Goal: Task Accomplishment & Management: Manage account settings

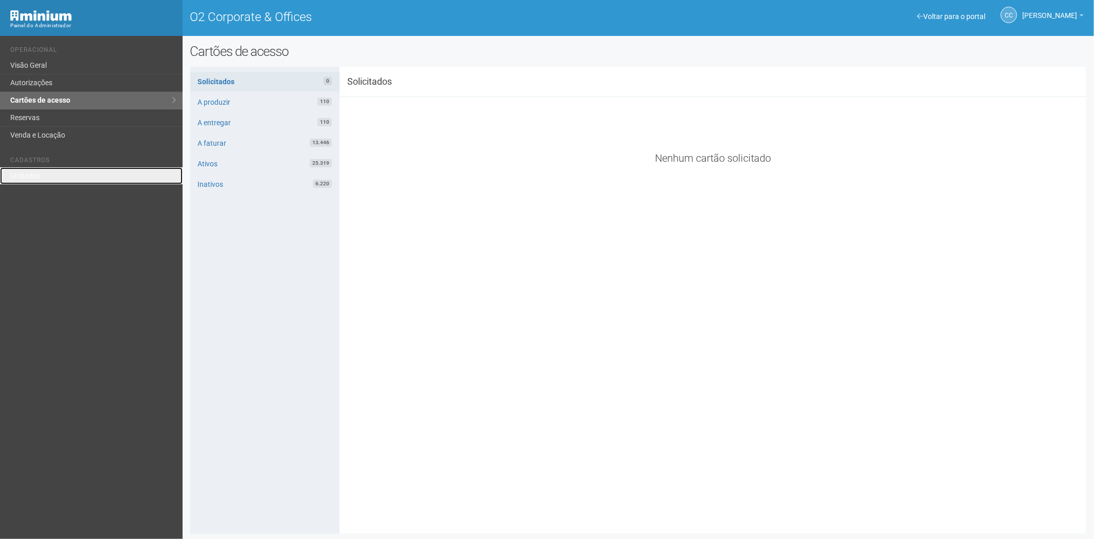
drag, startPoint x: 0, startPoint y: 0, endPoint x: 146, endPoint y: 202, distance: 249.5
click at [33, 181] on link "Unidades" at bounding box center [91, 175] width 183 height 17
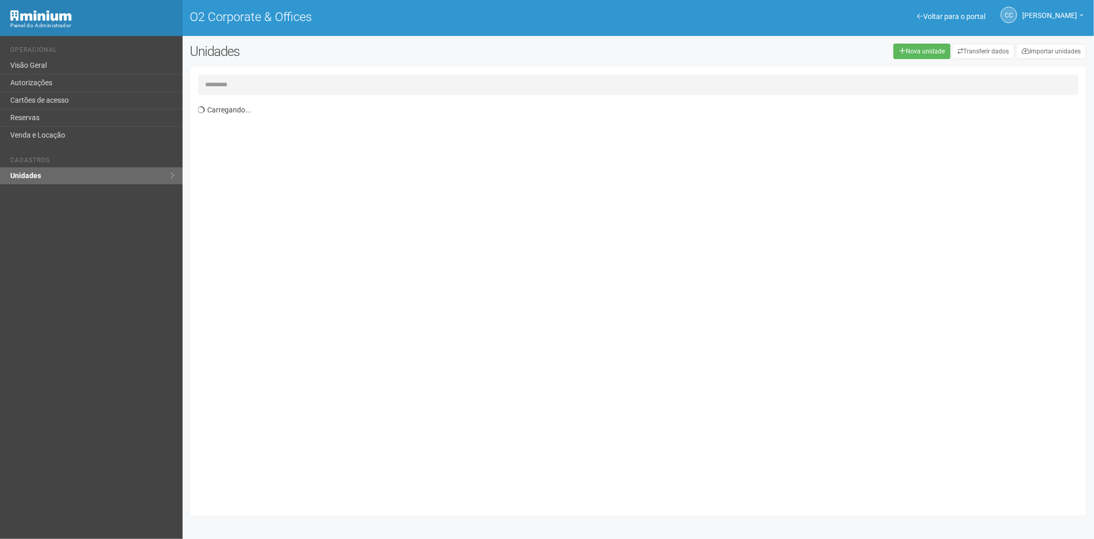
click at [337, 88] on input "text" at bounding box center [638, 84] width 881 height 21
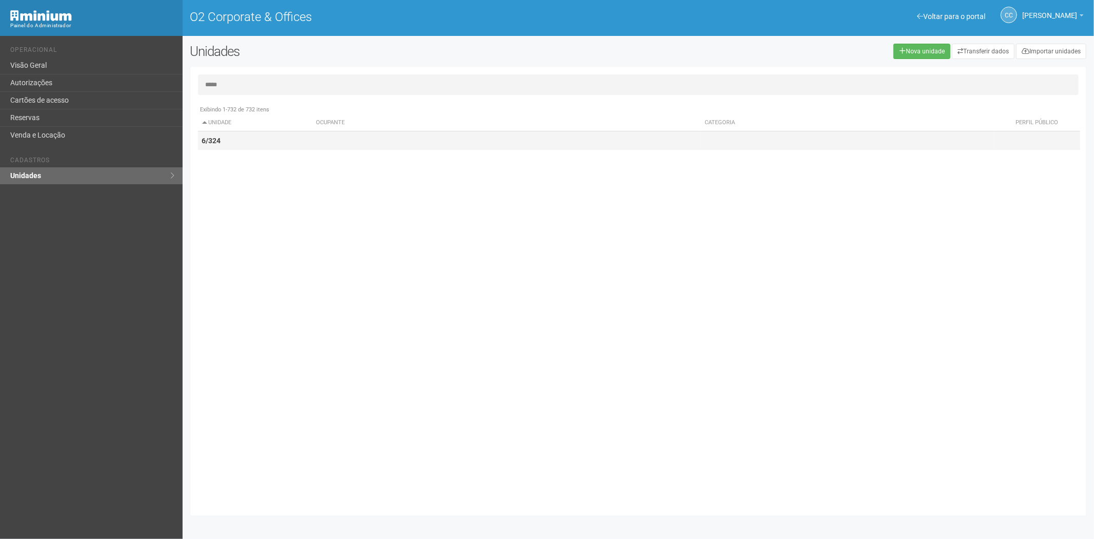
click at [312, 139] on td at bounding box center [506, 140] width 389 height 19
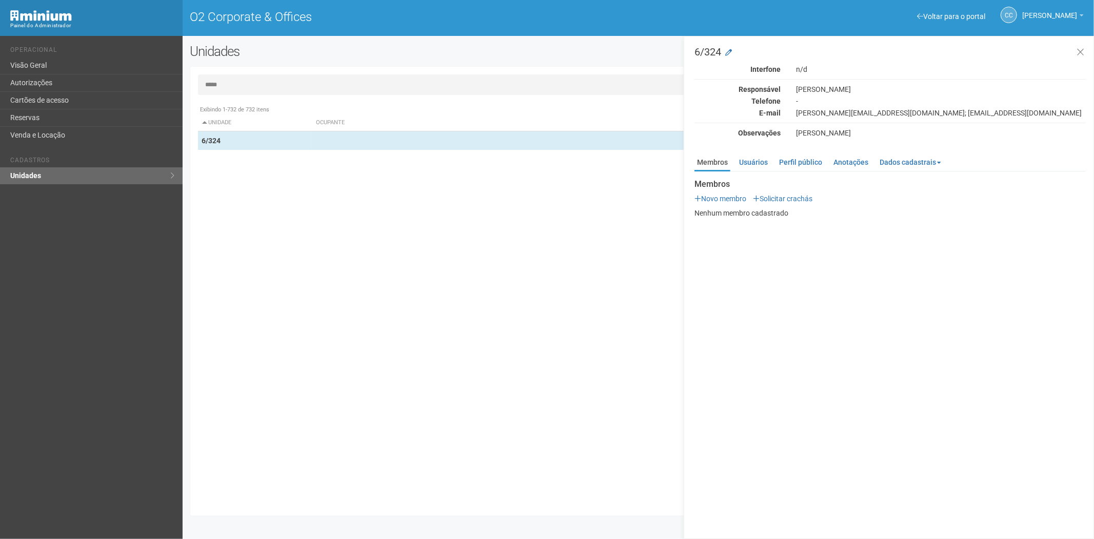
click at [238, 84] on input "*****" at bounding box center [638, 84] width 881 height 21
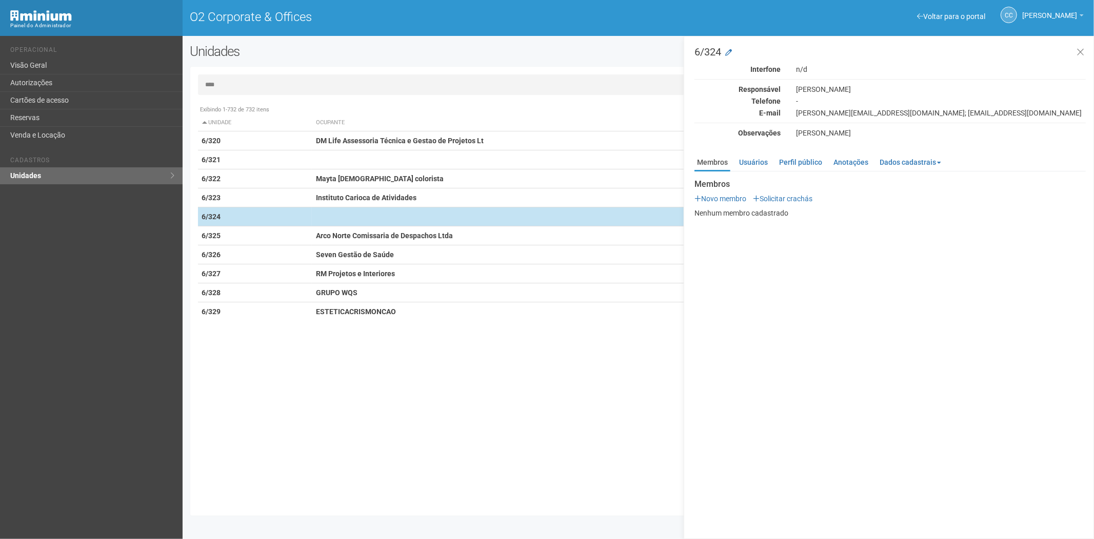
type input "****"
click at [314, 208] on td at bounding box center [506, 216] width 389 height 19
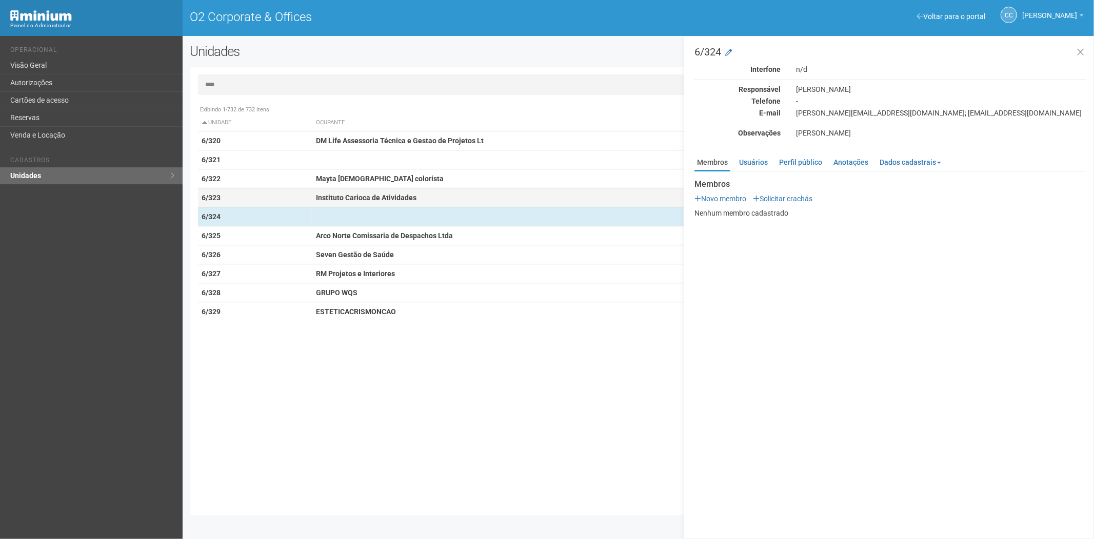
click at [338, 188] on td "Instituto Carioca de Atividades" at bounding box center [506, 197] width 389 height 19
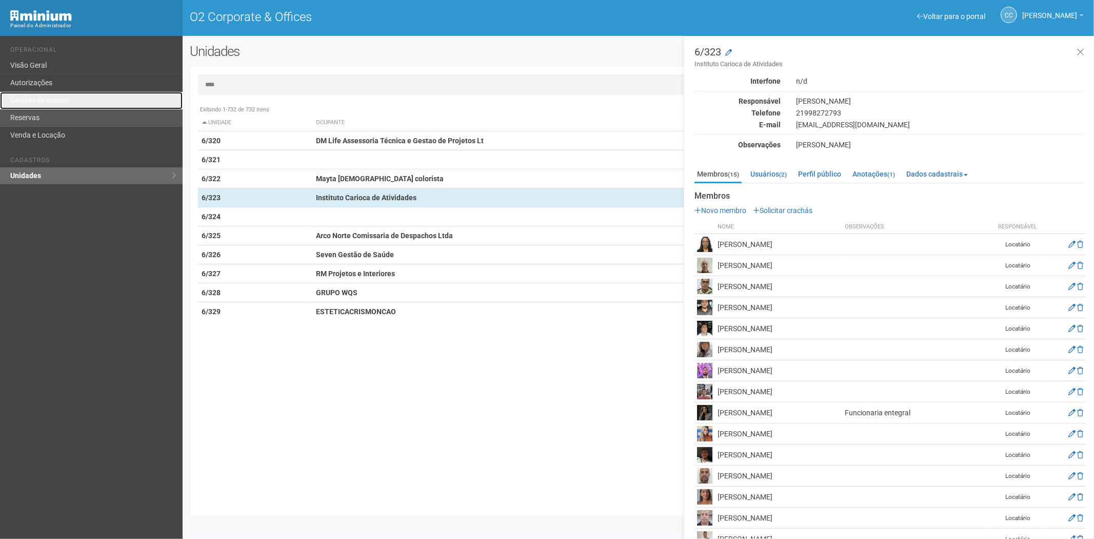
drag, startPoint x: 41, startPoint y: 101, endPoint x: 54, endPoint y: 121, distance: 23.3
click at [41, 101] on link "Cartões de acesso" at bounding box center [91, 100] width 183 height 17
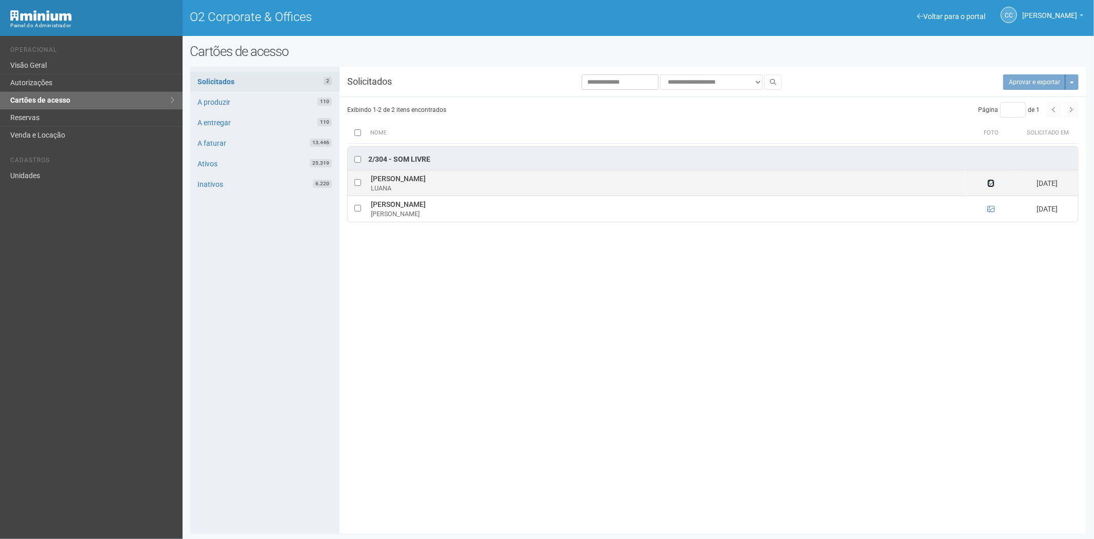
click at [988, 186] on icon at bounding box center [991, 183] width 7 height 7
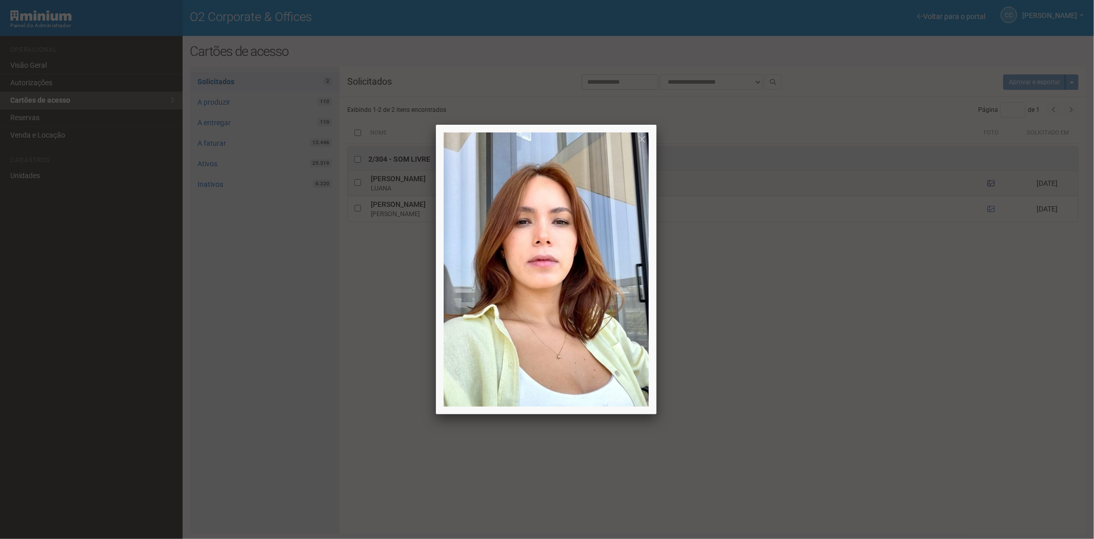
click at [988, 186] on div at bounding box center [547, 269] width 1094 height 539
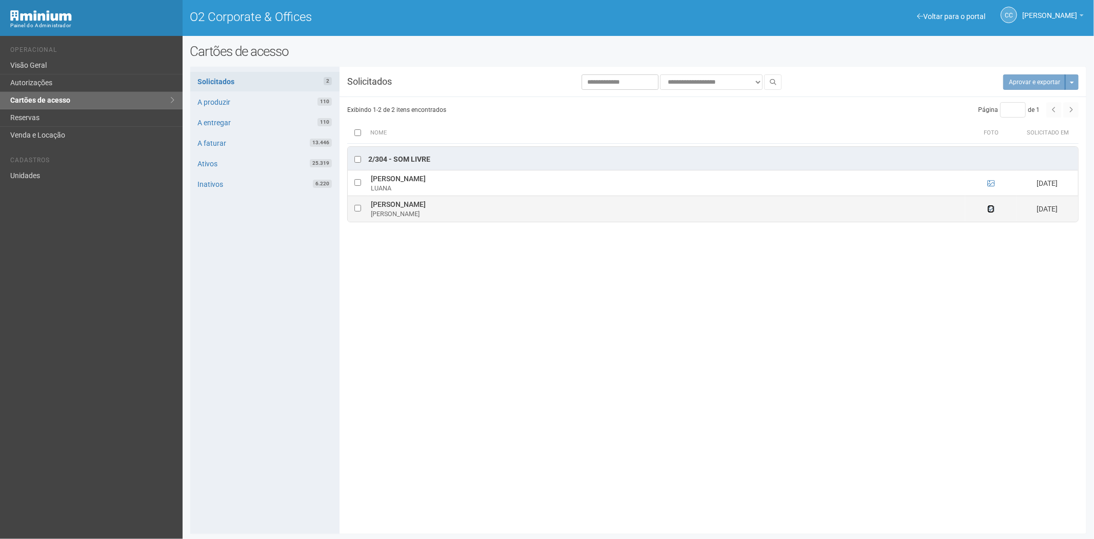
click at [989, 209] on icon at bounding box center [991, 208] width 7 height 7
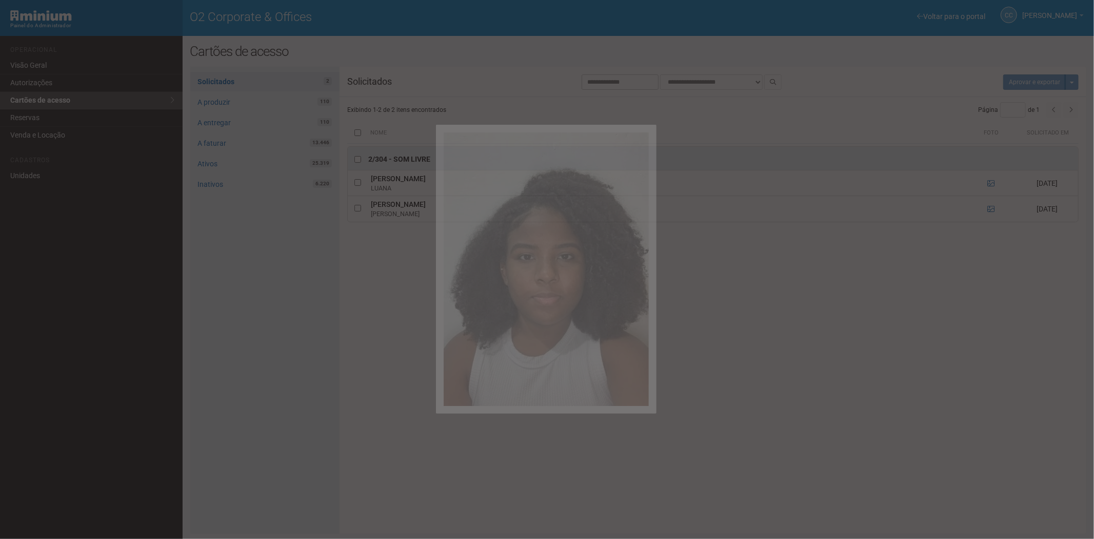
click at [953, 292] on div at bounding box center [547, 269] width 1094 height 539
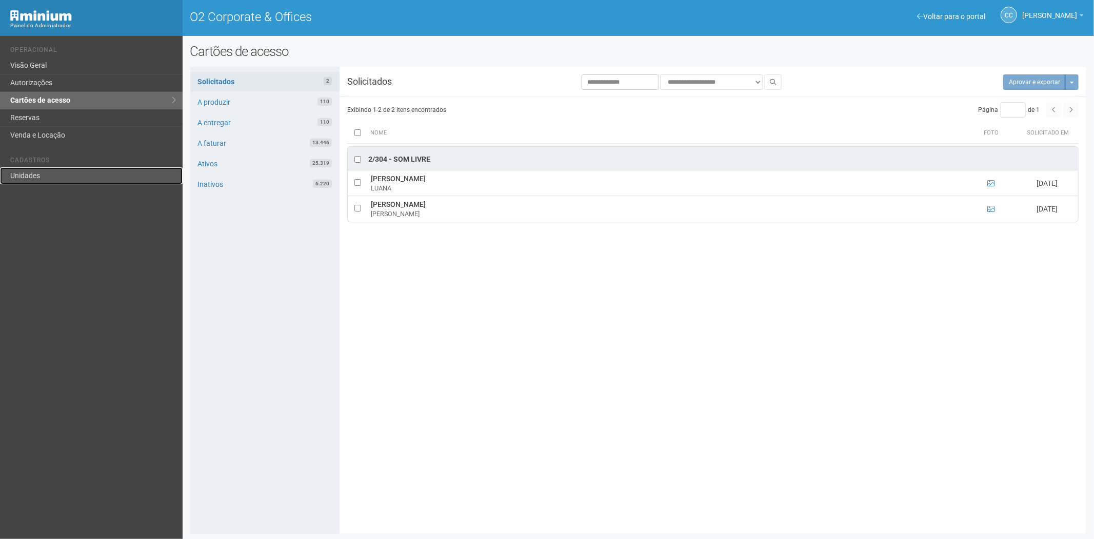
click at [11, 172] on link "Unidades" at bounding box center [91, 175] width 183 height 17
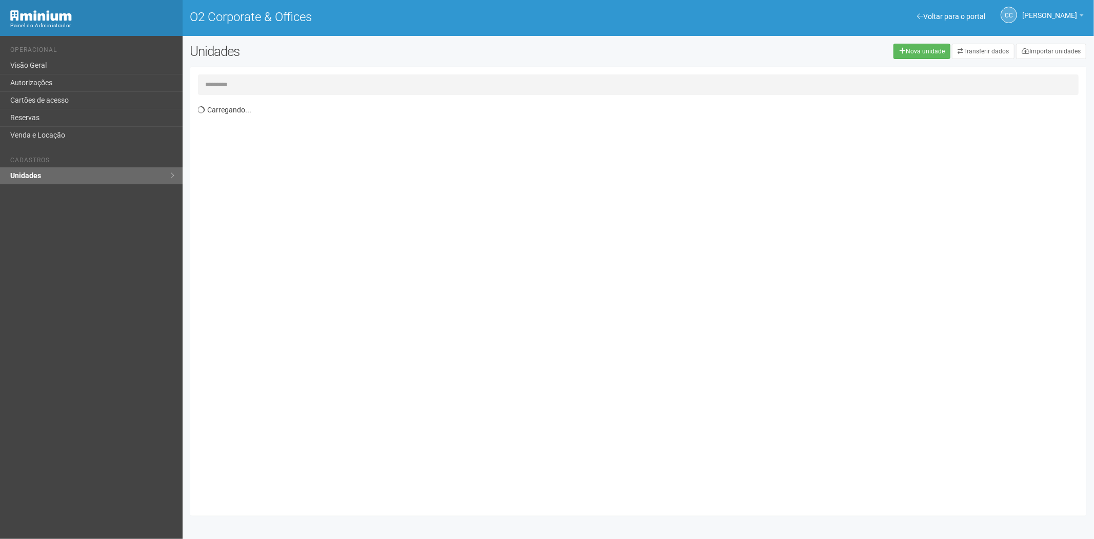
click at [257, 89] on input "text" at bounding box center [638, 84] width 881 height 21
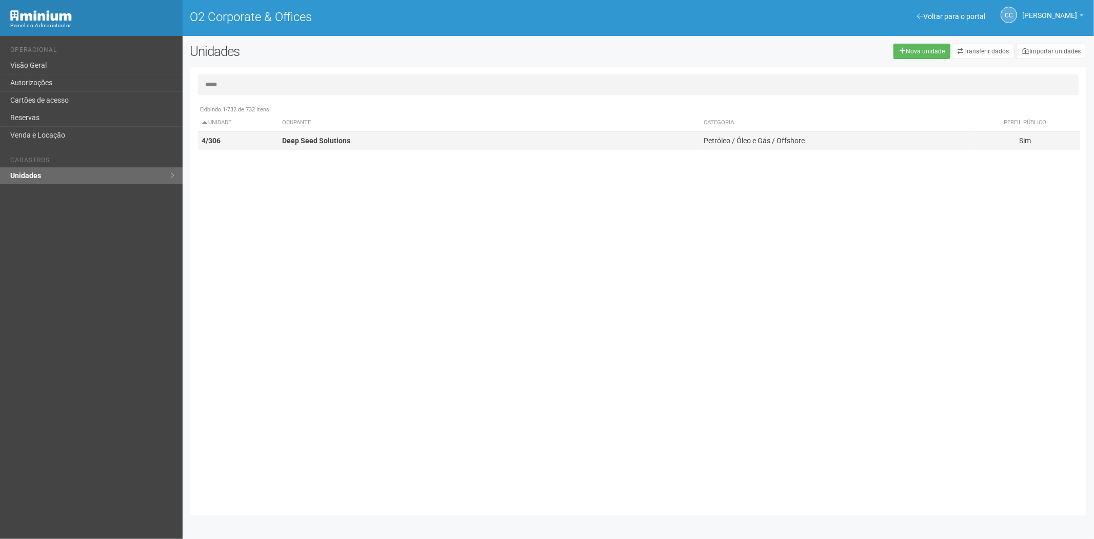
type input "*****"
click at [319, 142] on strong "Deep Seed Solutions" at bounding box center [317, 140] width 68 height 8
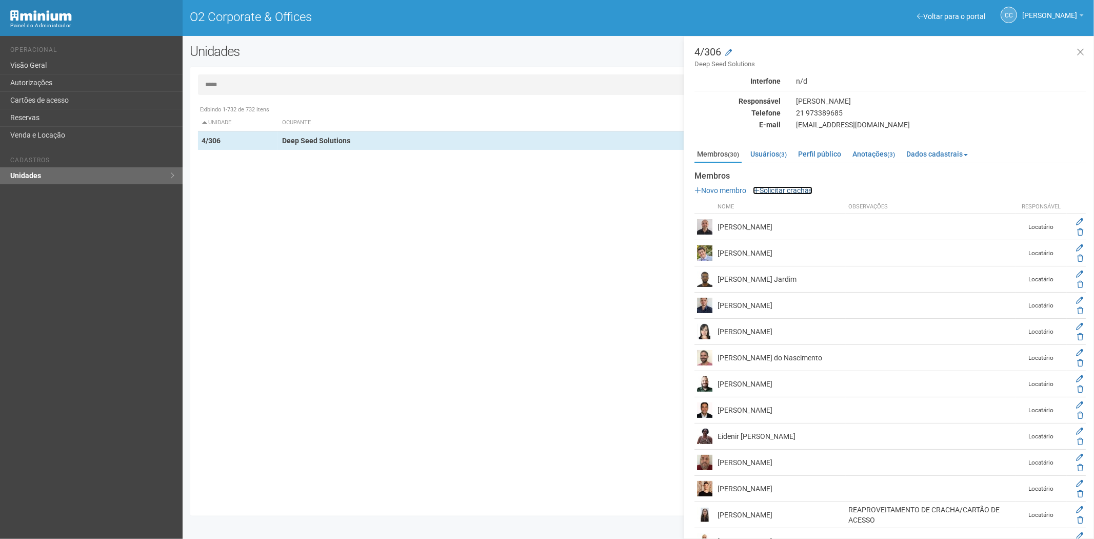
click at [780, 192] on link "Solicitar crachás" at bounding box center [783, 190] width 60 height 8
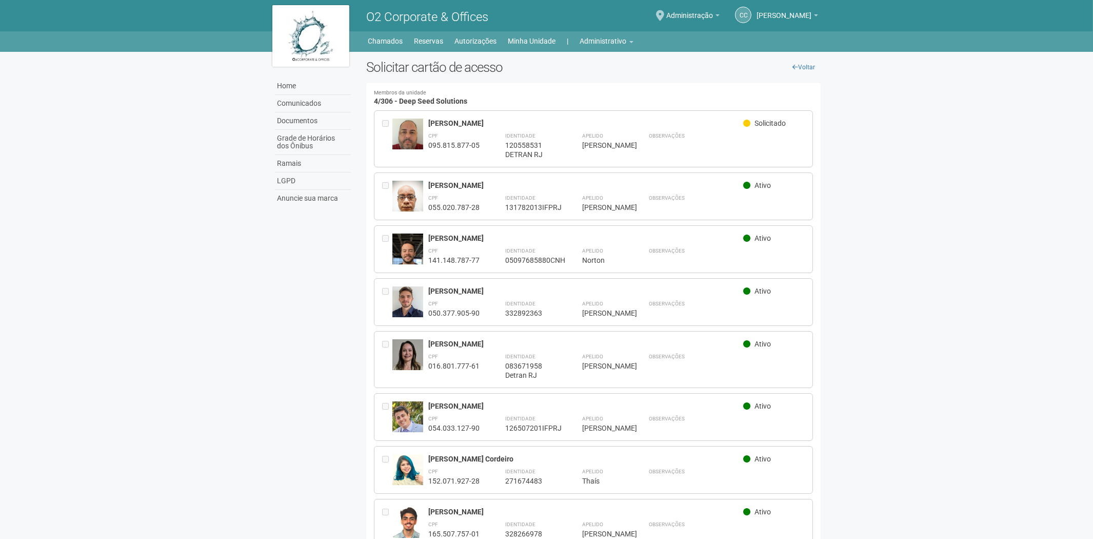
drag, startPoint x: 427, startPoint y: 121, endPoint x: 526, endPoint y: 125, distance: 99.1
click at [526, 125] on div "[PERSON_NAME] Solicitado CPF 095.815.877-05 Identidade 120558531 DETRAN RJ Apel…" at bounding box center [594, 138] width 440 height 57
copy div "[PERSON_NAME]"
click at [598, 39] on link "Administrativo" at bounding box center [606, 41] width 53 height 14
click at [573, 80] on link "Cartões de acesso" at bounding box center [592, 81] width 87 height 18
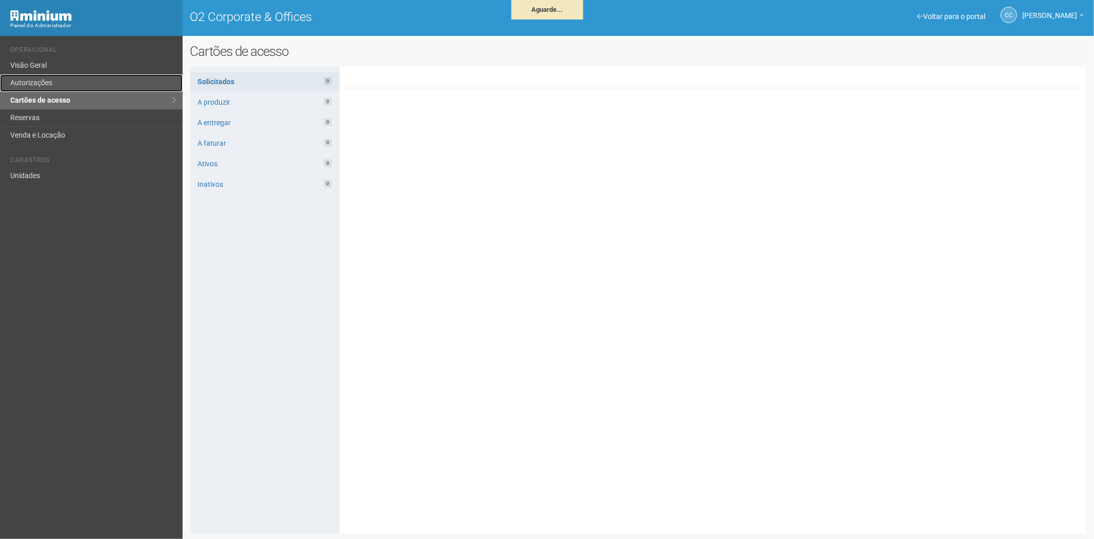
click at [68, 83] on link "Autorizações" at bounding box center [91, 82] width 183 height 17
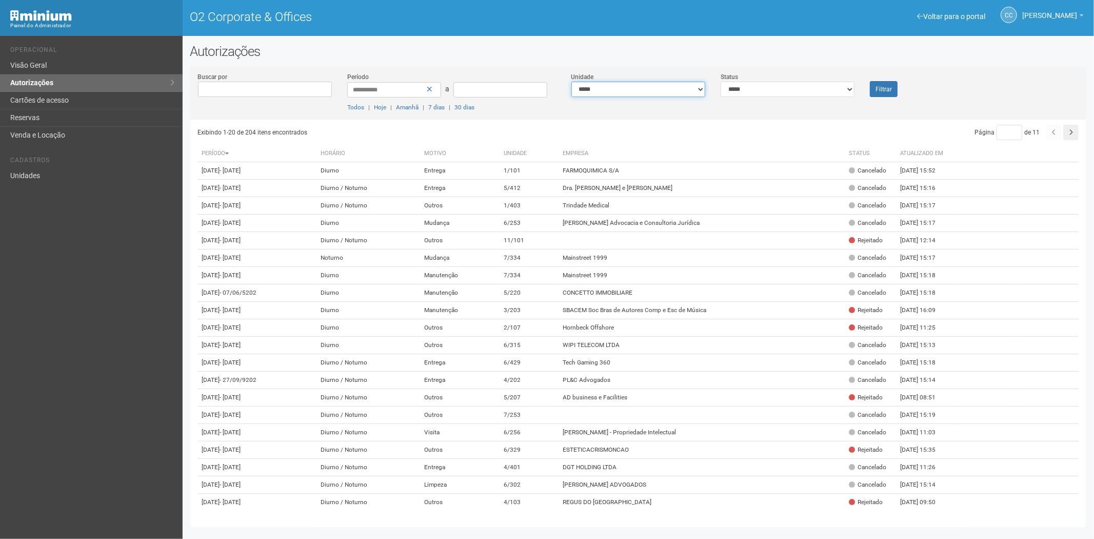
click at [663, 90] on select "**********" at bounding box center [638, 89] width 134 height 15
select select "**********"
click at [889, 86] on font "Filtrar" at bounding box center [884, 89] width 16 height 7
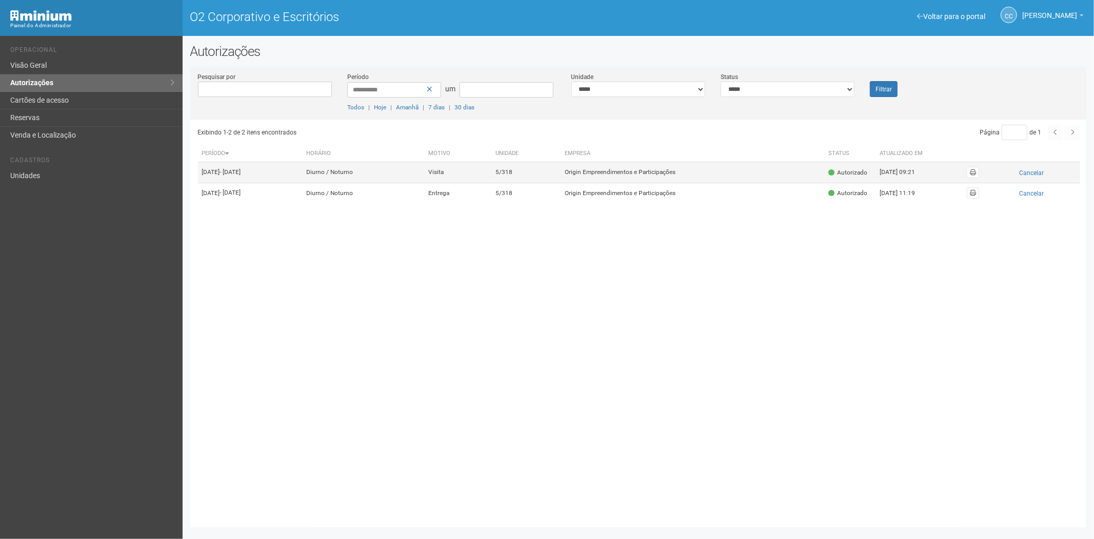
click at [561, 181] on td "5/318" at bounding box center [525, 172] width 69 height 21
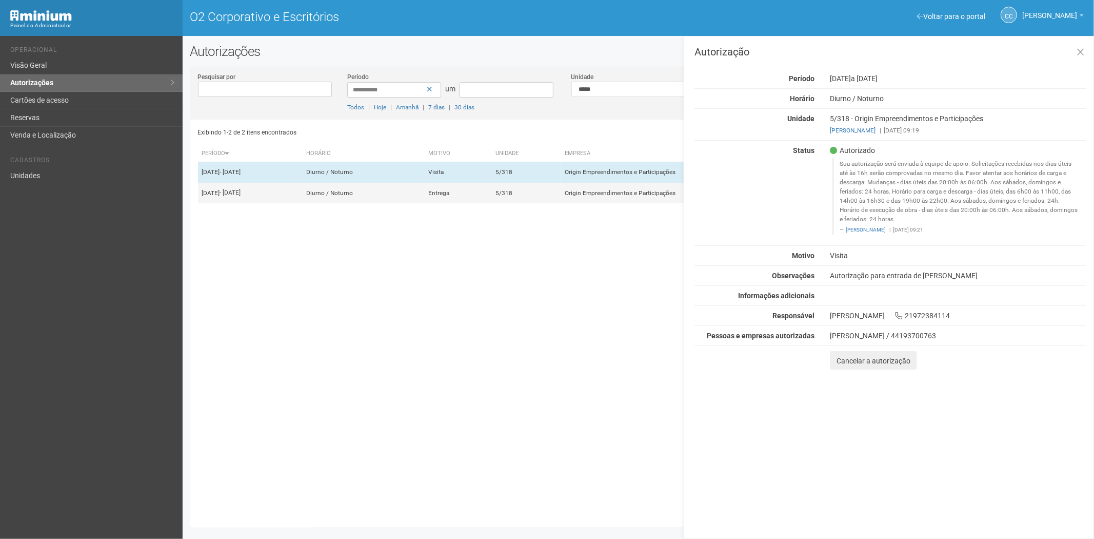
click at [491, 203] on td "Entrega" at bounding box center [457, 193] width 67 height 21
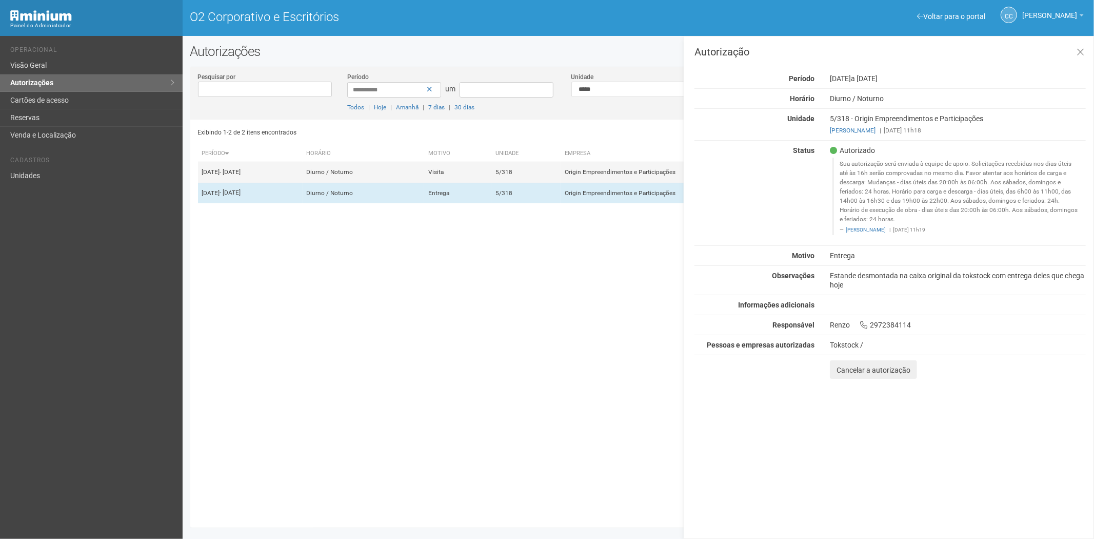
click at [444, 175] on font "Visita" at bounding box center [435, 172] width 15 height 7
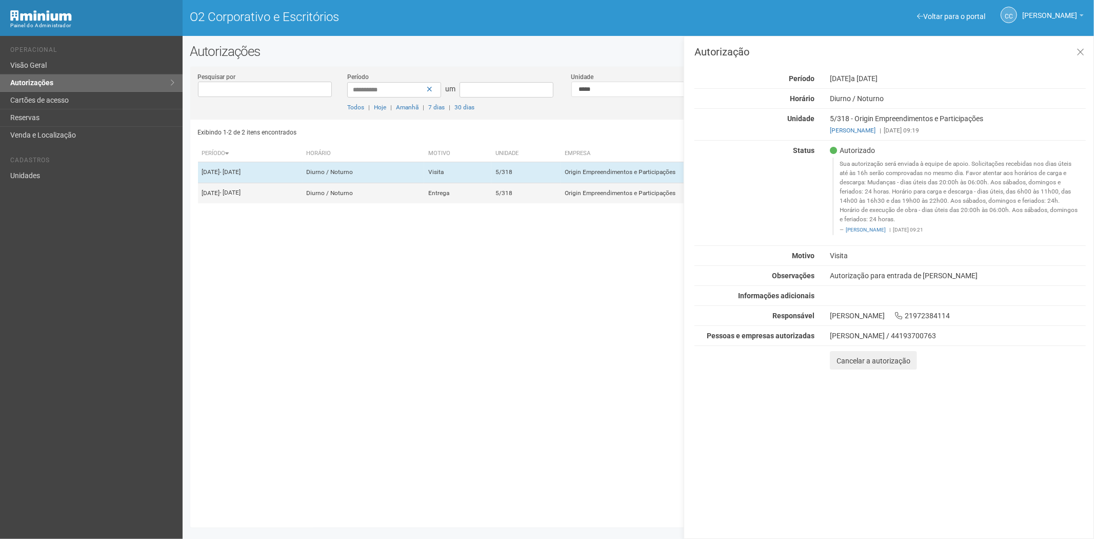
click at [353, 196] on font "Diurno / Noturno" at bounding box center [330, 192] width 47 height 7
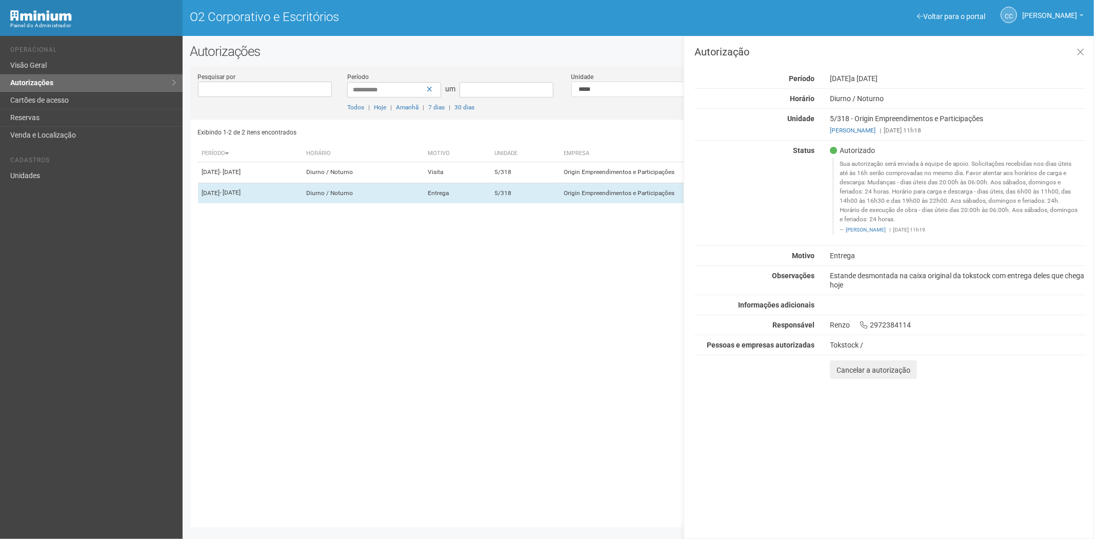
drag, startPoint x: 201, startPoint y: 449, endPoint x: 63, endPoint y: 259, distance: 235.2
click at [196, 453] on div "**********" at bounding box center [638, 296] width 897 height 445
click at [56, 96] on font "Cartões de acesso" at bounding box center [39, 100] width 58 height 8
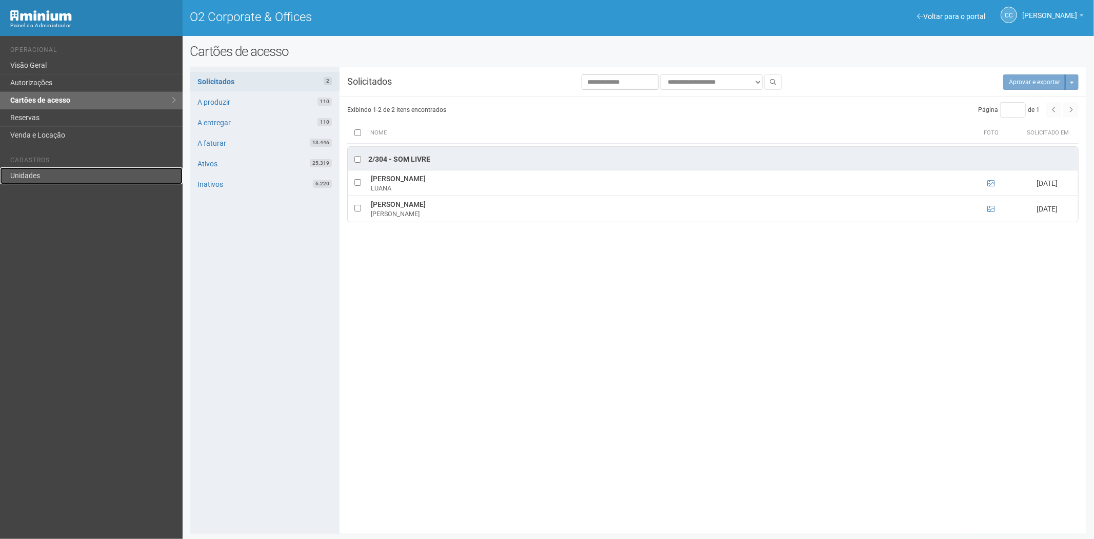
click at [34, 170] on link "Unidades" at bounding box center [91, 175] width 183 height 17
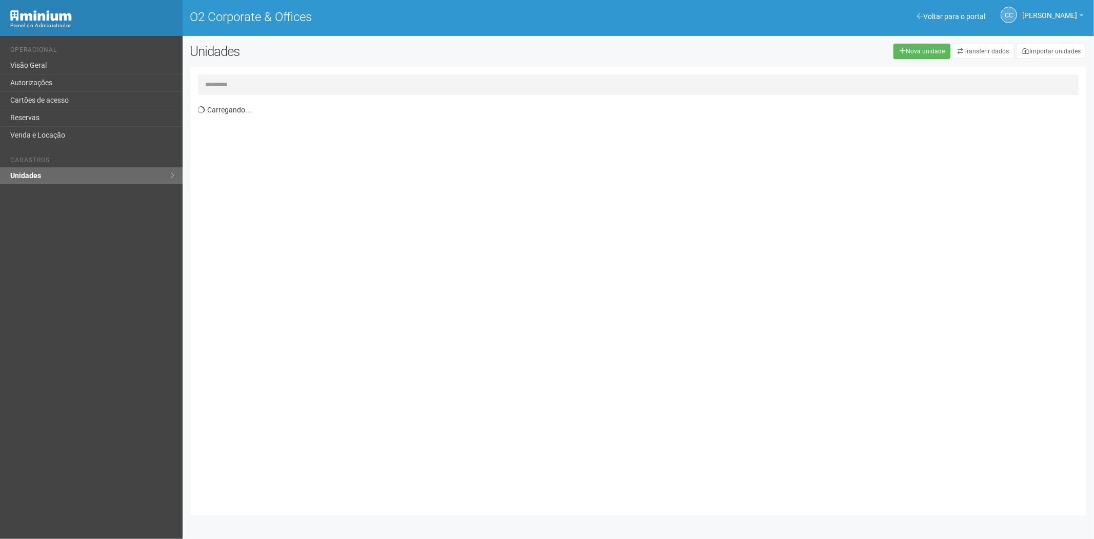
click at [245, 82] on input "text" at bounding box center [638, 84] width 881 height 21
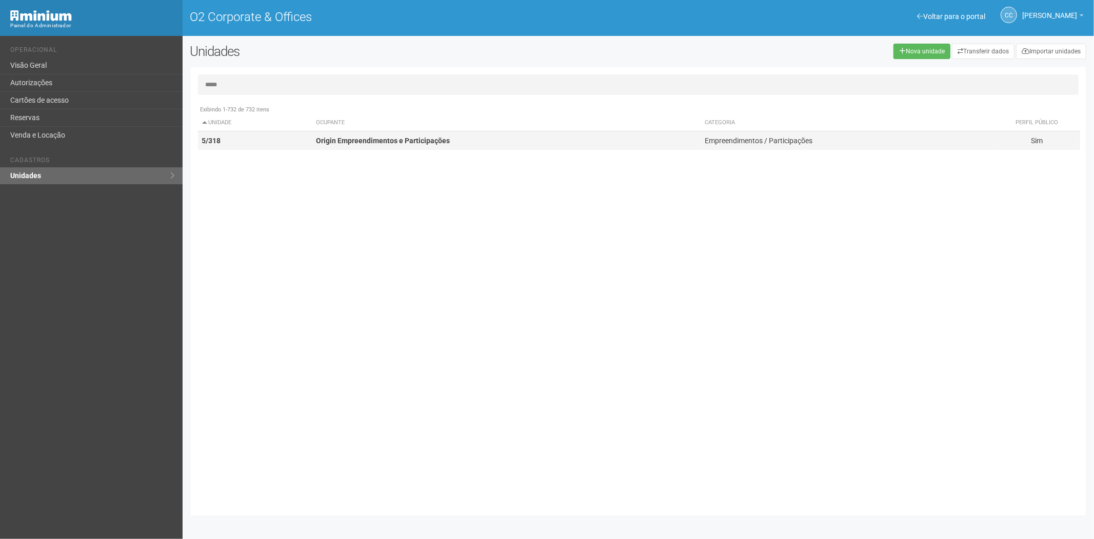
type input "*****"
click at [263, 139] on td "5/318" at bounding box center [255, 140] width 114 height 19
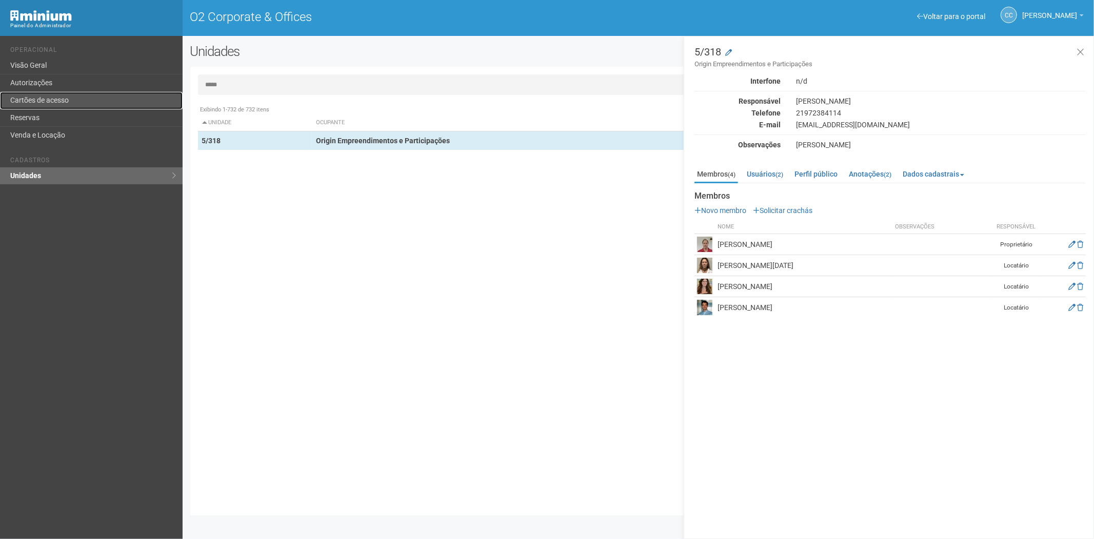
click at [64, 94] on link "Cartões de acesso" at bounding box center [91, 100] width 183 height 17
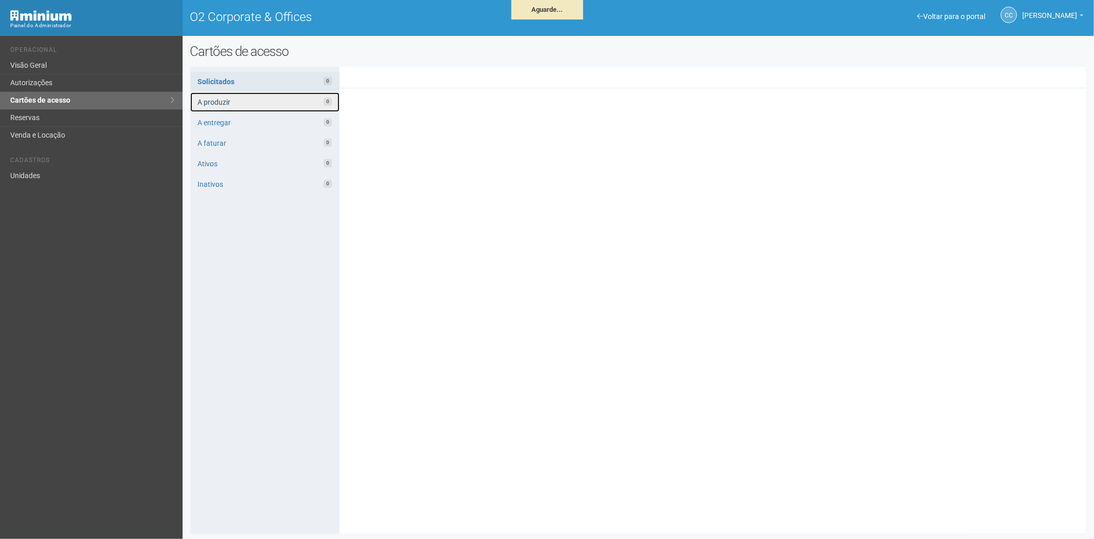
click at [226, 99] on link "A produzir 0" at bounding box center [264, 101] width 149 height 19
click at [248, 97] on link "A produzir 110" at bounding box center [264, 101] width 149 height 19
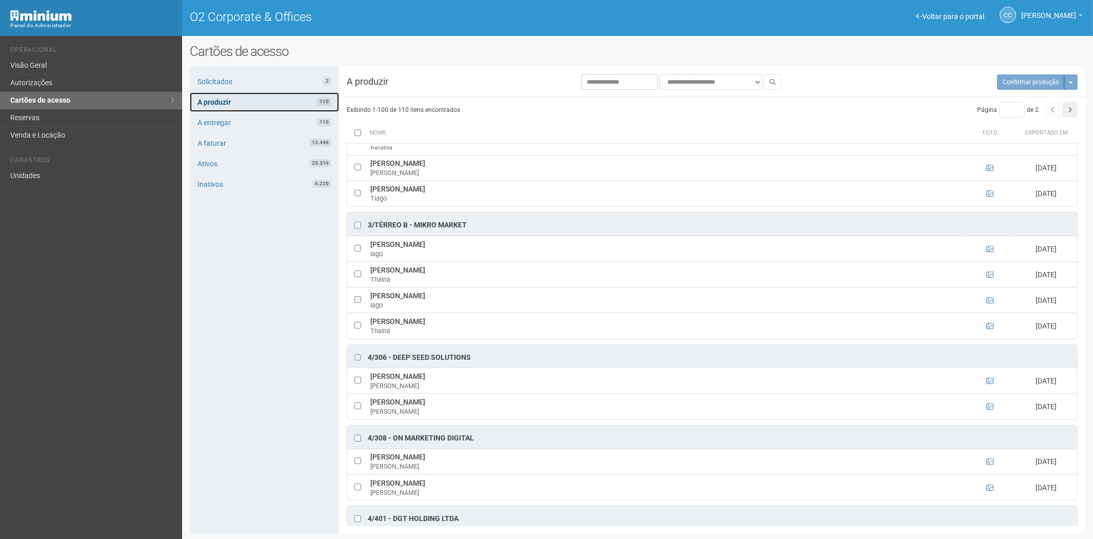
scroll to position [1995, 0]
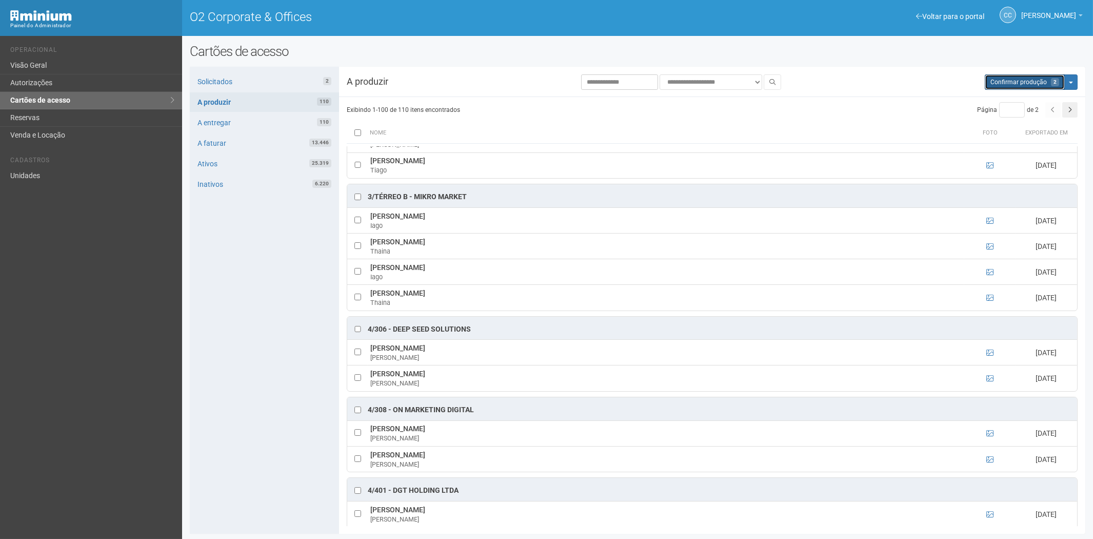
click at [998, 83] on span "Confirmar produção" at bounding box center [1019, 81] width 56 height 7
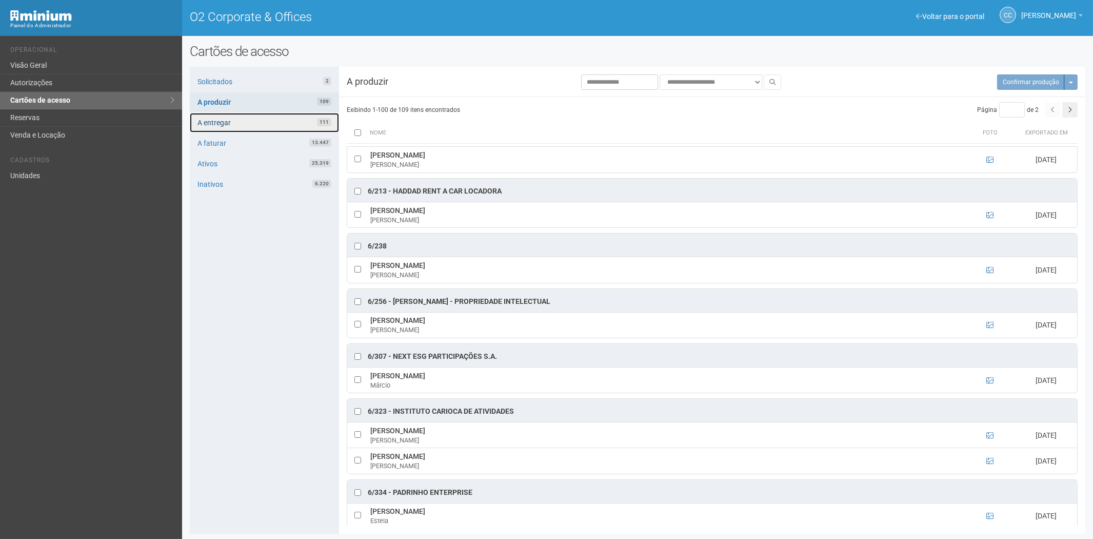
click at [283, 130] on link "A entregar 111" at bounding box center [264, 122] width 149 height 19
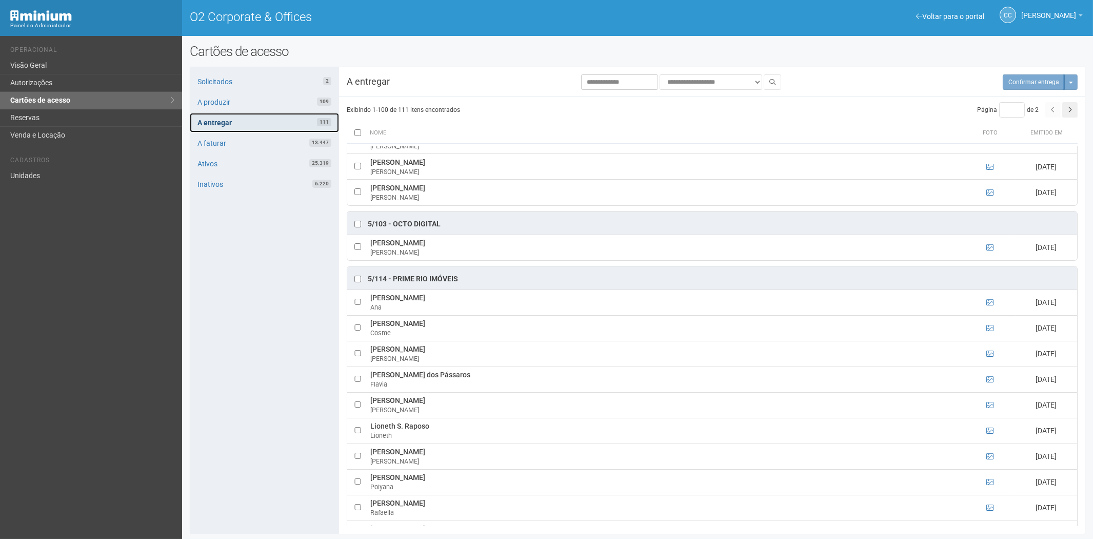
scroll to position [570, 0]
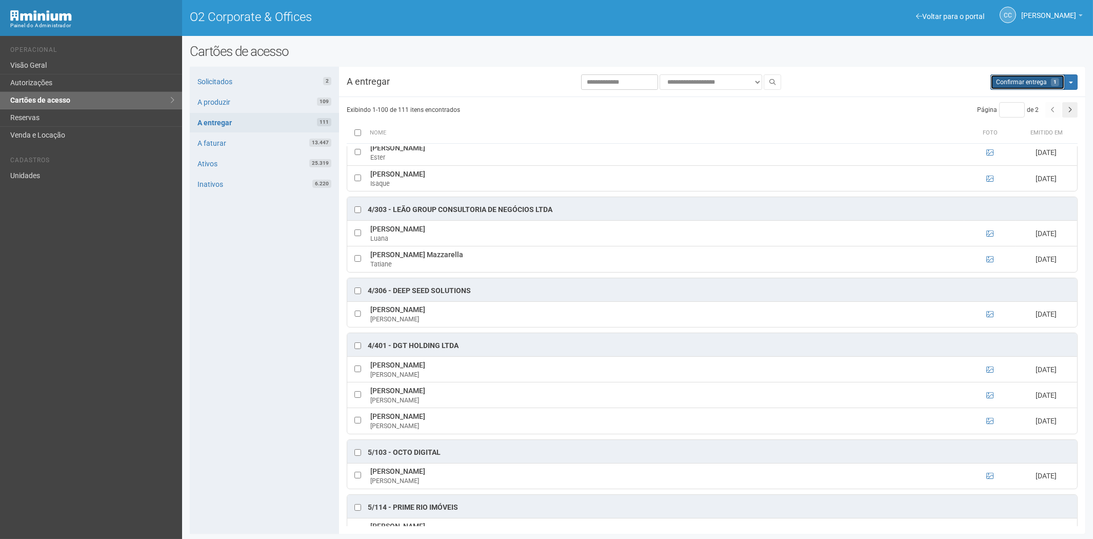
click at [1009, 83] on span "Confirmar entrega" at bounding box center [1021, 81] width 51 height 7
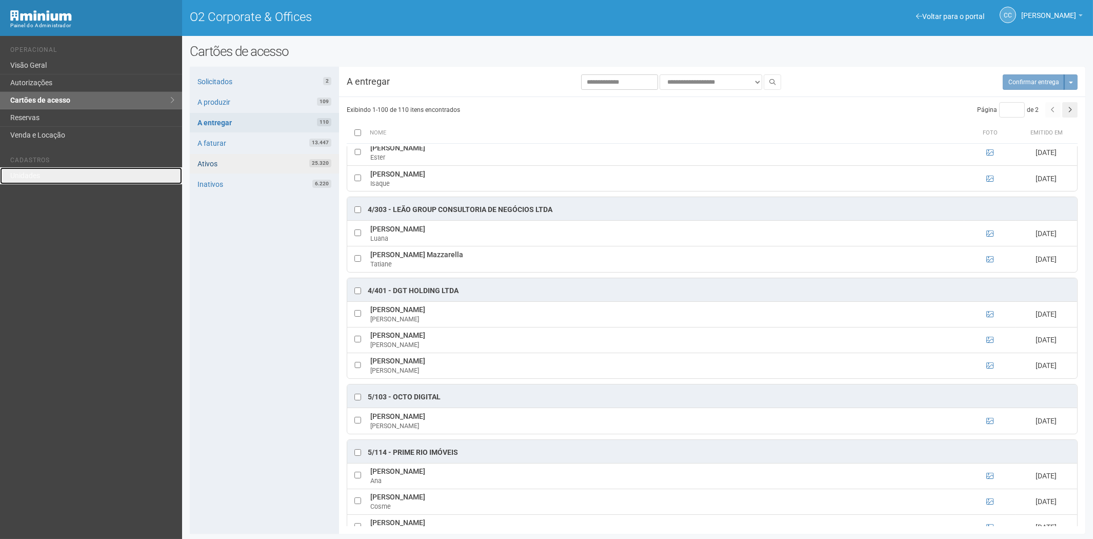
drag, startPoint x: 56, startPoint y: 177, endPoint x: 311, endPoint y: 157, distance: 255.7
click at [56, 177] on link "Unidades" at bounding box center [91, 175] width 182 height 17
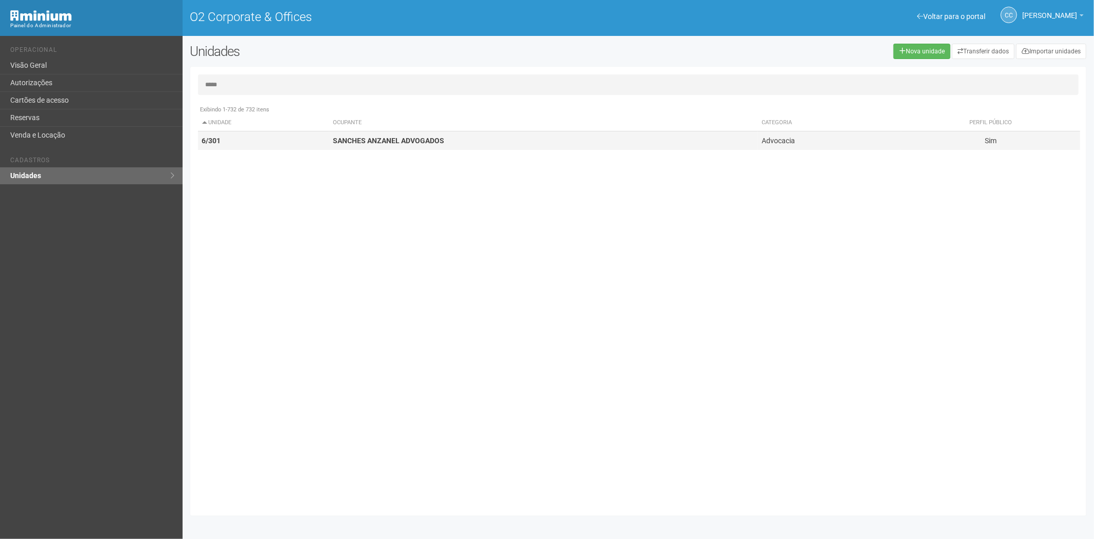
type input "*****"
click at [372, 136] on strong "SANCHES ANZANEL ADVOGADOS" at bounding box center [388, 140] width 111 height 8
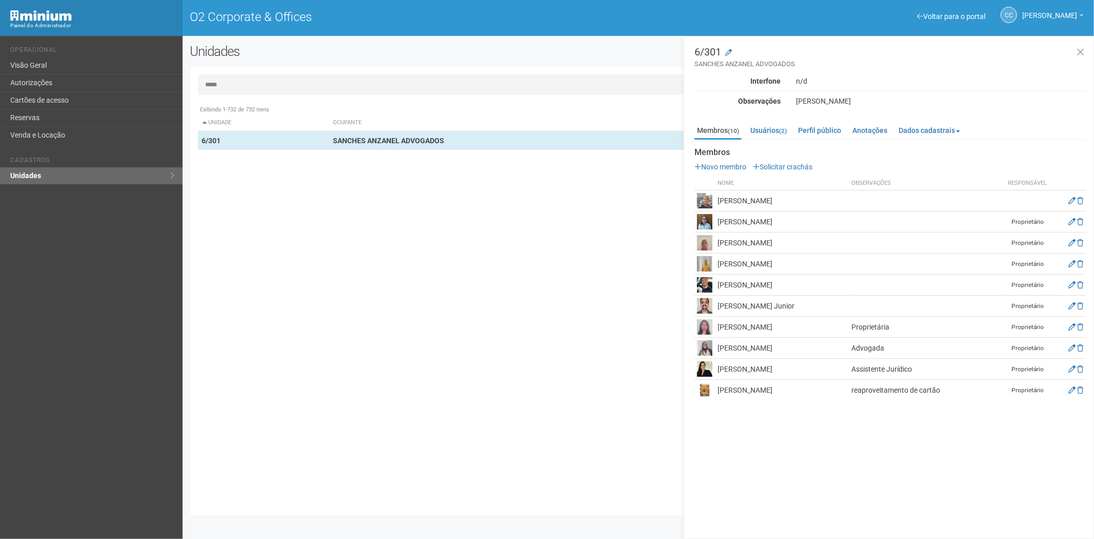
click at [241, 86] on input "*****" at bounding box center [638, 84] width 881 height 21
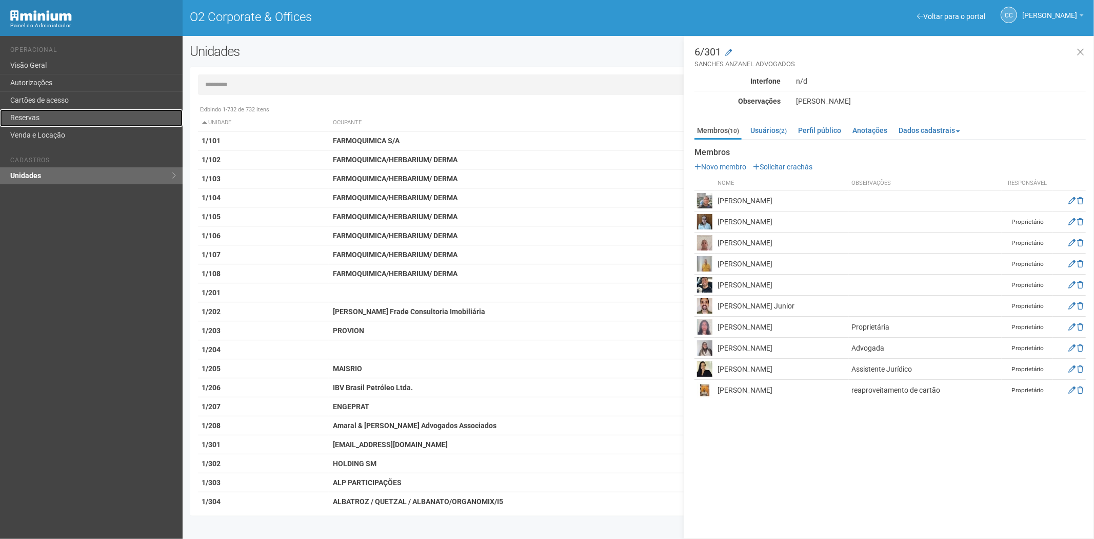
click at [29, 113] on link "Reservas" at bounding box center [91, 117] width 183 height 17
click at [50, 96] on link "Cartões de acesso" at bounding box center [91, 100] width 183 height 17
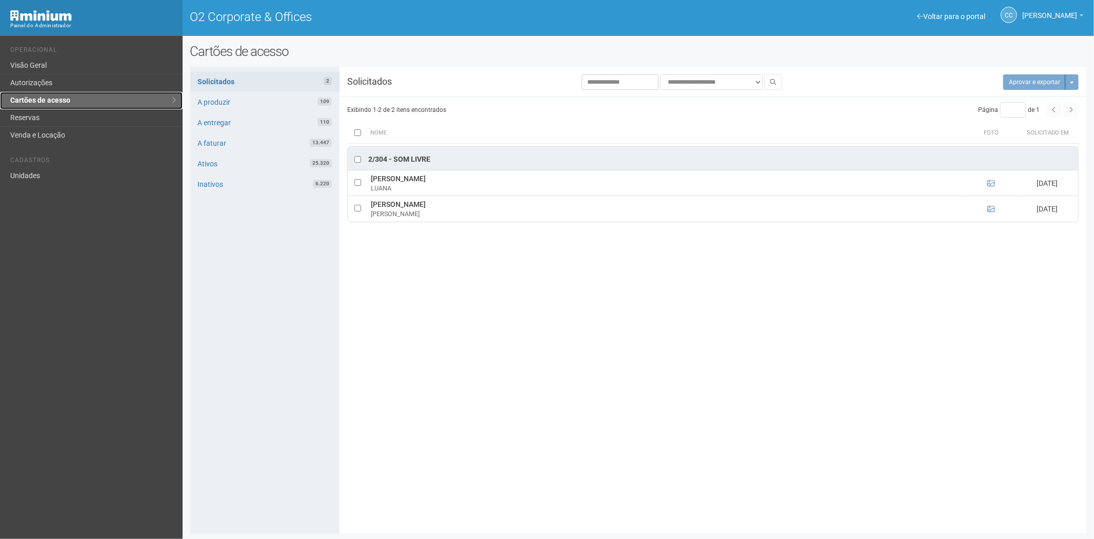
click at [64, 108] on link "Cartões de acesso" at bounding box center [91, 100] width 183 height 17
click at [48, 116] on link "Reservas" at bounding box center [91, 117] width 183 height 17
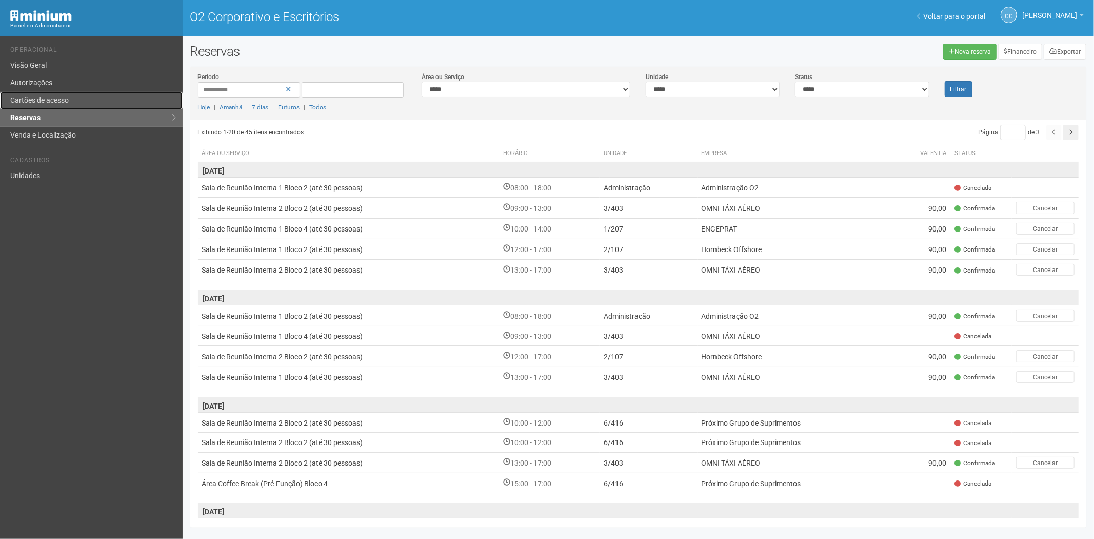
click at [60, 95] on link "Cartões de acesso" at bounding box center [91, 100] width 183 height 17
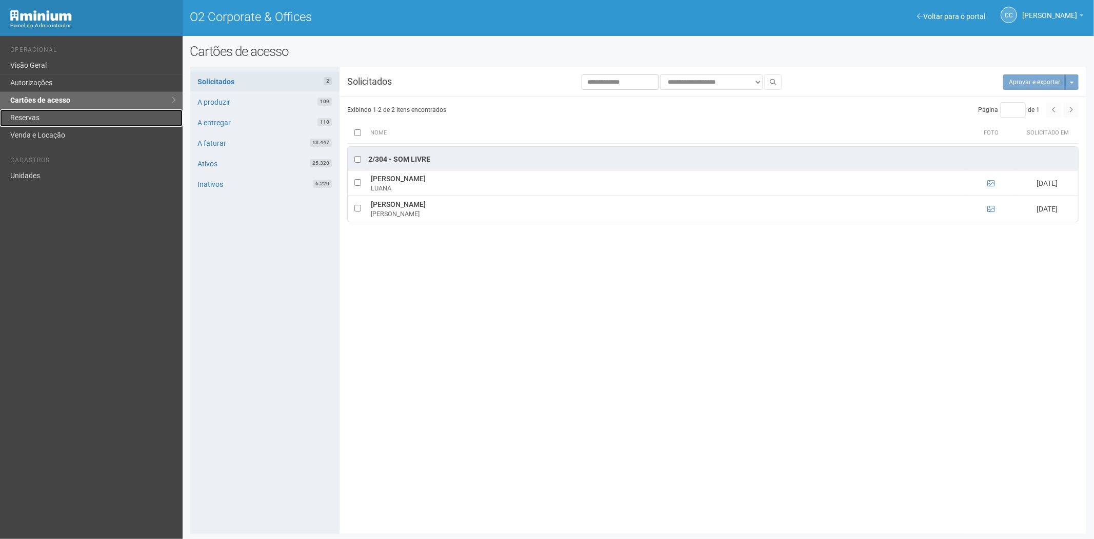
click at [45, 121] on link "Reservas" at bounding box center [91, 117] width 183 height 17
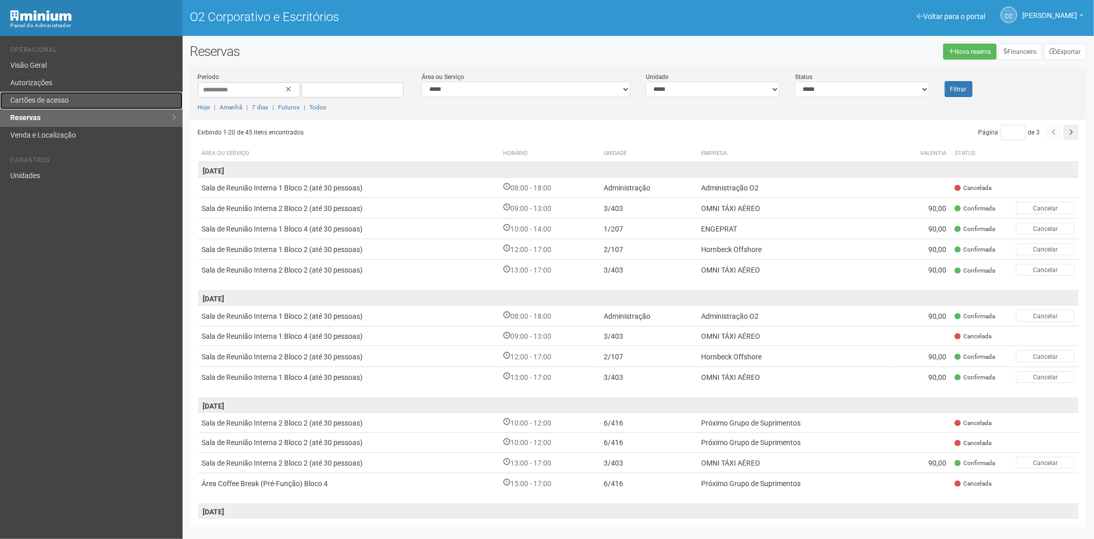
click at [65, 108] on link "Cartões de acesso" at bounding box center [91, 100] width 183 height 17
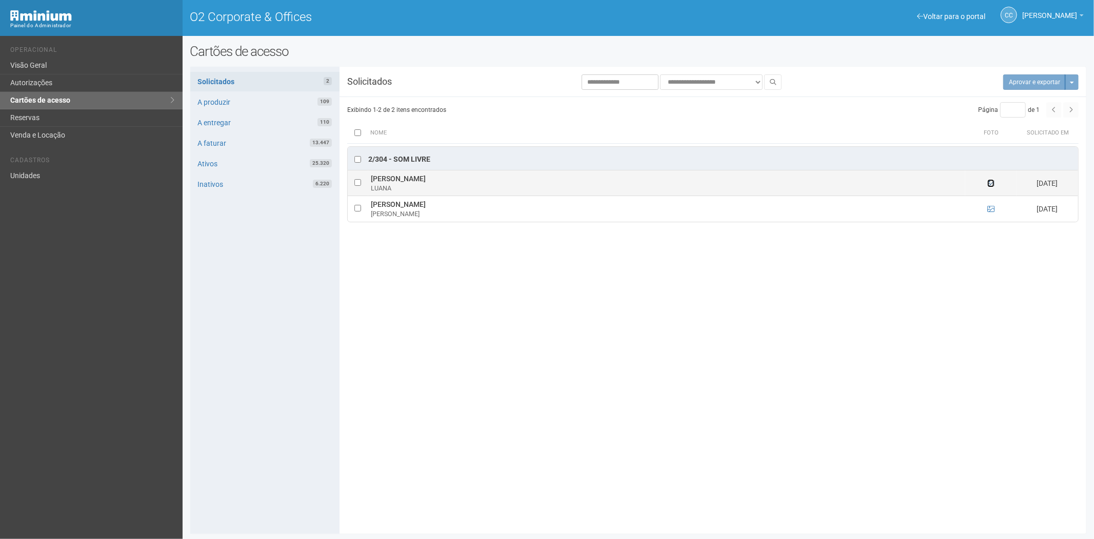
click at [990, 183] on icon at bounding box center [991, 183] width 7 height 7
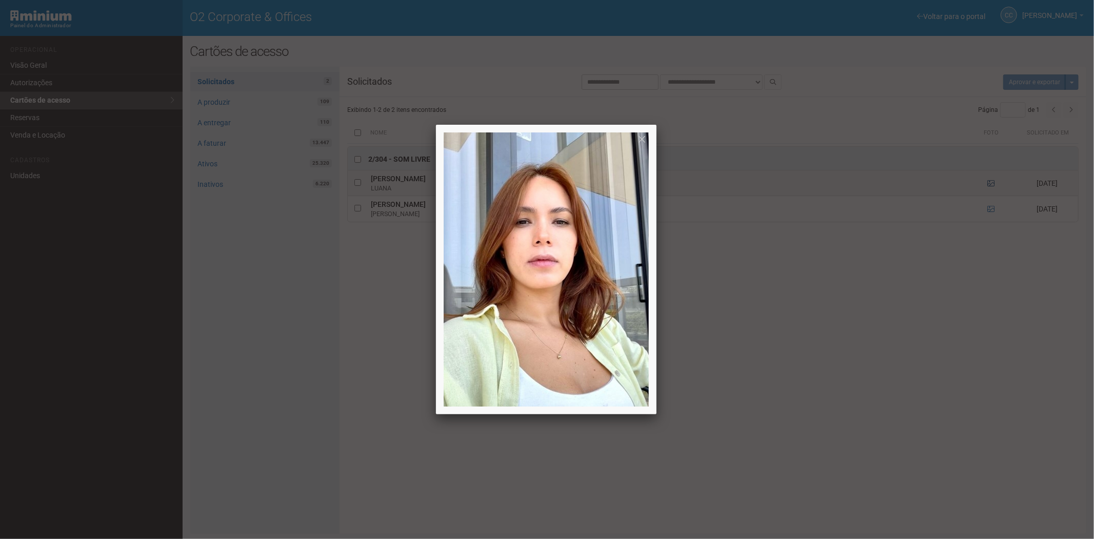
click at [990, 183] on div at bounding box center [547, 269] width 1094 height 539
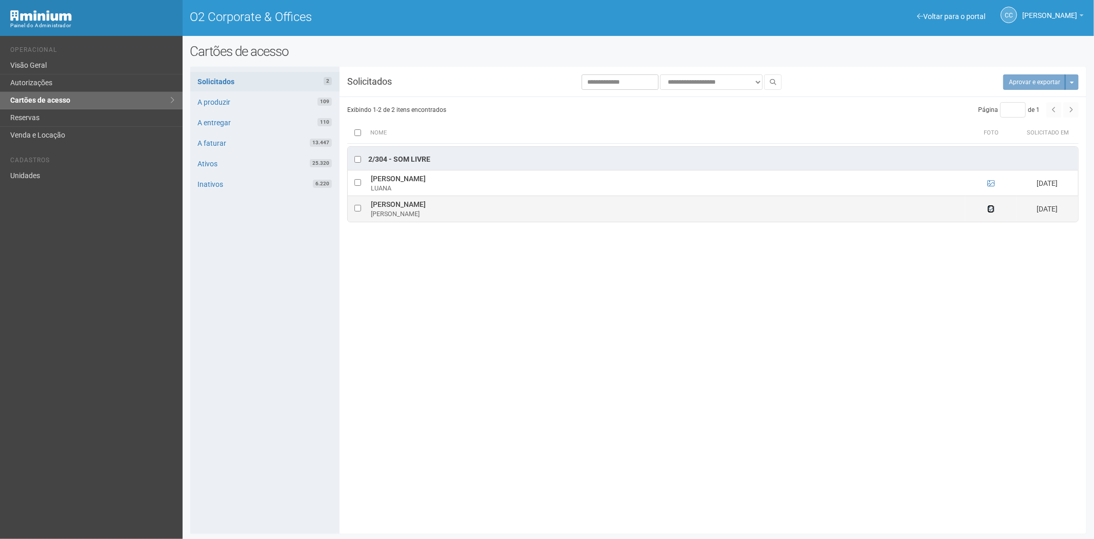
click at [993, 209] on icon at bounding box center [991, 208] width 7 height 7
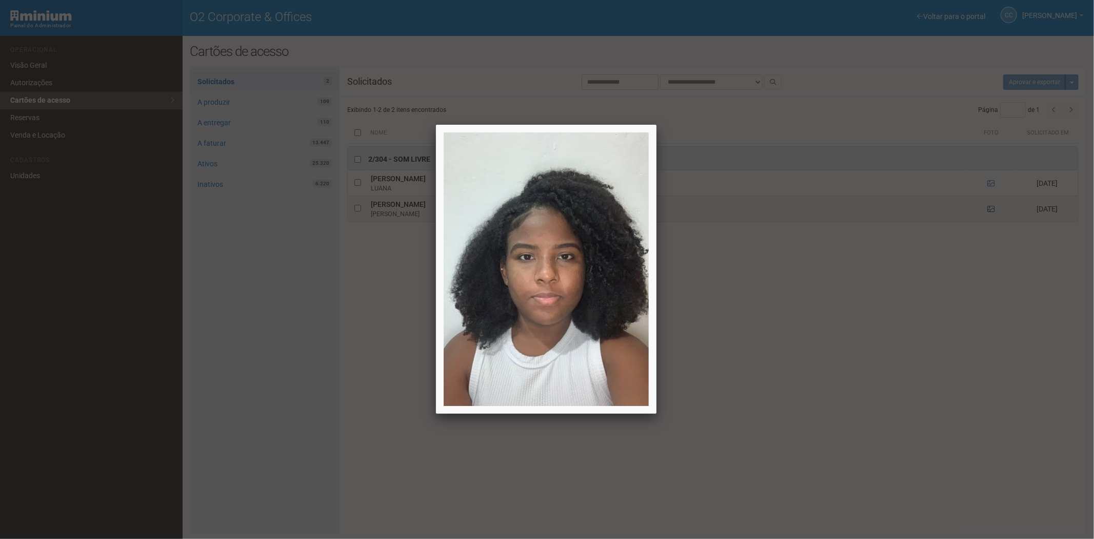
click at [993, 209] on div at bounding box center [547, 269] width 1094 height 539
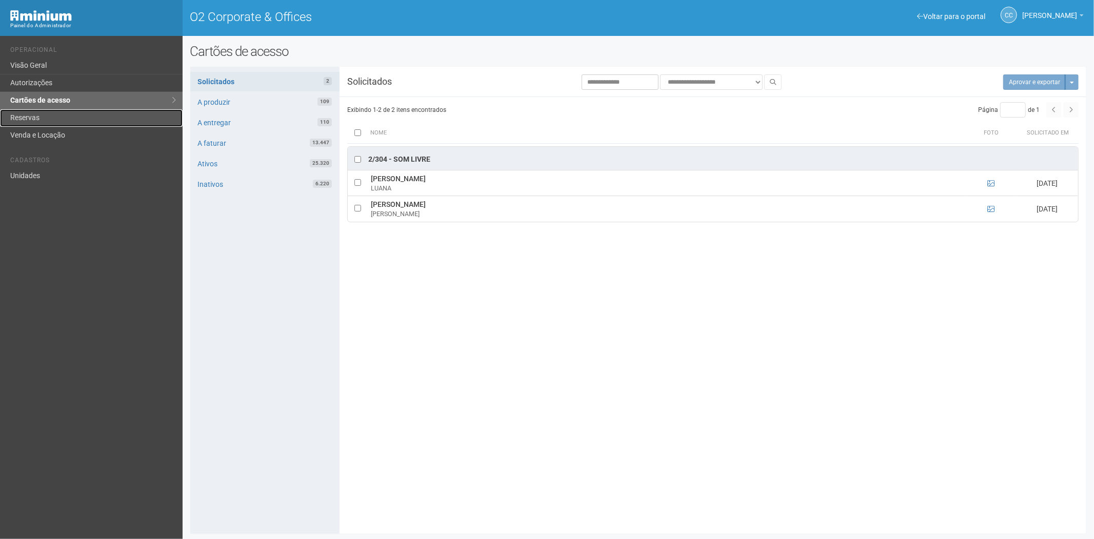
click at [36, 116] on link "Reservas" at bounding box center [91, 117] width 183 height 17
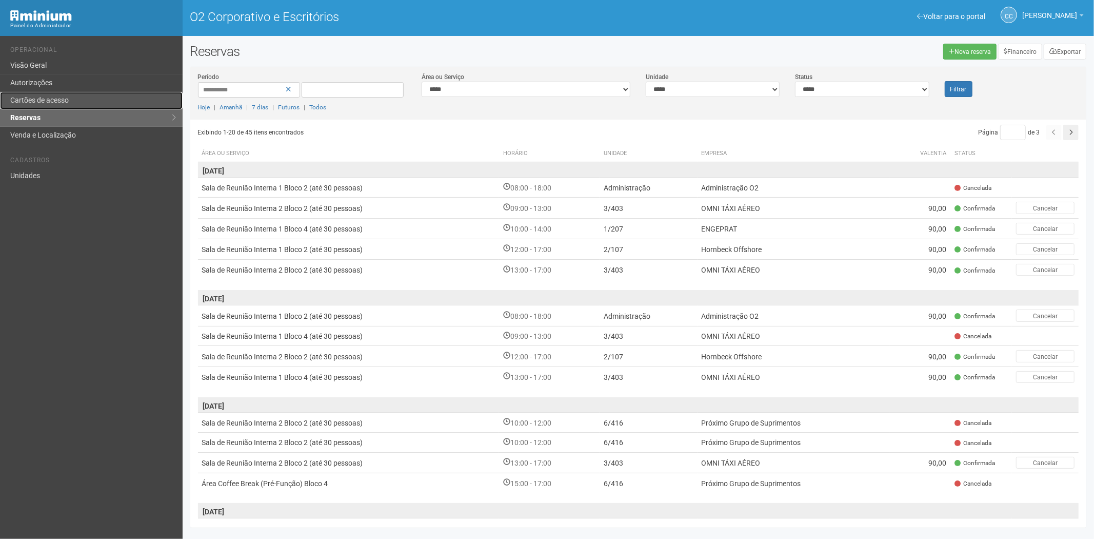
click at [96, 94] on link "Cartões de acesso" at bounding box center [91, 100] width 183 height 17
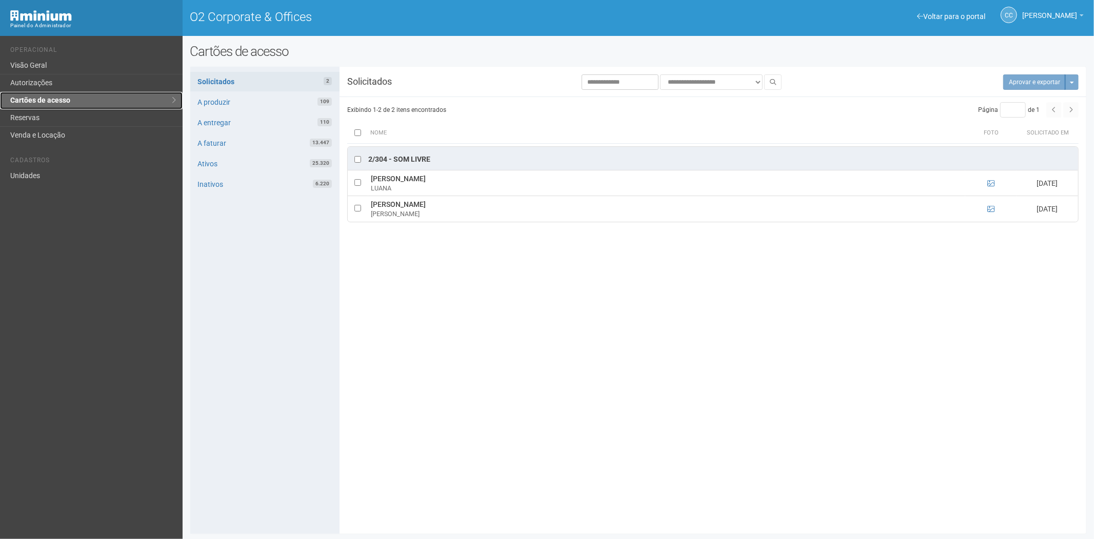
click at [27, 108] on link "Cartões de acesso" at bounding box center [91, 100] width 183 height 17
drag, startPoint x: 46, startPoint y: 115, endPoint x: 211, endPoint y: 165, distance: 172.5
click at [46, 115] on link "Reservas" at bounding box center [91, 117] width 183 height 17
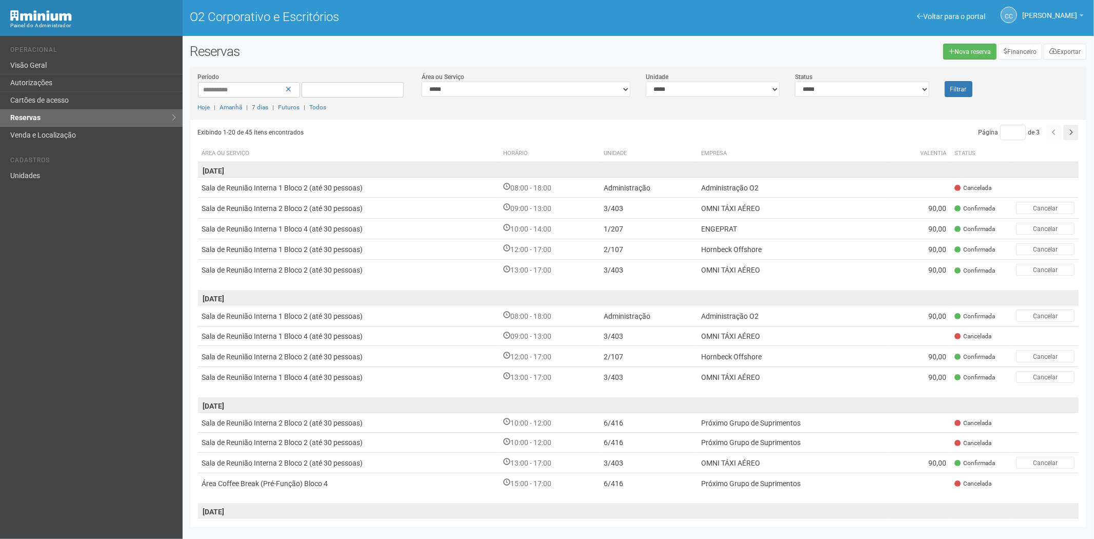
click at [81, 380] on div "Voltar para o portal Operacional Visão Geral Autorizações Cartões de acesso Res…" at bounding box center [91, 287] width 183 height 503
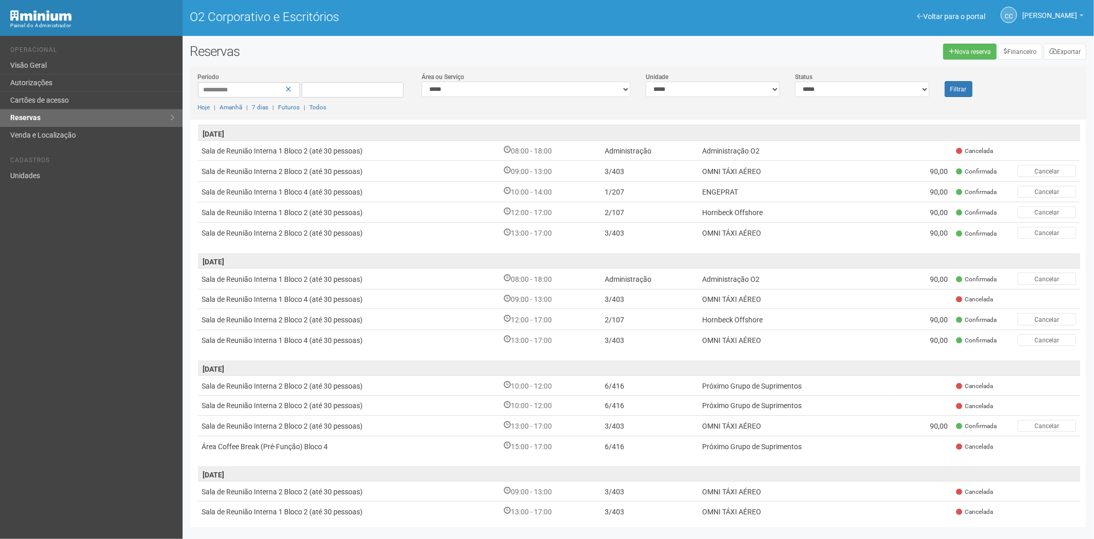
scroll to position [114, 0]
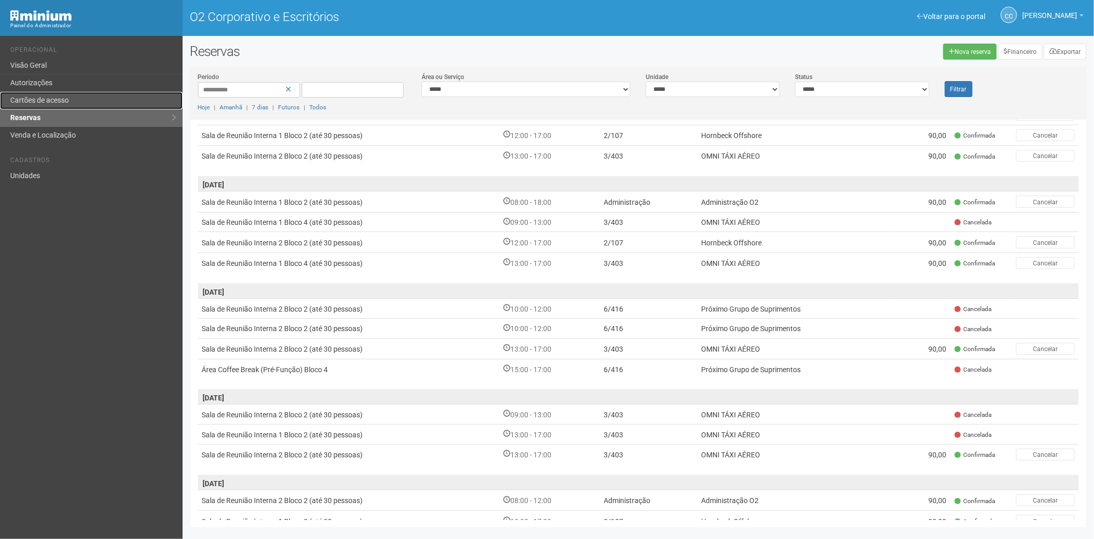
click at [58, 97] on font "Cartões de acesso" at bounding box center [39, 100] width 58 height 8
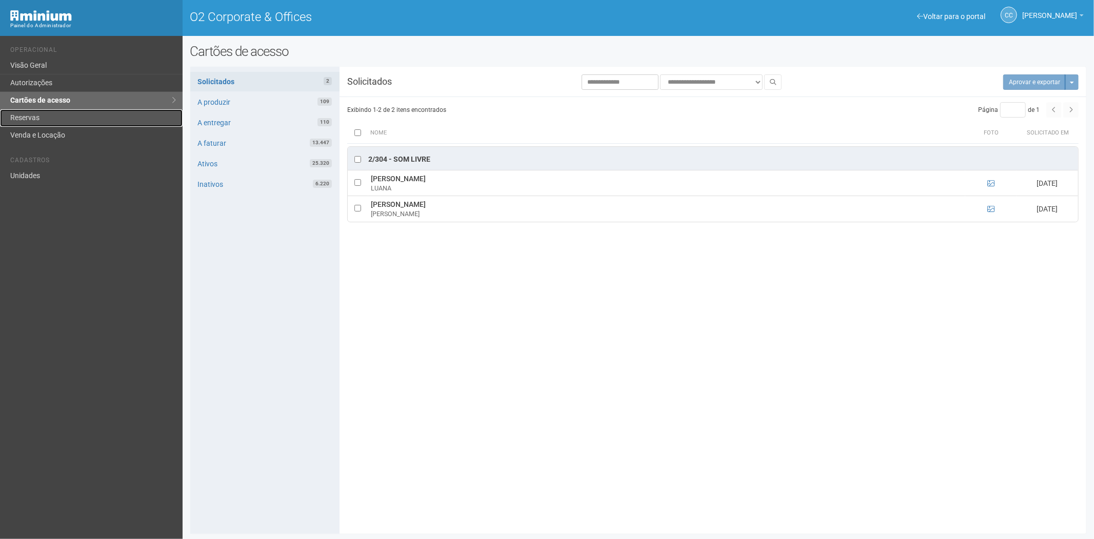
click at [75, 115] on link "Reservas" at bounding box center [91, 117] width 183 height 17
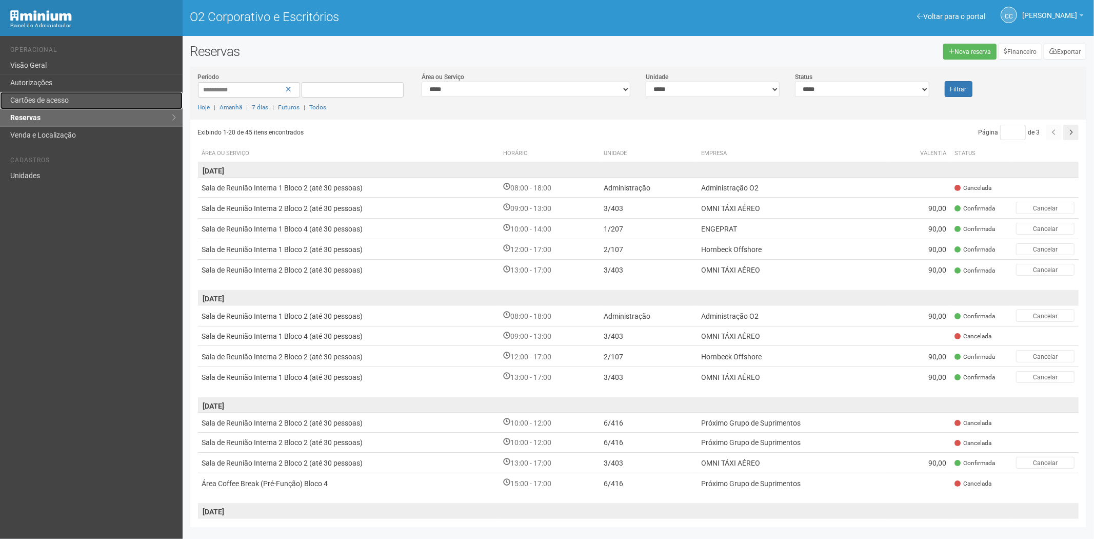
click at [50, 95] on link "Cartões de acesso" at bounding box center [91, 100] width 183 height 17
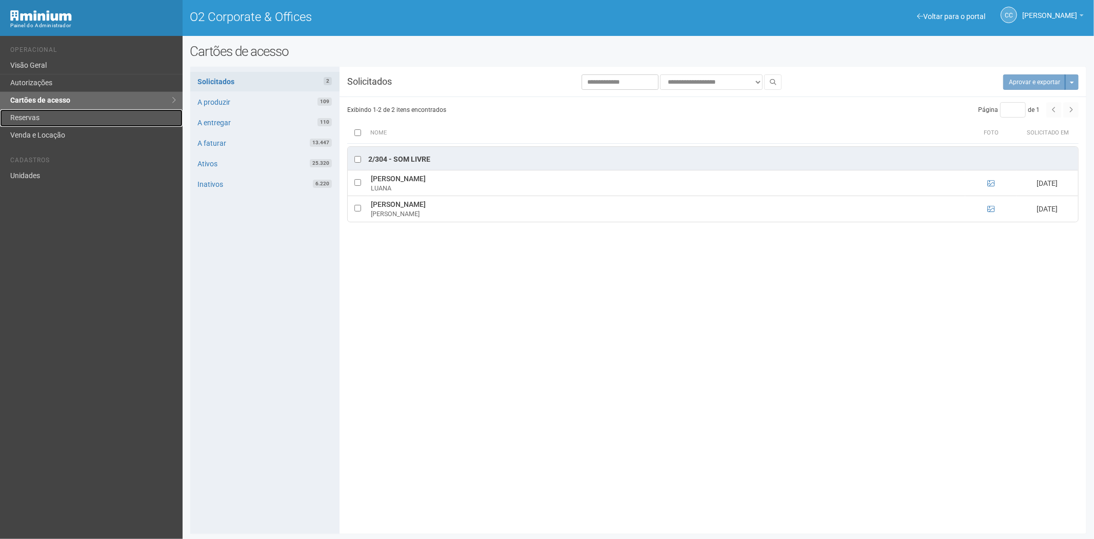
click at [15, 111] on link "Reservas" at bounding box center [91, 117] width 183 height 17
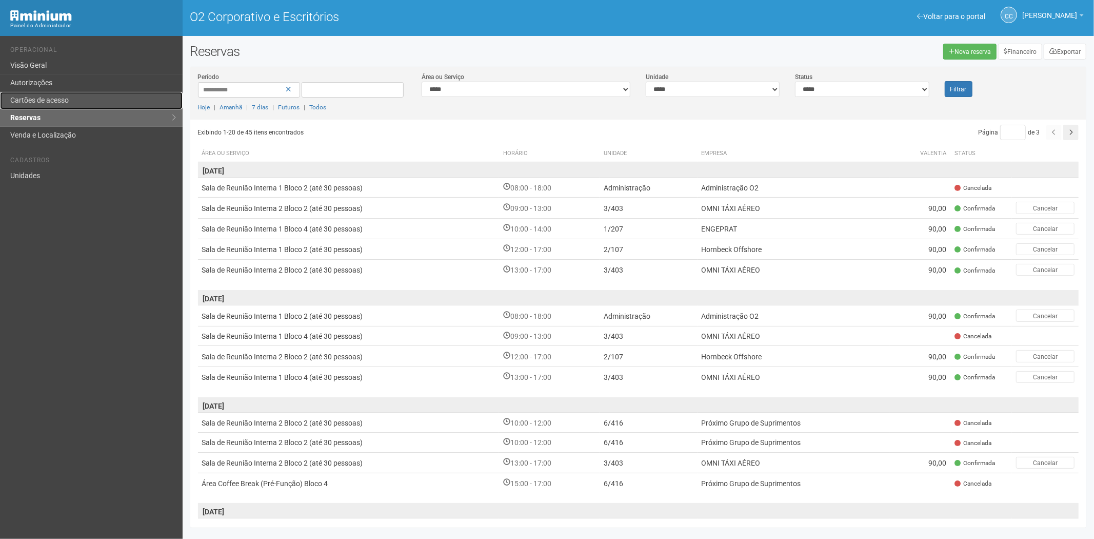
click at [40, 97] on font "Cartões de acesso" at bounding box center [39, 100] width 58 height 8
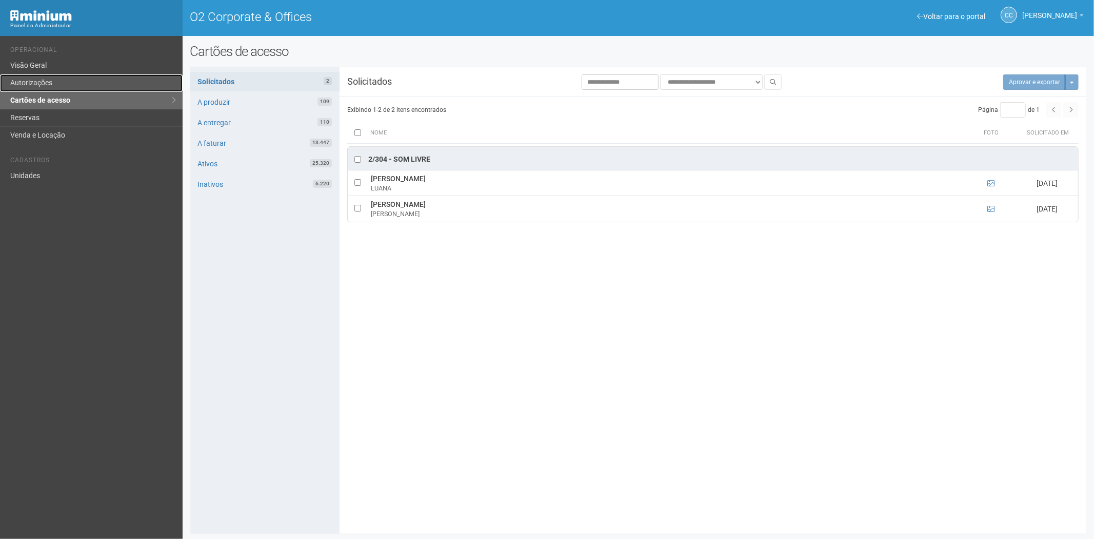
click at [58, 84] on link "Autorizações" at bounding box center [91, 82] width 183 height 17
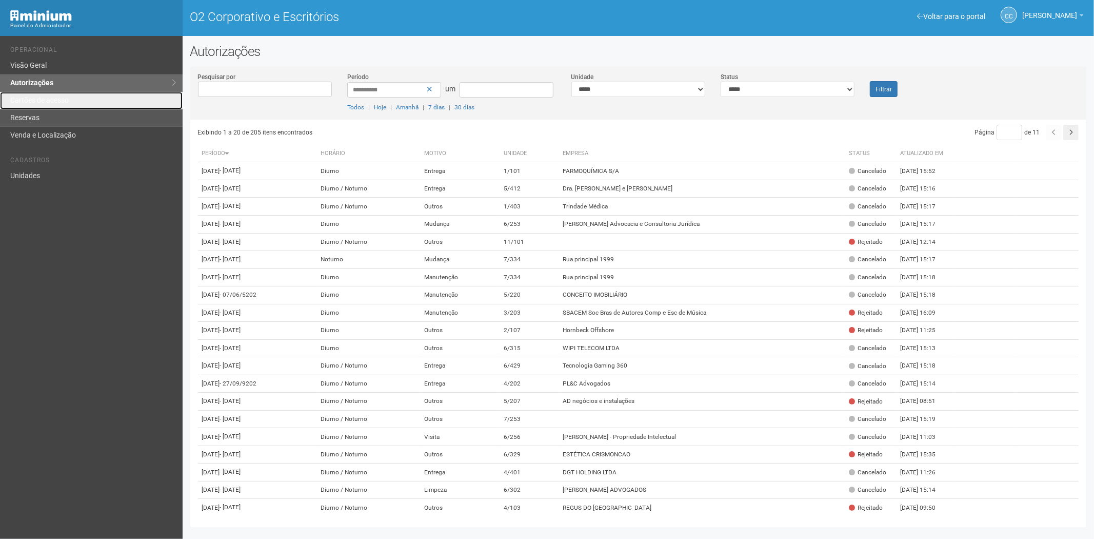
drag, startPoint x: 74, startPoint y: 101, endPoint x: 109, endPoint y: 122, distance: 41.2
click at [74, 101] on link "Cartões de acesso" at bounding box center [91, 100] width 183 height 17
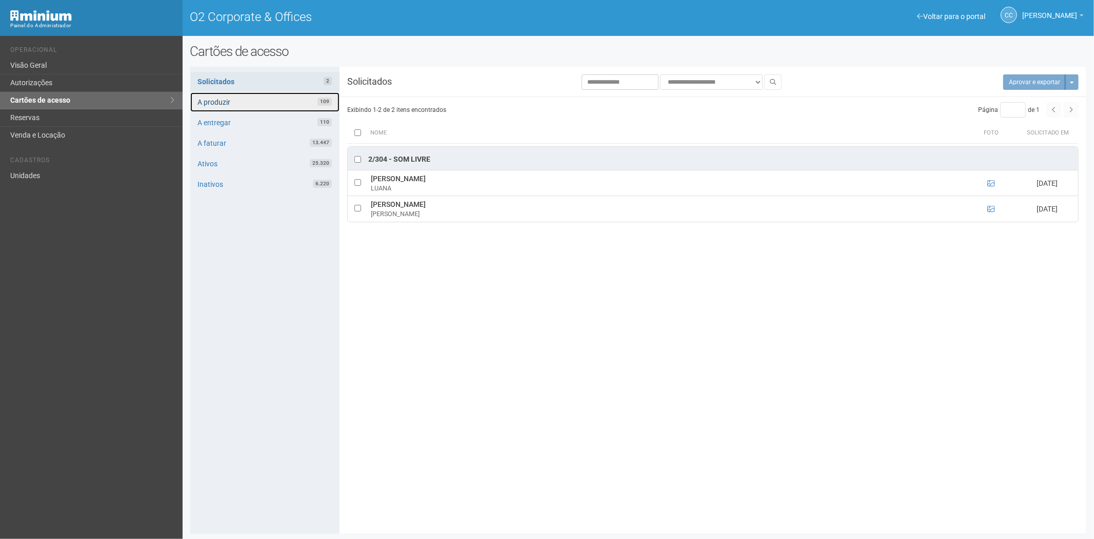
click at [245, 95] on link "A produzir 109" at bounding box center [264, 101] width 149 height 19
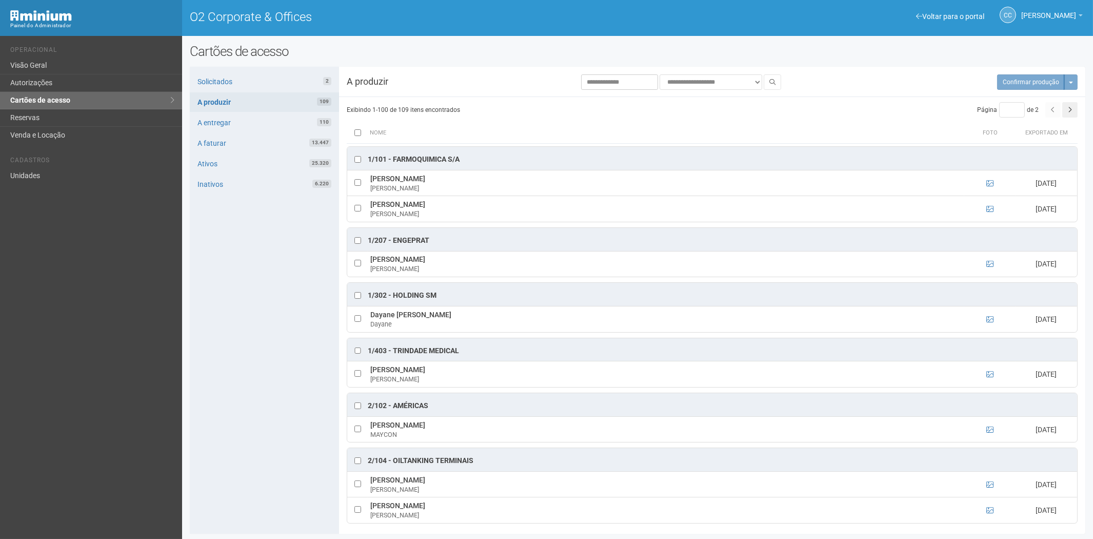
click at [320, 515] on div "Solicitados 2 A produzir 109 A entregar 110 A faturar 13.447 Ativos 25.320 Inat…" at bounding box center [264, 300] width 149 height 467
drag, startPoint x: 44, startPoint y: 84, endPoint x: 122, endPoint y: 99, distance: 79.4
click at [44, 85] on link "Autorizações" at bounding box center [91, 82] width 182 height 17
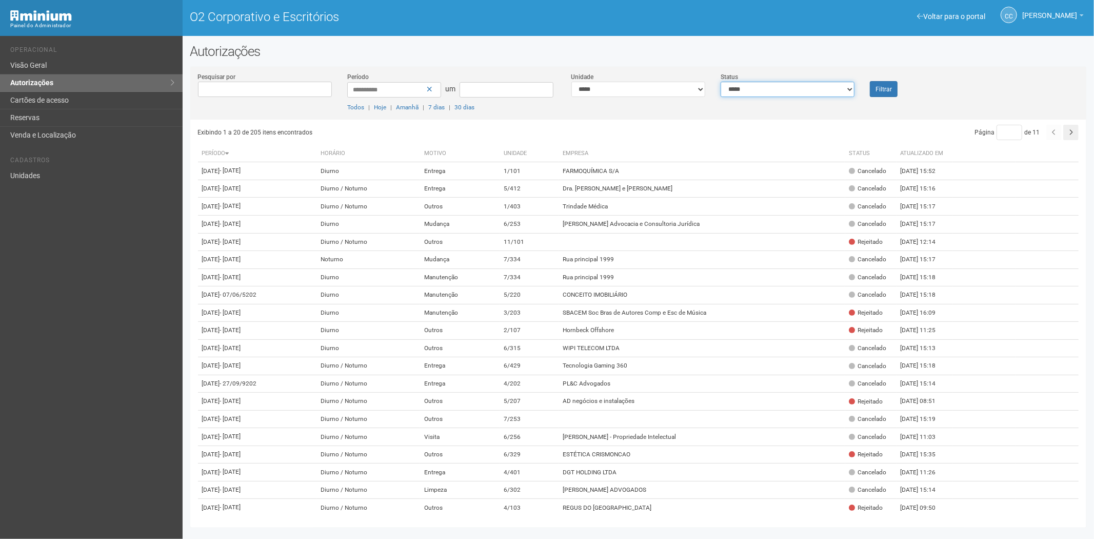
drag, startPoint x: 782, startPoint y: 92, endPoint x: 776, endPoint y: 95, distance: 6.9
click at [782, 92] on select "**********" at bounding box center [788, 89] width 134 height 15
select select "*"
click at [721, 82] on select "**********" at bounding box center [788, 89] width 134 height 15
click at [890, 91] on font "Filtrar" at bounding box center [884, 89] width 16 height 7
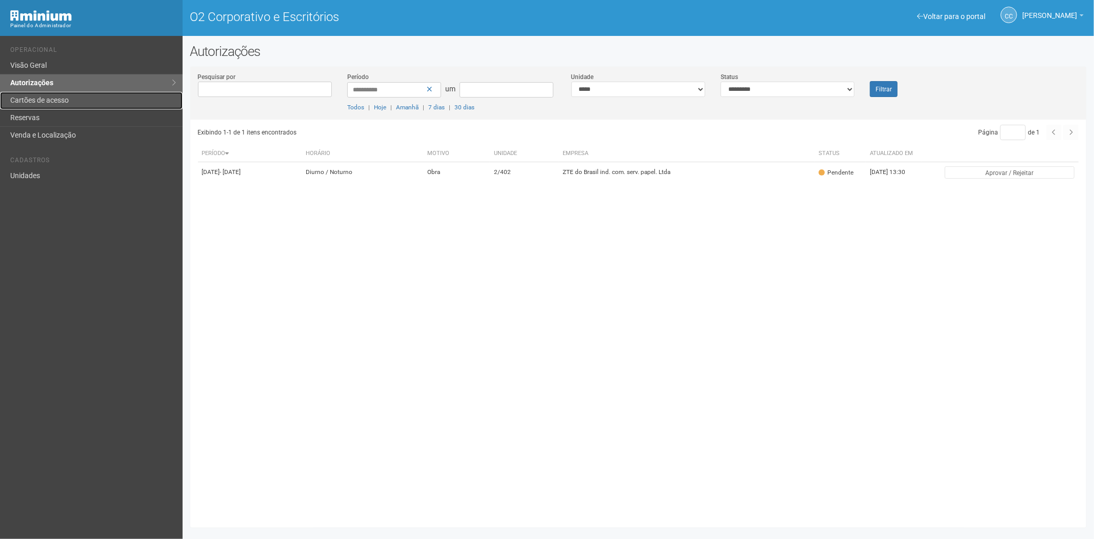
click at [55, 109] on link "Cartões de acesso" at bounding box center [91, 100] width 183 height 17
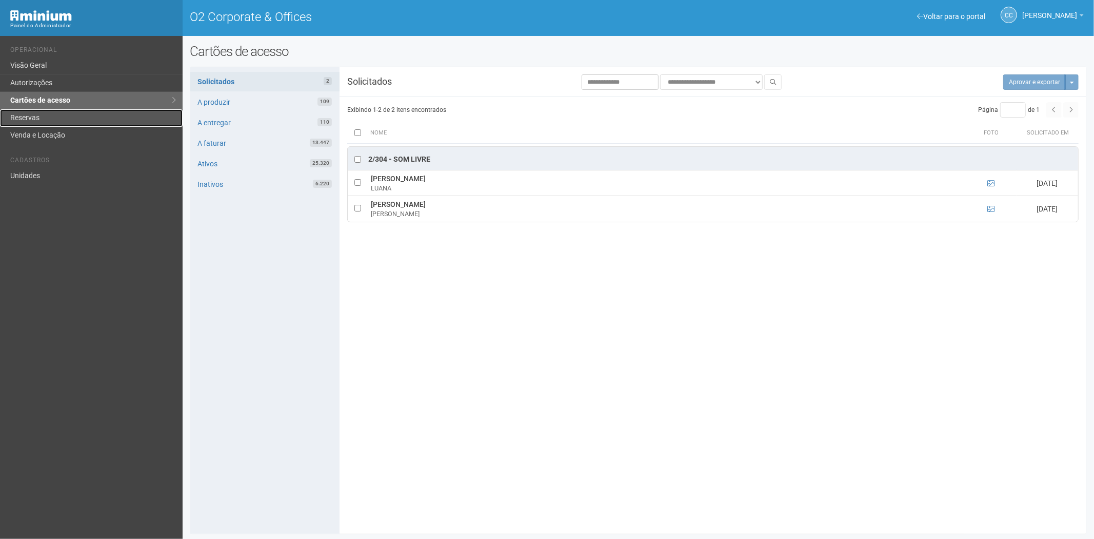
click at [31, 125] on link "Reservas" at bounding box center [91, 117] width 183 height 17
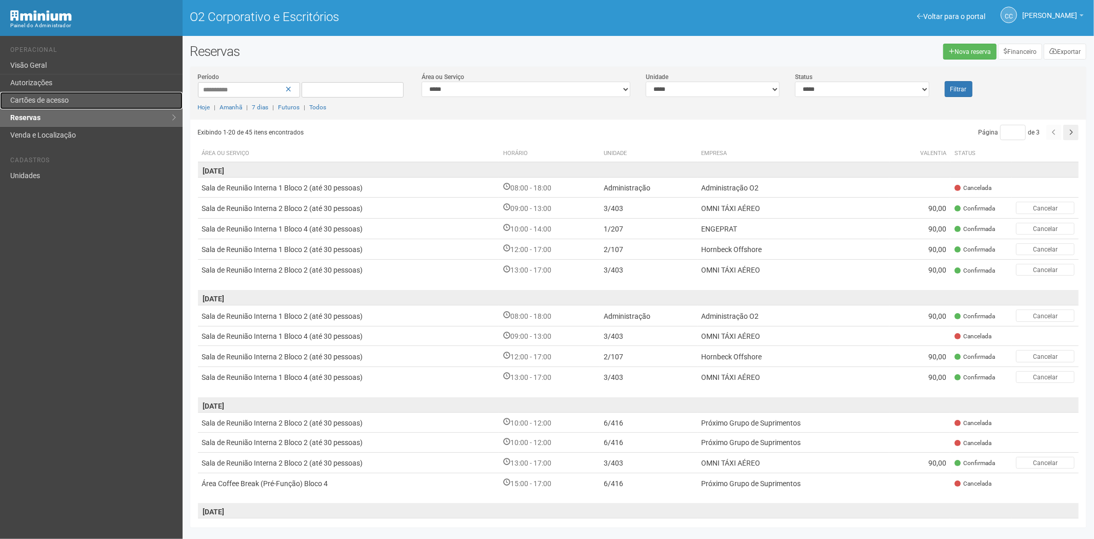
click at [58, 106] on link "Cartões de acesso" at bounding box center [91, 100] width 183 height 17
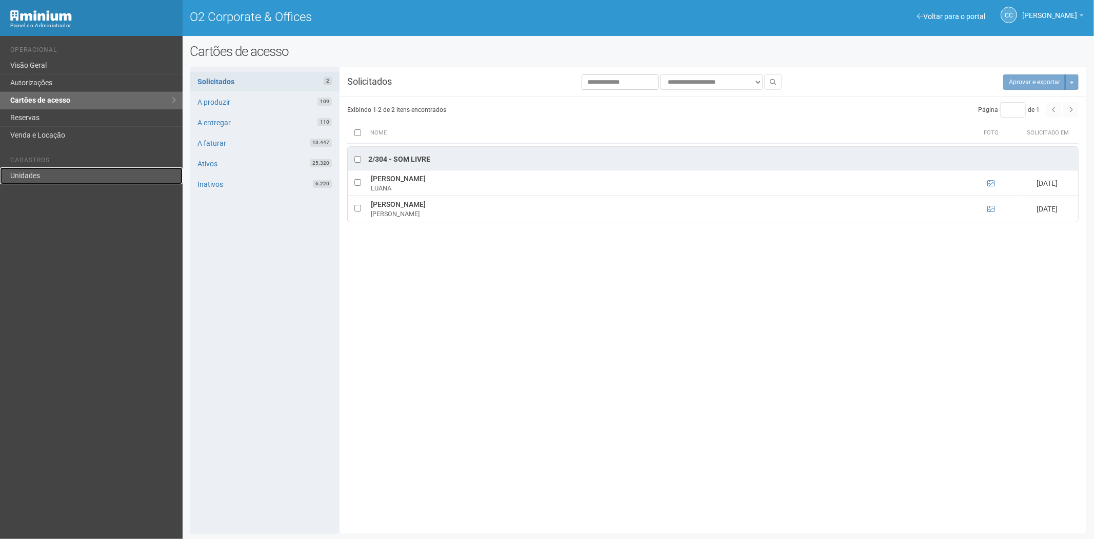
click at [24, 171] on link "Unidades" at bounding box center [91, 175] width 183 height 17
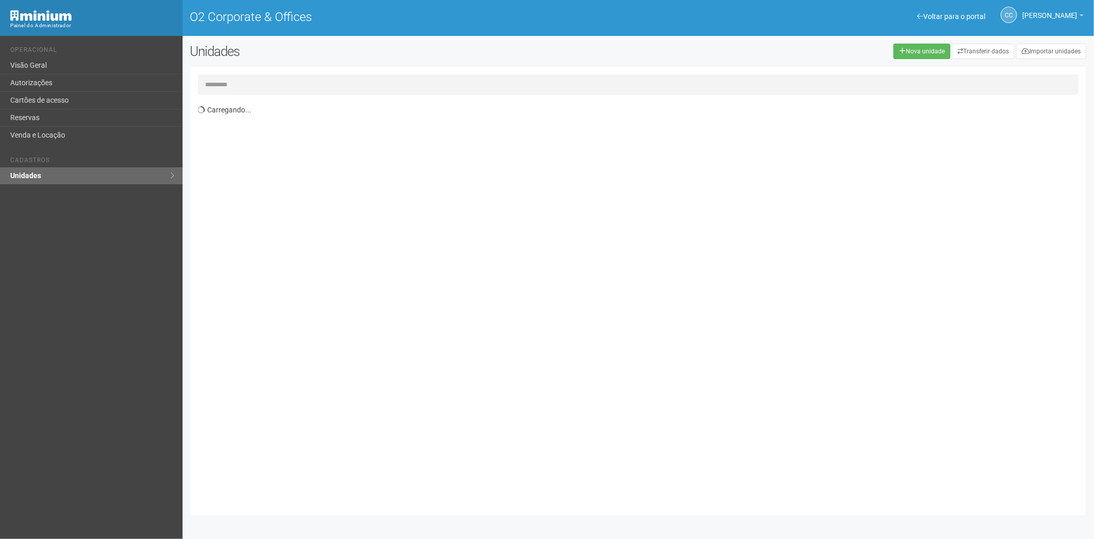
click at [268, 83] on input "text" at bounding box center [638, 84] width 881 height 21
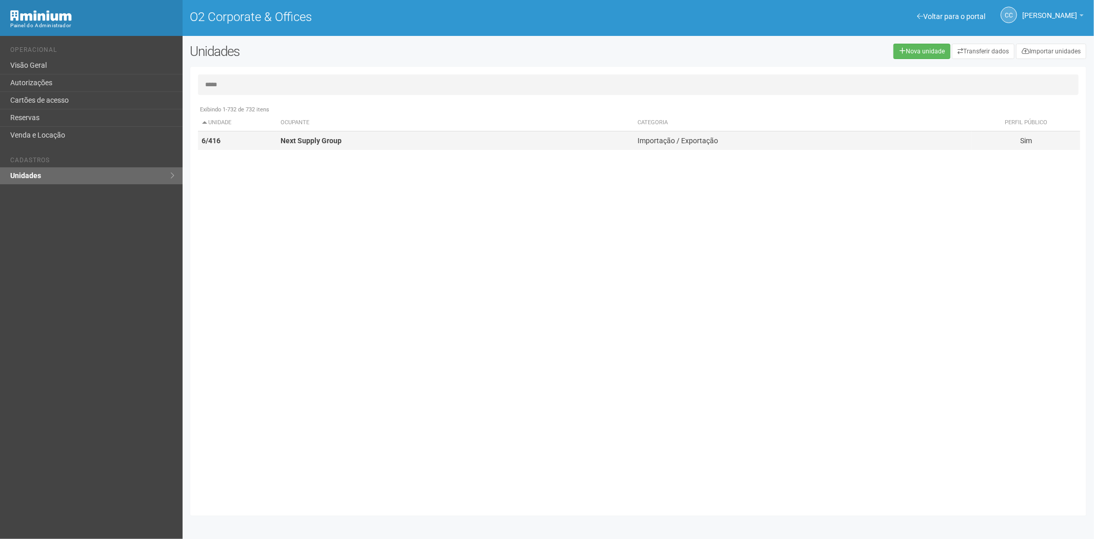
type input "*****"
click at [339, 149] on td "Next Supply Group" at bounding box center [455, 140] width 357 height 19
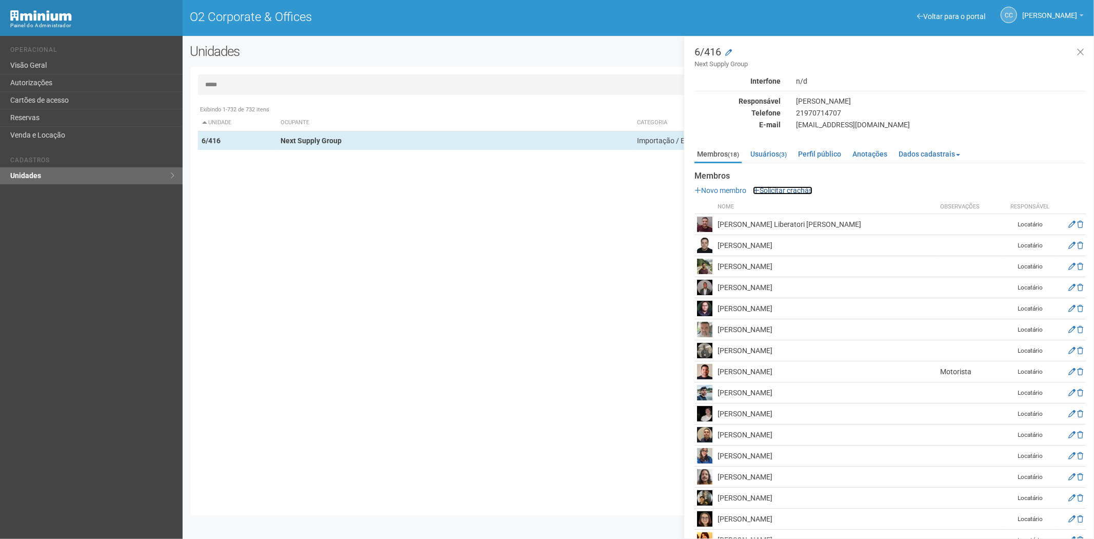
click at [789, 190] on link "Solicitar crachás" at bounding box center [783, 190] width 60 height 8
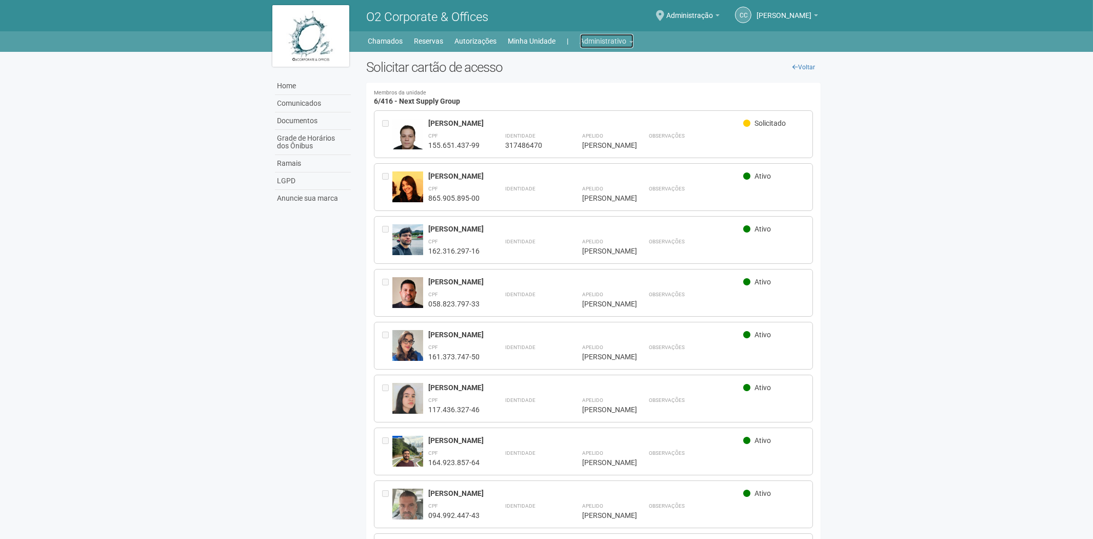
click at [601, 34] on link "Administrativo" at bounding box center [606, 41] width 53 height 14
click at [577, 74] on link "Cartões de acesso" at bounding box center [592, 81] width 87 height 18
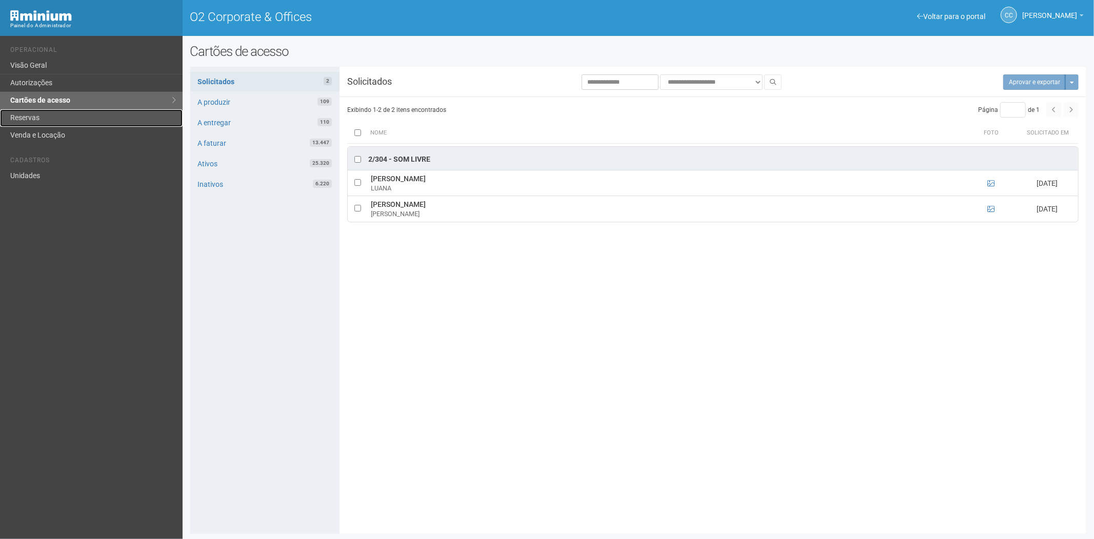
click at [50, 120] on link "Reservas" at bounding box center [91, 117] width 183 height 17
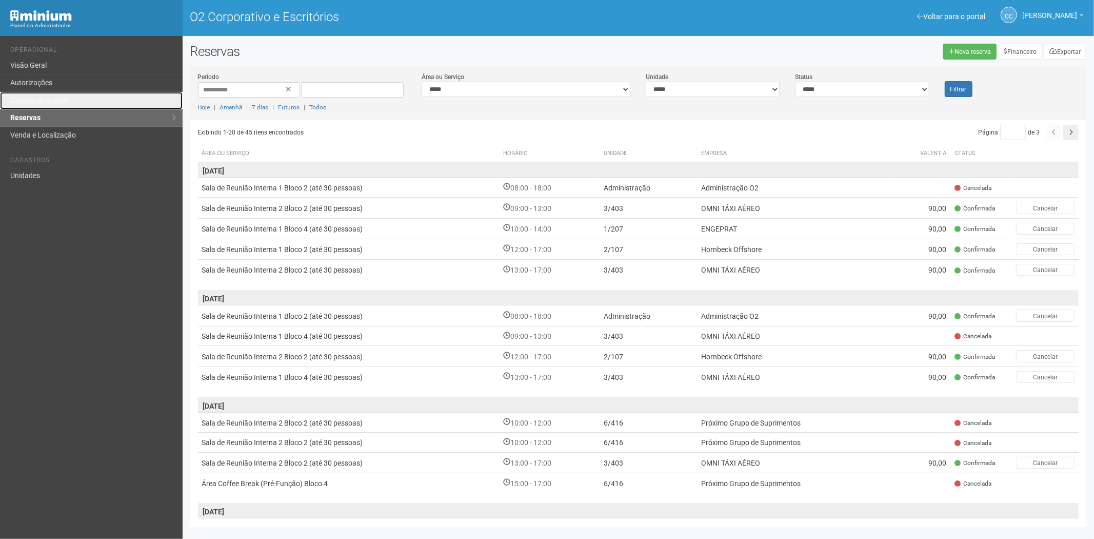
drag, startPoint x: 63, startPoint y: 98, endPoint x: 125, endPoint y: 157, distance: 85.3
click at [63, 98] on font "Cartões de acesso" at bounding box center [39, 100] width 58 height 8
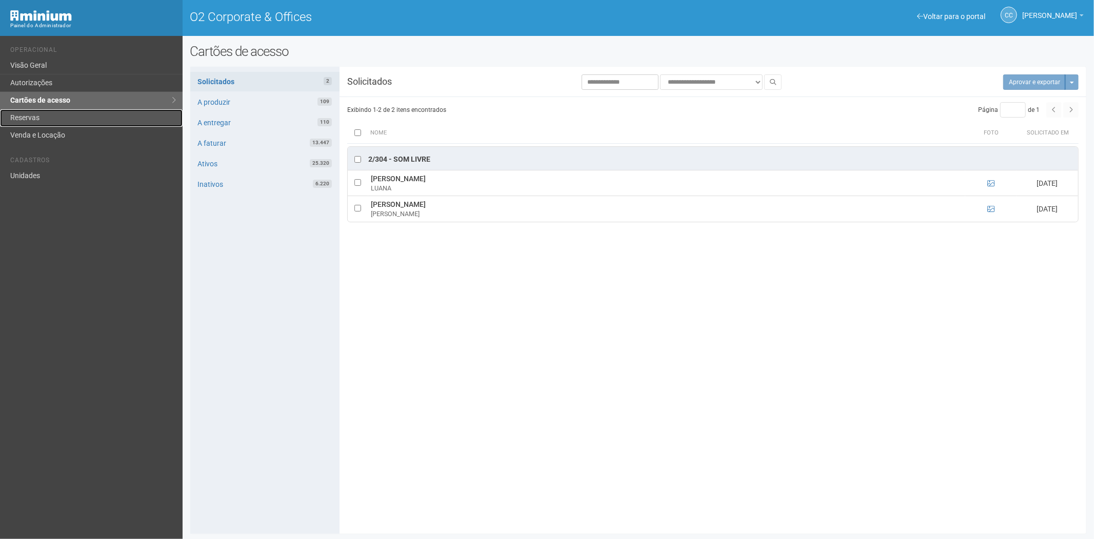
click at [26, 114] on link "Reservas" at bounding box center [91, 117] width 183 height 17
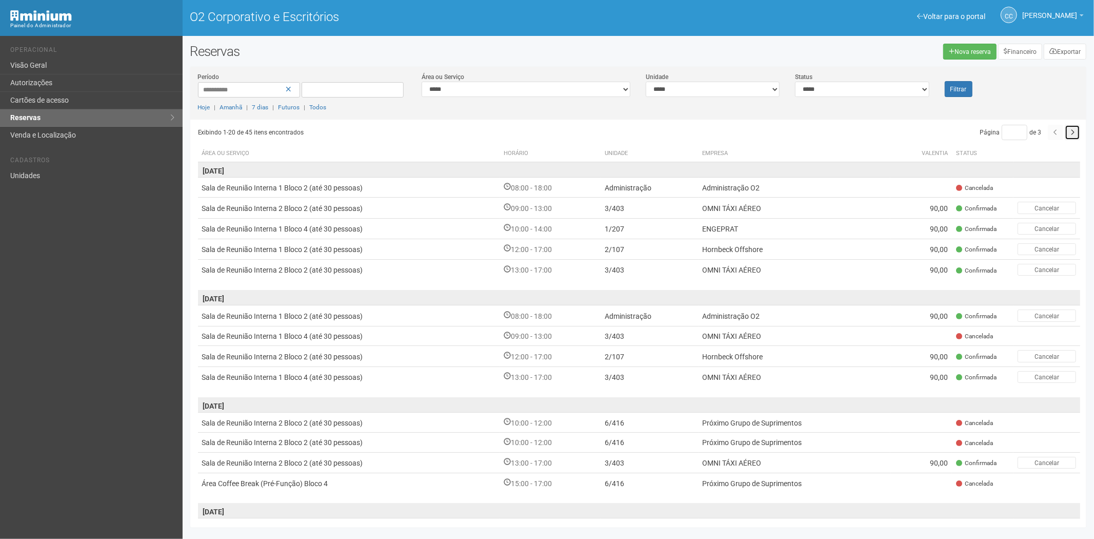
click at [1074, 131] on button "button" at bounding box center [1072, 132] width 15 height 15
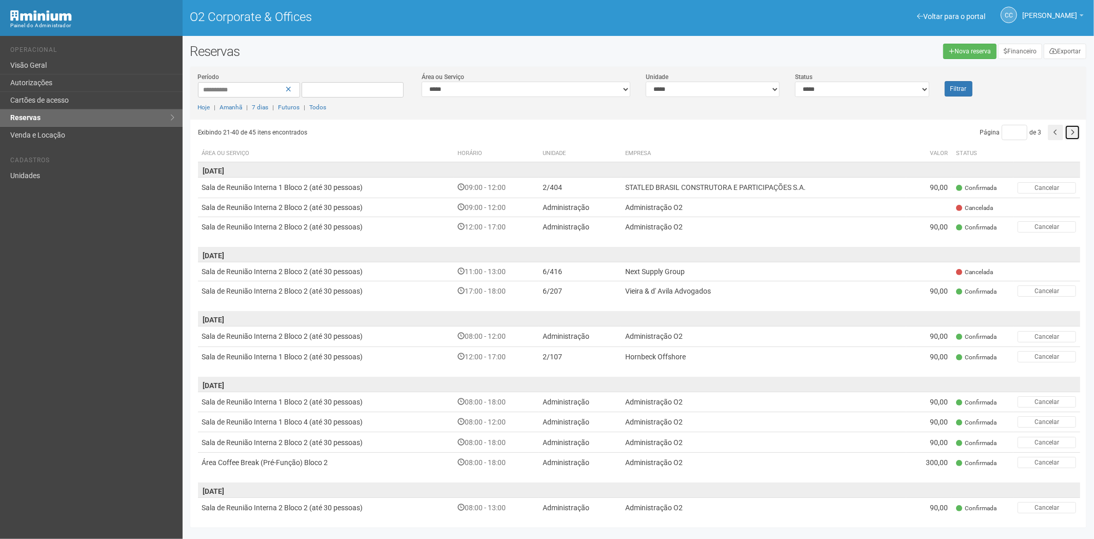
drag, startPoint x: 0, startPoint y: 0, endPoint x: 1073, endPoint y: 132, distance: 1080.8
click at [1073, 132] on icon "button" at bounding box center [1073, 132] width 4 height 6
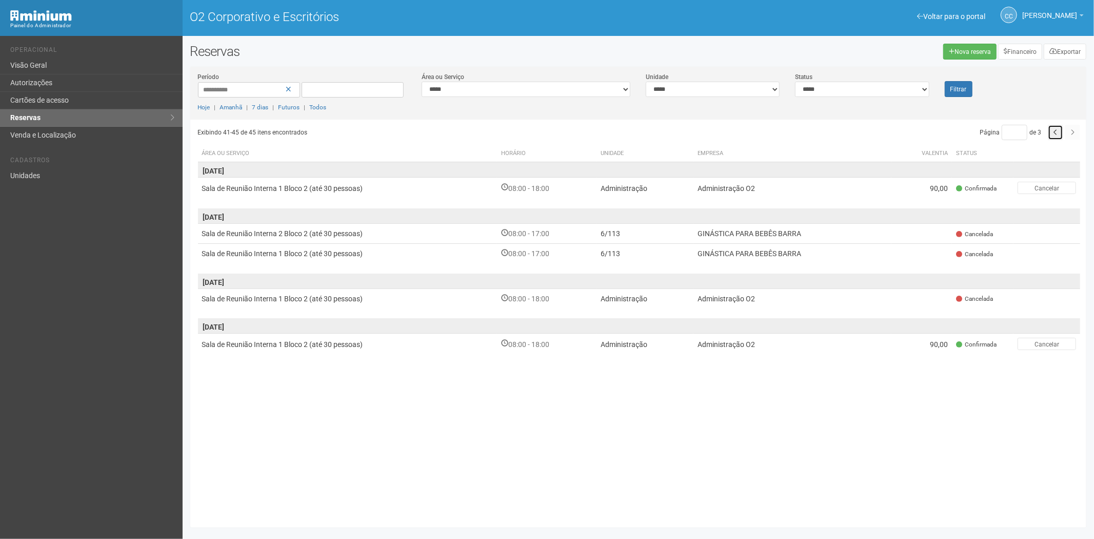
click at [1050, 135] on button "button" at bounding box center [1055, 132] width 15 height 15
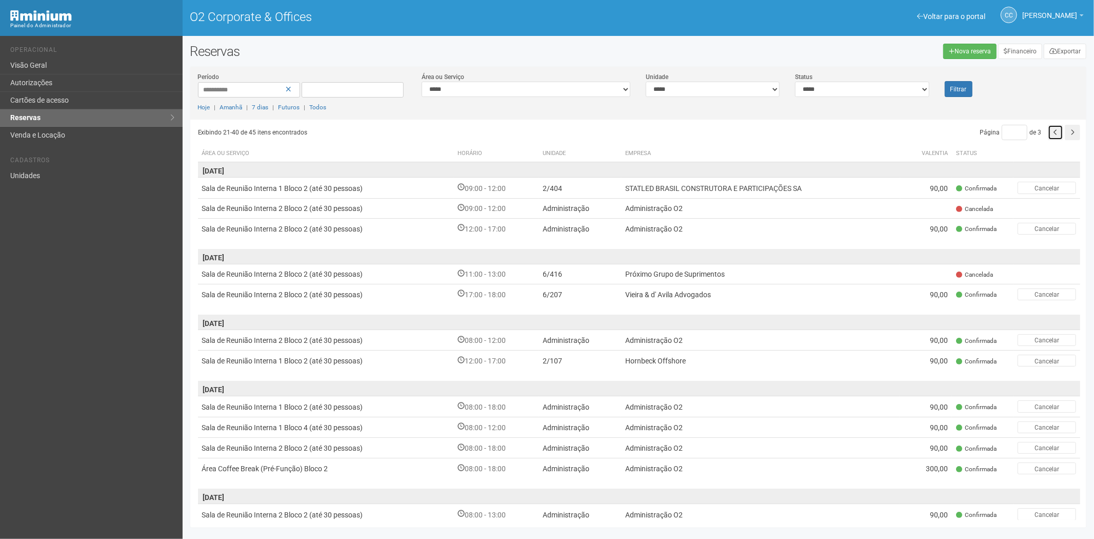
click at [1054, 134] on icon "button" at bounding box center [1056, 132] width 4 height 6
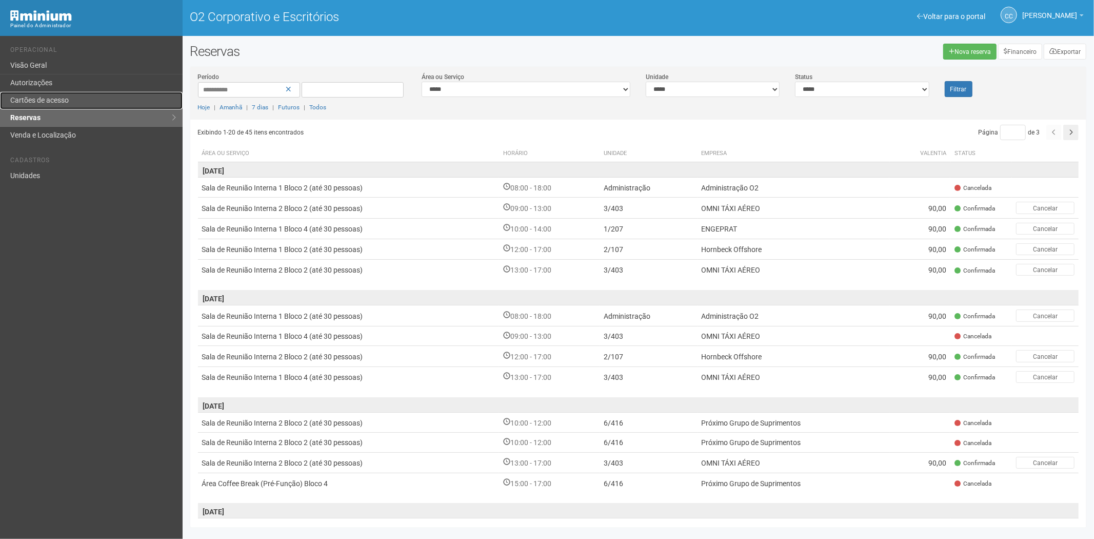
click at [51, 106] on link "Cartões de acesso" at bounding box center [91, 100] width 183 height 17
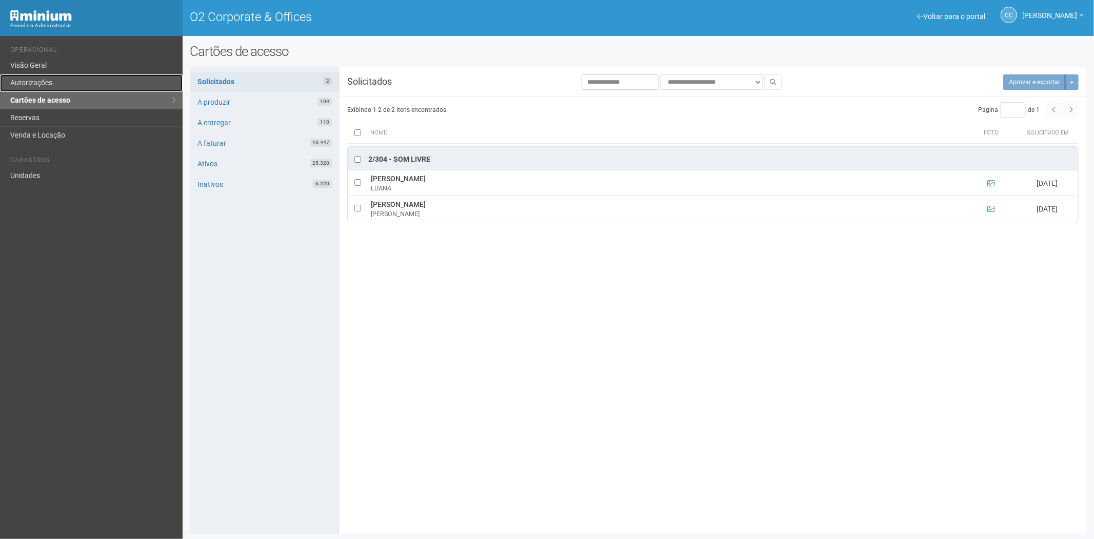
click at [46, 78] on link "Autorizações" at bounding box center [91, 82] width 183 height 17
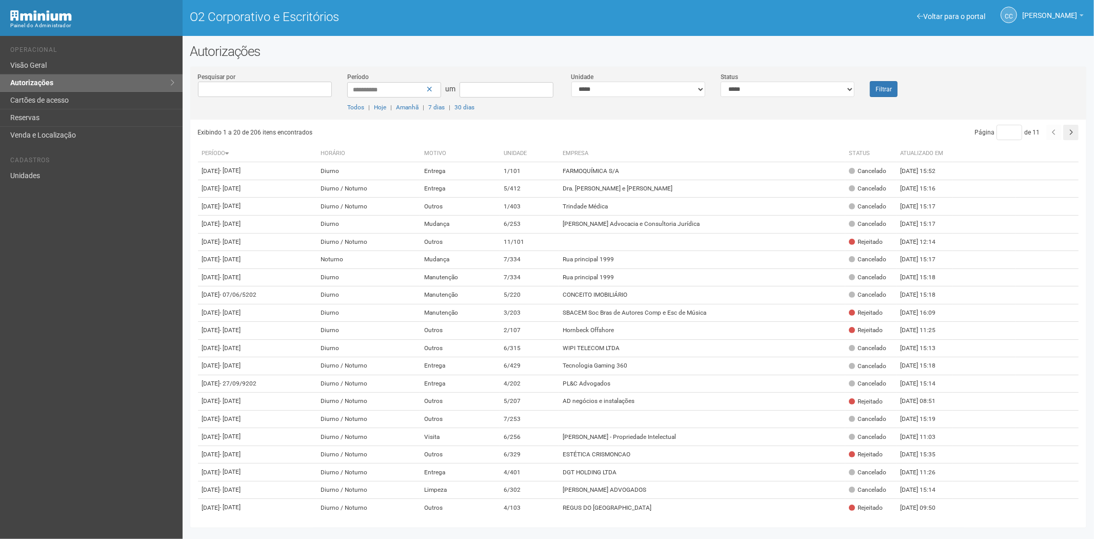
select select "*"
click at [721, 82] on select "**********" at bounding box center [788, 89] width 134 height 15
click at [877, 88] on font "Filtrar" at bounding box center [884, 89] width 16 height 7
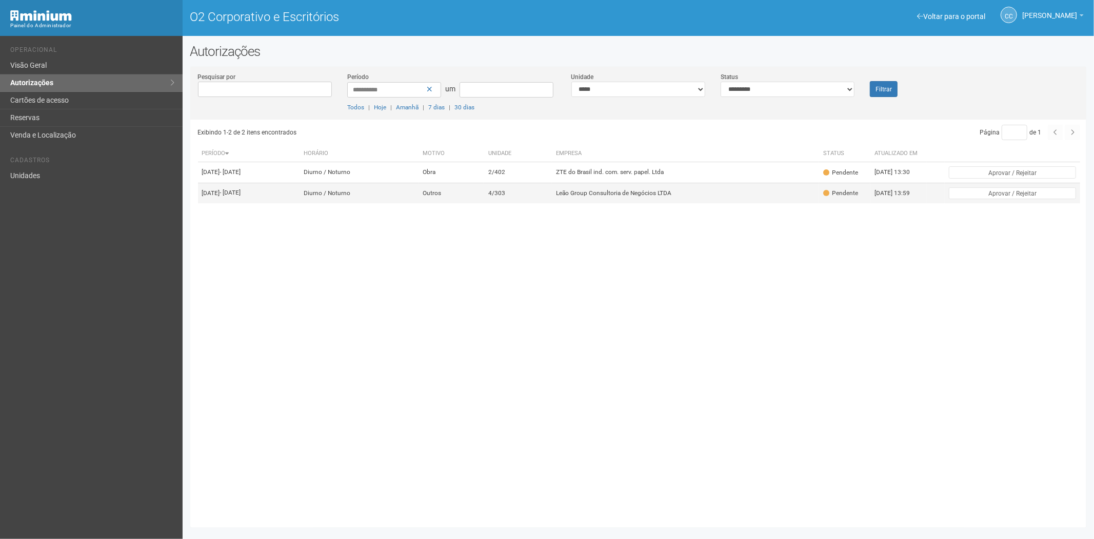
click at [627, 196] on font "Leão Group Consultoria de Negócios LTDA" at bounding box center [613, 192] width 115 height 7
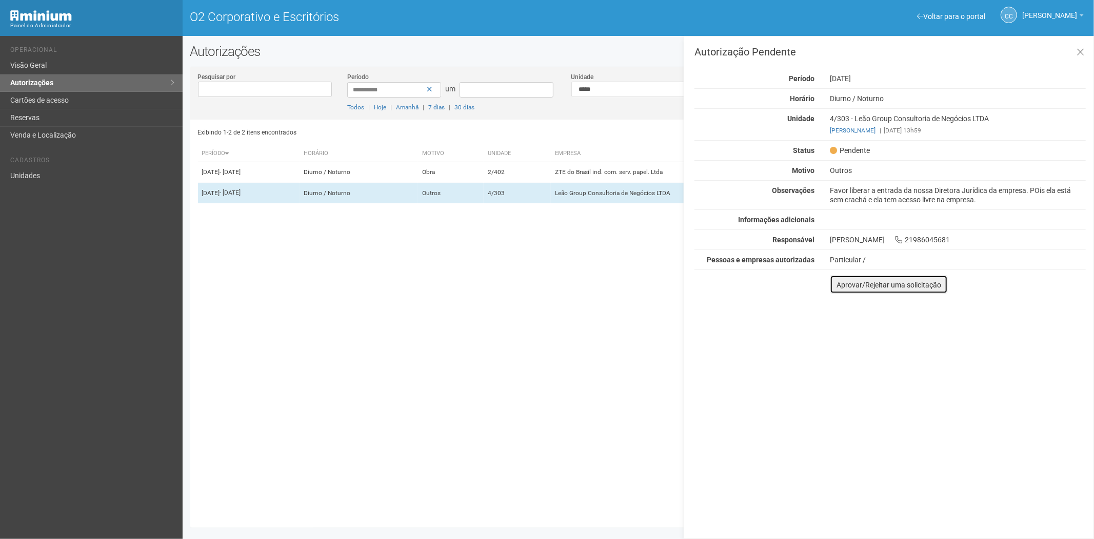
click at [839, 288] on font "Aprovar/Rejeitar uma solicitação" at bounding box center [889, 285] width 105 height 8
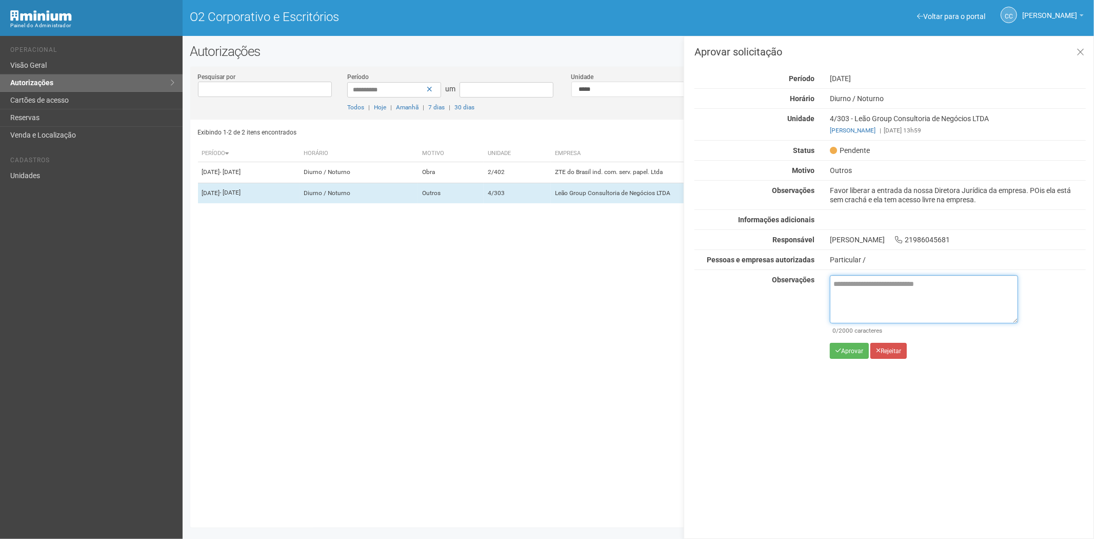
click at [855, 299] on textarea at bounding box center [924, 299] width 188 height 48
paste textarea "**********"
type textarea "**********"
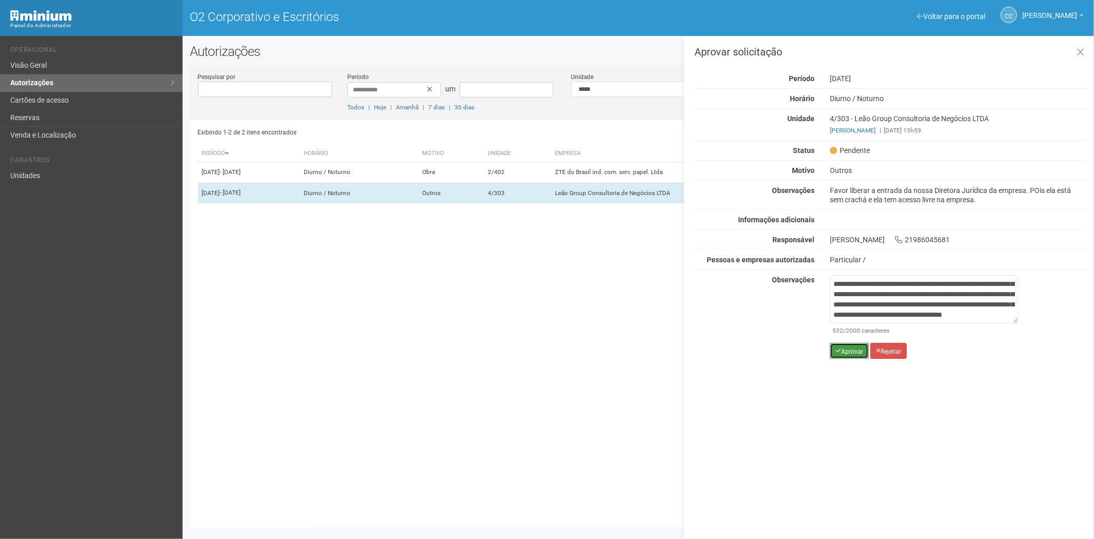
click at [842, 352] on font "Aprovar" at bounding box center [852, 350] width 22 height 7
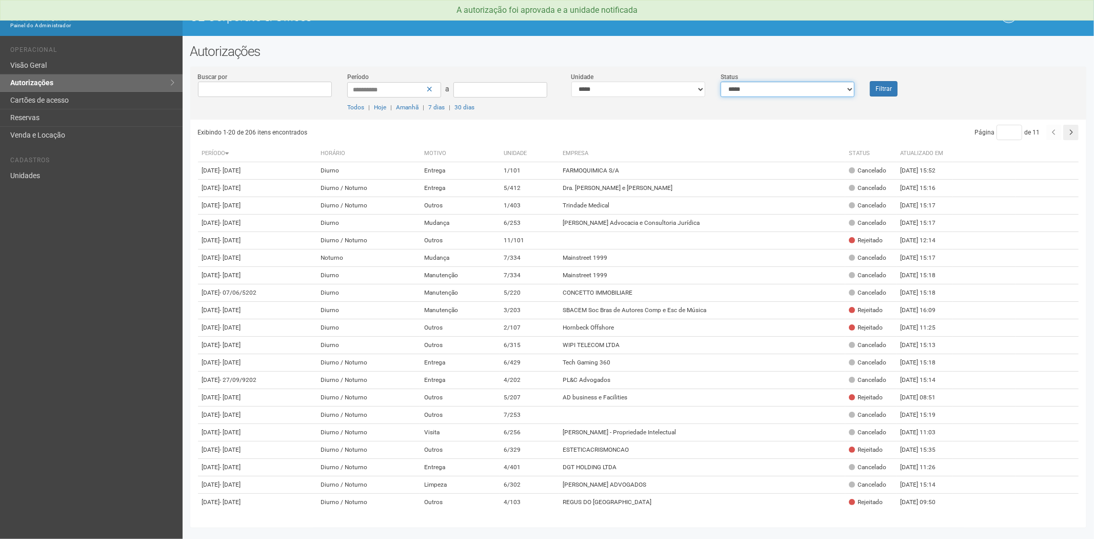
drag, startPoint x: 759, startPoint y: 89, endPoint x: 729, endPoint y: 89, distance: 30.3
click at [759, 89] on select "**********" at bounding box center [788, 89] width 134 height 15
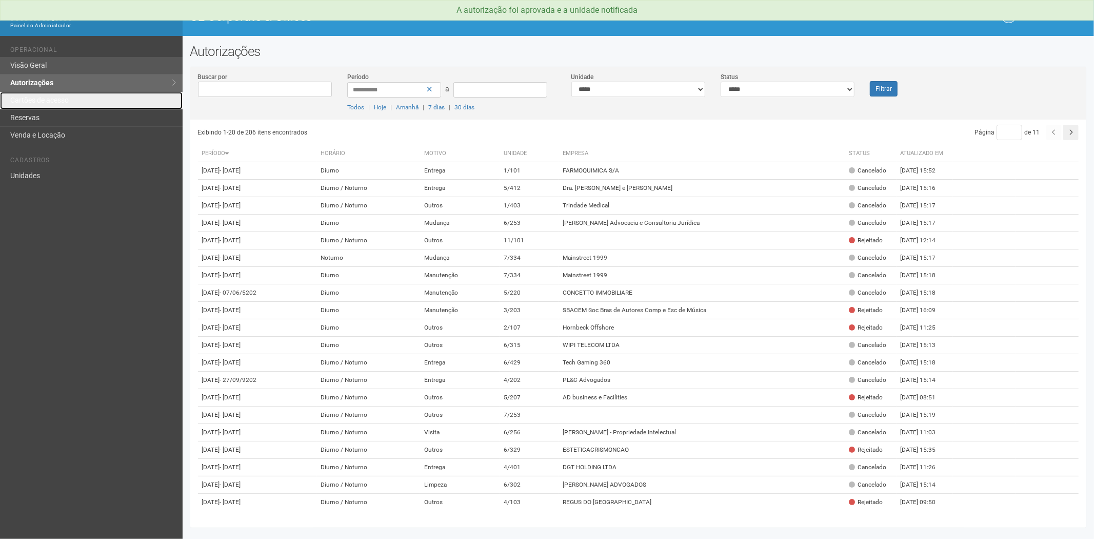
drag, startPoint x: 87, startPoint y: 98, endPoint x: 121, endPoint y: 63, distance: 48.6
click at [87, 98] on link "Cartões de acesso" at bounding box center [91, 100] width 183 height 17
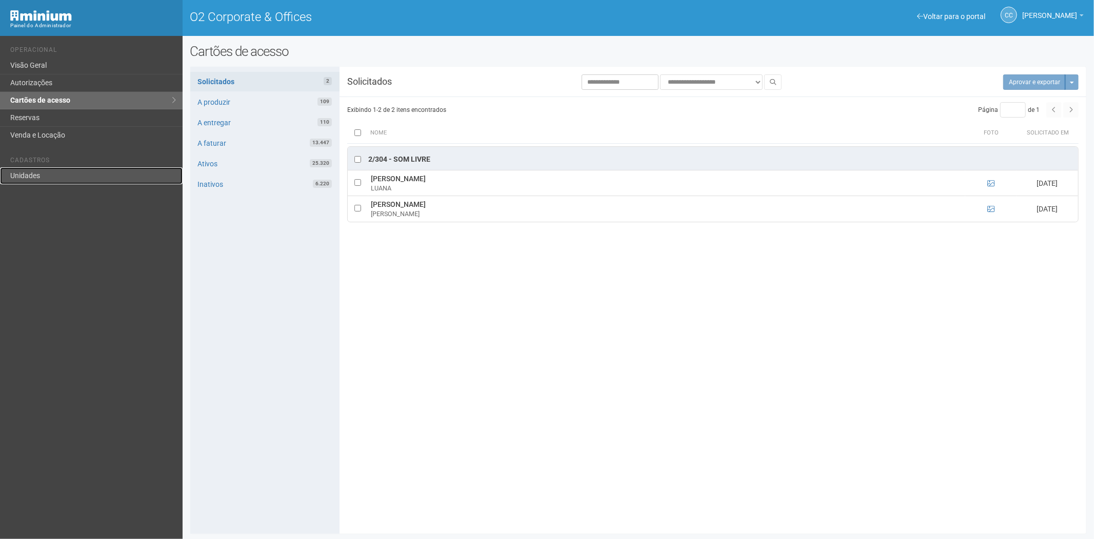
click at [53, 167] on link "Unidades" at bounding box center [91, 175] width 183 height 17
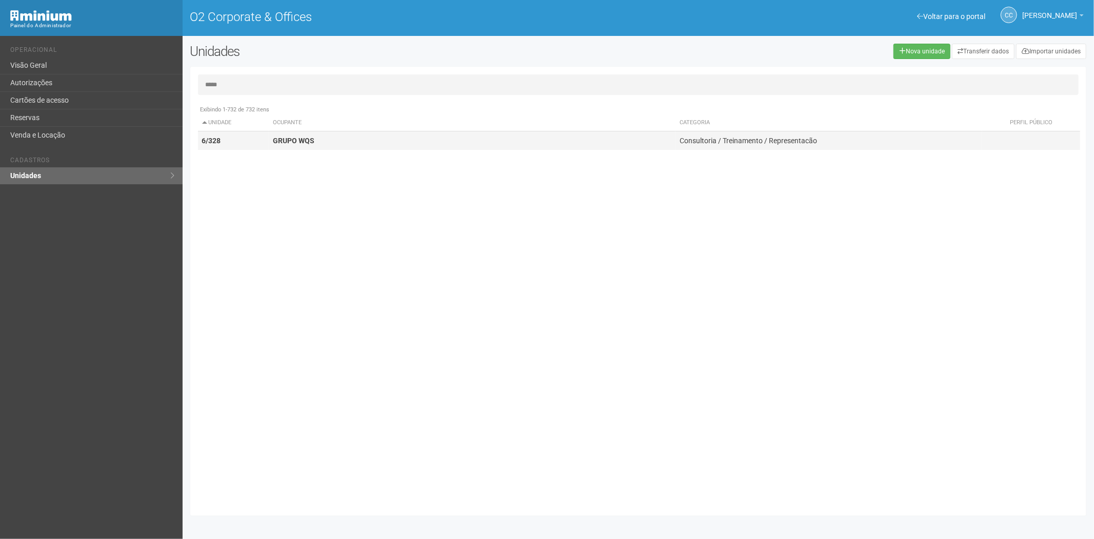
type input "*****"
click at [323, 134] on td "GRUPO WQS" at bounding box center [472, 140] width 407 height 19
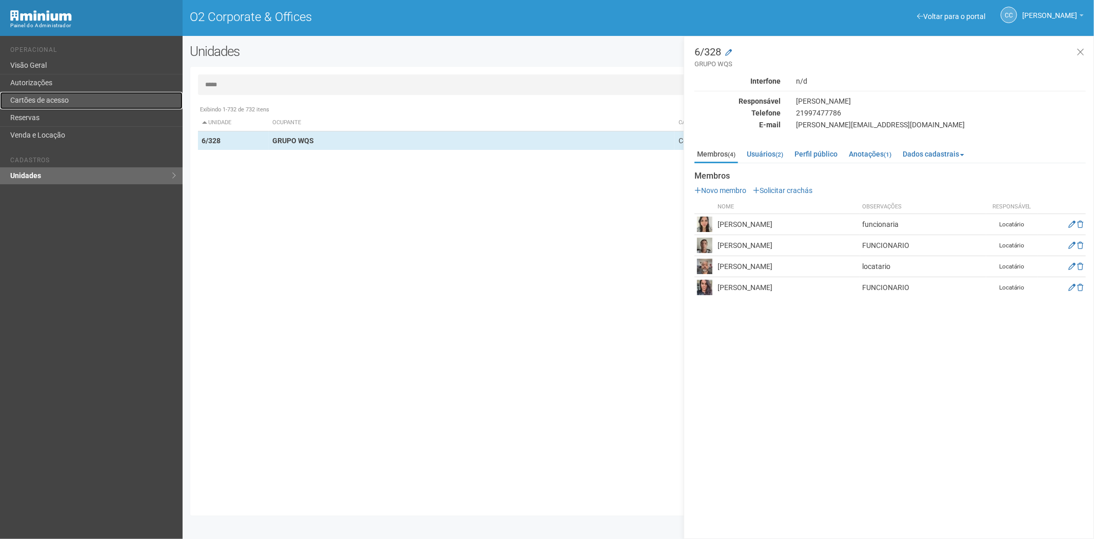
click at [58, 105] on link "Cartões de acesso" at bounding box center [91, 100] width 183 height 17
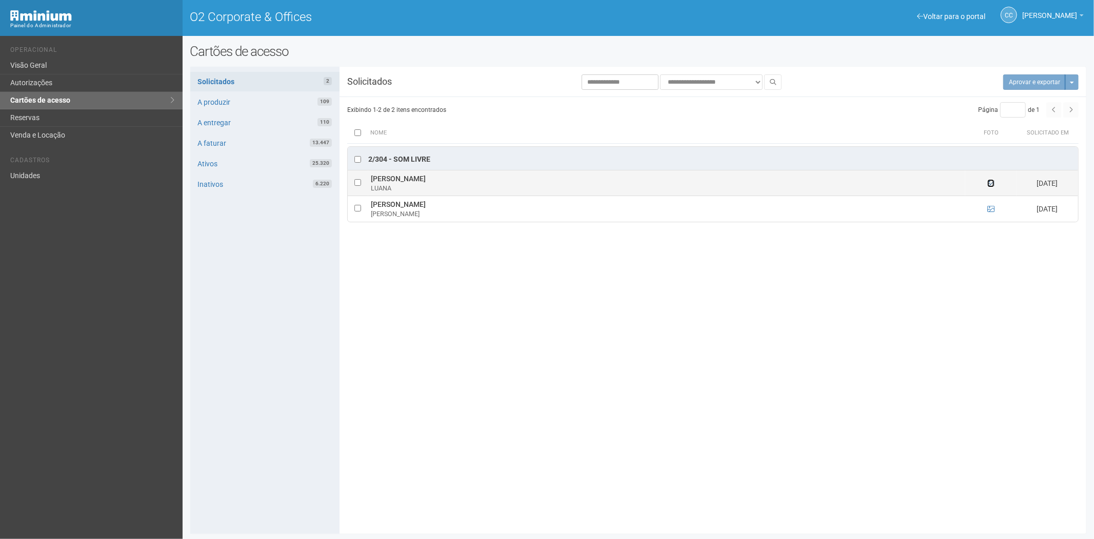
click at [992, 183] on icon at bounding box center [991, 183] width 7 height 7
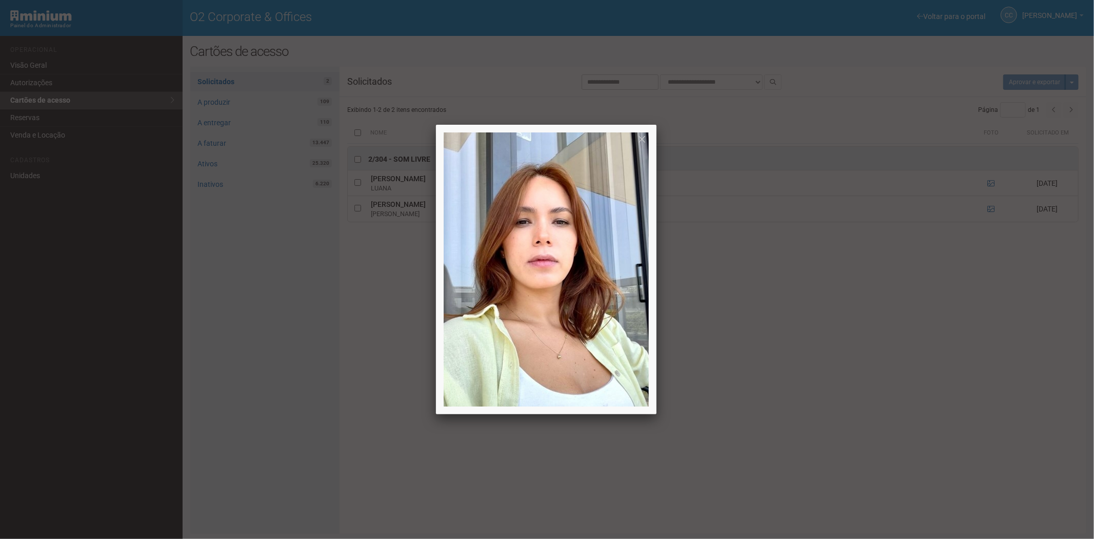
click at [991, 183] on div at bounding box center [547, 269] width 1094 height 539
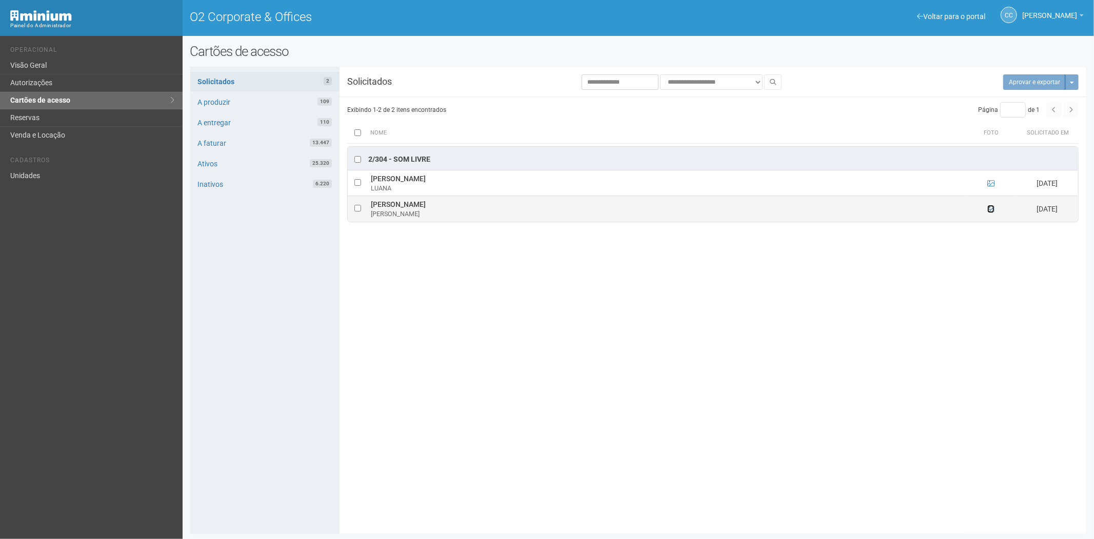
click at [989, 206] on icon at bounding box center [991, 208] width 7 height 7
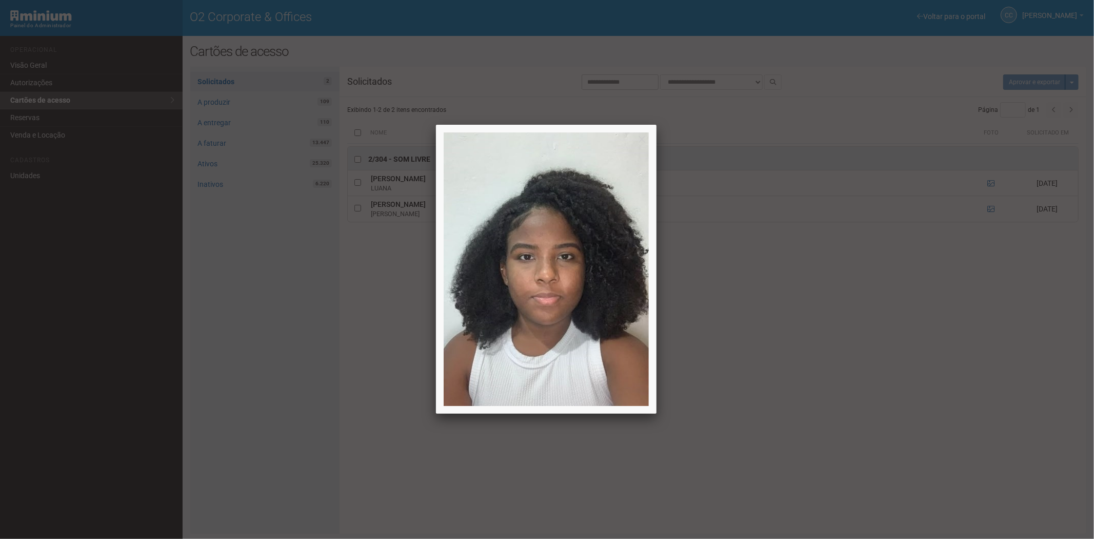
click at [992, 209] on div at bounding box center [547, 269] width 1094 height 539
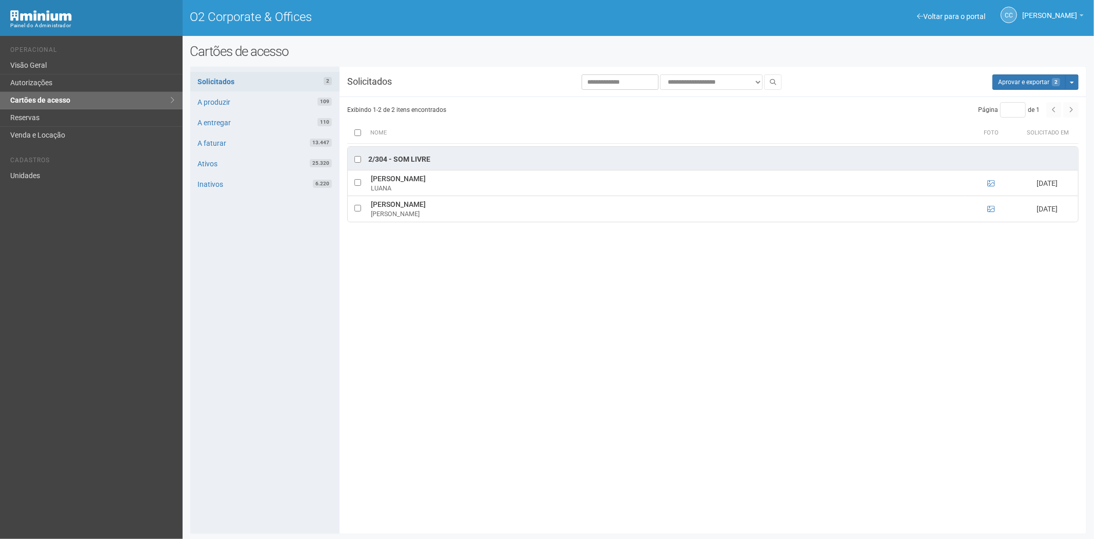
click at [1015, 69] on div "**********" at bounding box center [638, 300] width 897 height 467
drag, startPoint x: 1020, startPoint y: 84, endPoint x: 581, endPoint y: 58, distance: 439.3
click at [1020, 83] on button "Aprovar e exportar 2" at bounding box center [1029, 81] width 73 height 15
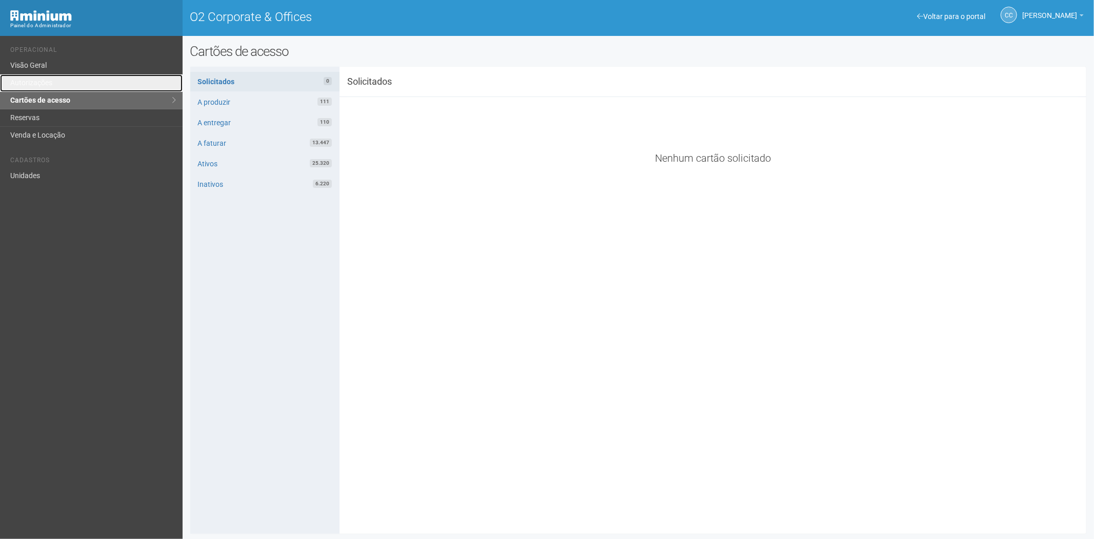
click at [51, 90] on link "Autorizações" at bounding box center [91, 82] width 183 height 17
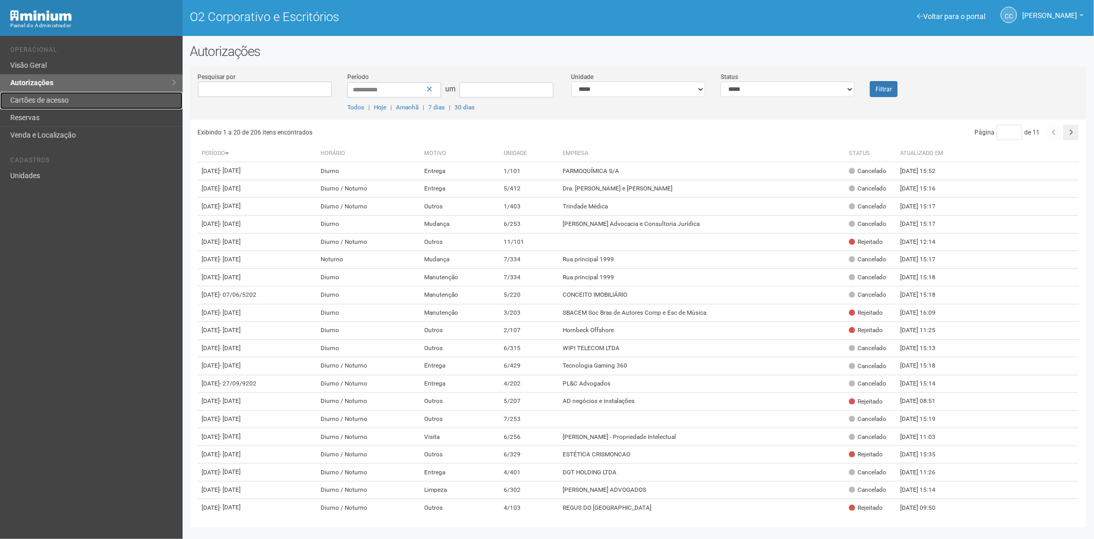
click at [73, 102] on link "Cartões de acesso" at bounding box center [91, 100] width 183 height 17
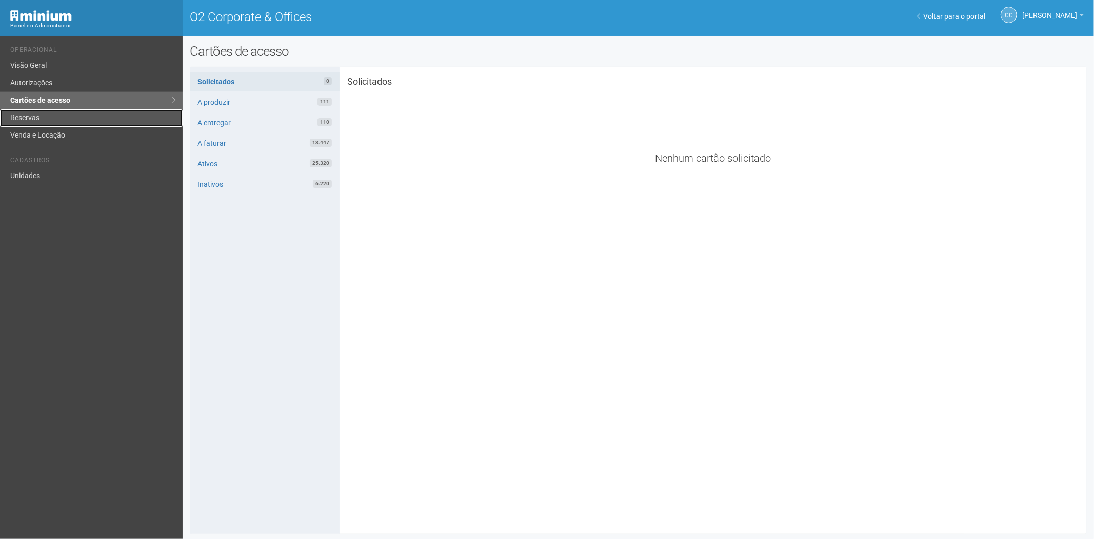
click at [54, 119] on link "Reservas" at bounding box center [91, 117] width 183 height 17
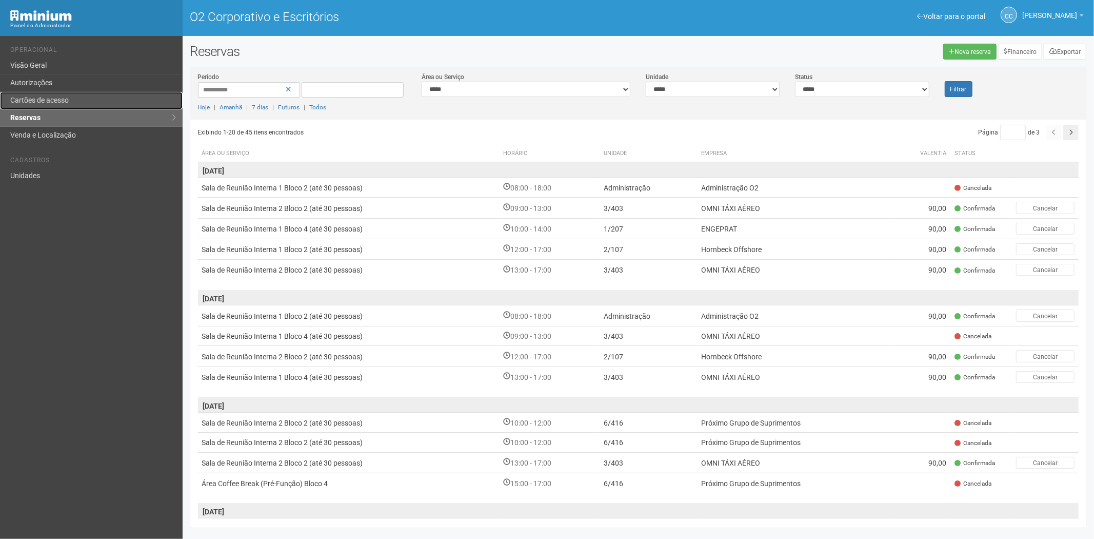
click at [72, 101] on link "Cartões de acesso" at bounding box center [91, 100] width 183 height 17
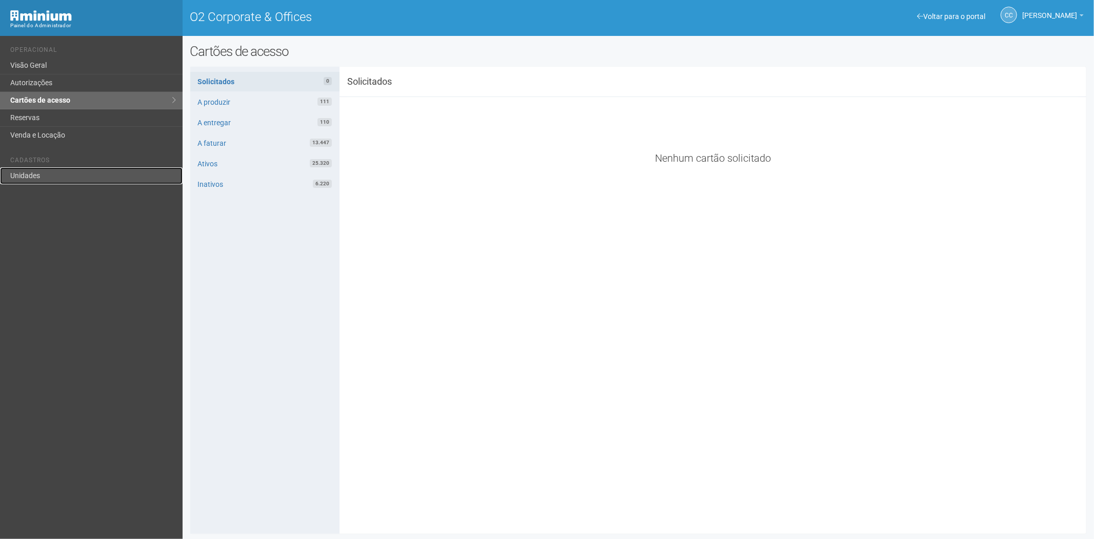
click at [44, 176] on link "Unidades" at bounding box center [91, 175] width 183 height 17
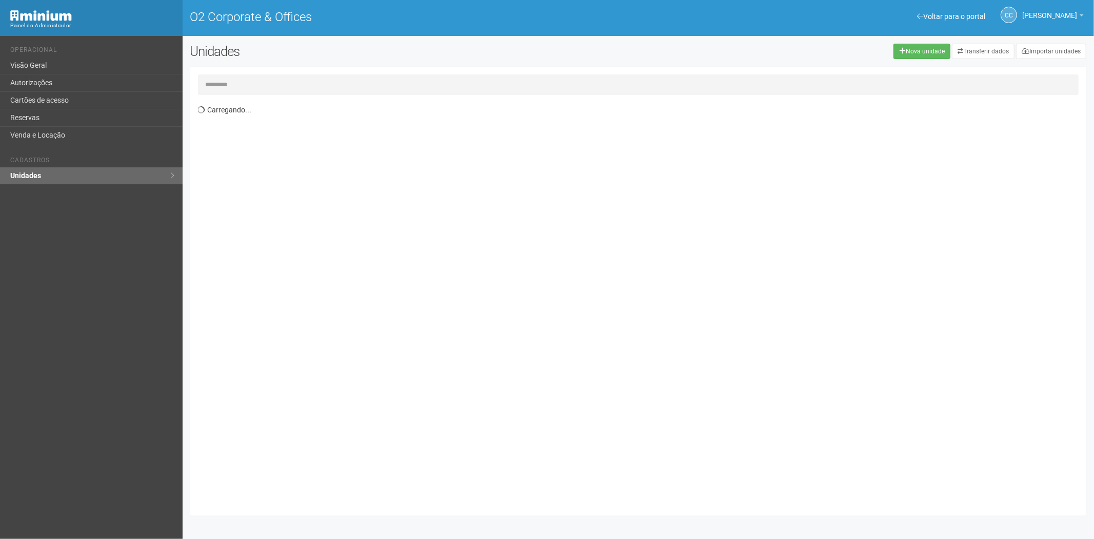
click at [245, 86] on input "text" at bounding box center [638, 84] width 881 height 21
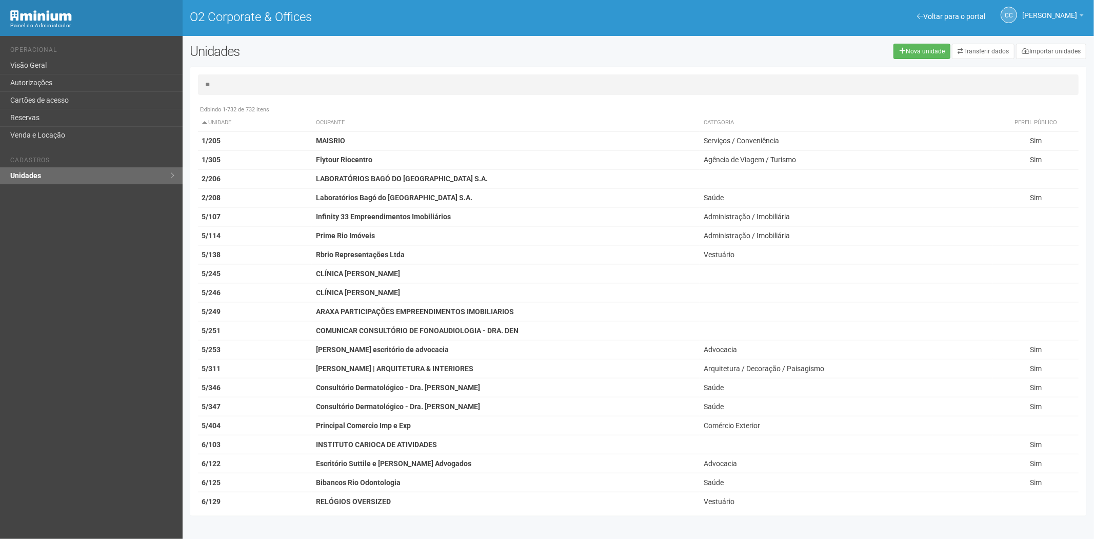
type input "*"
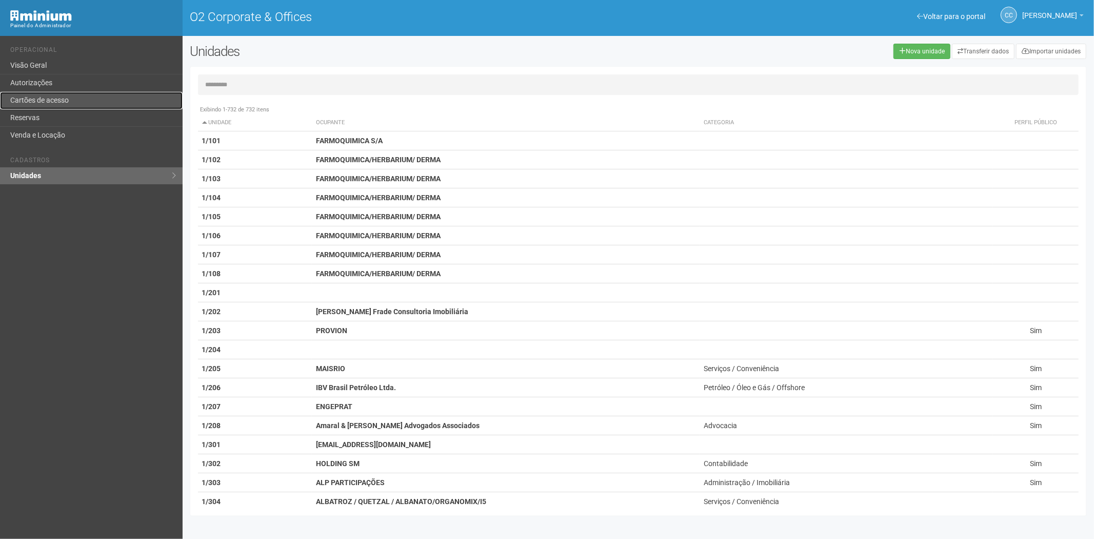
click at [60, 105] on link "Cartões de acesso" at bounding box center [91, 100] width 183 height 17
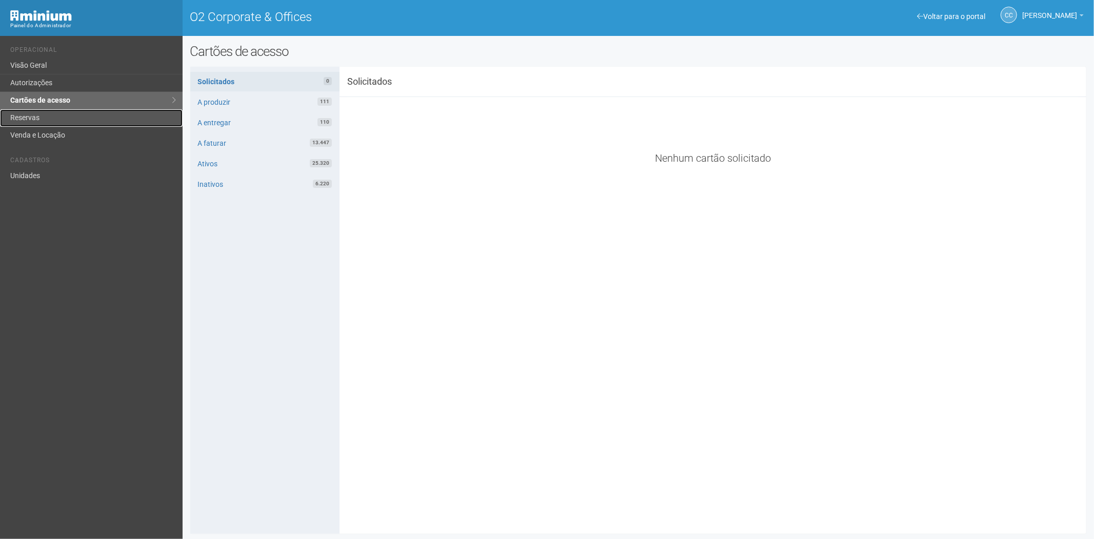
click at [38, 120] on link "Reservas" at bounding box center [91, 117] width 183 height 17
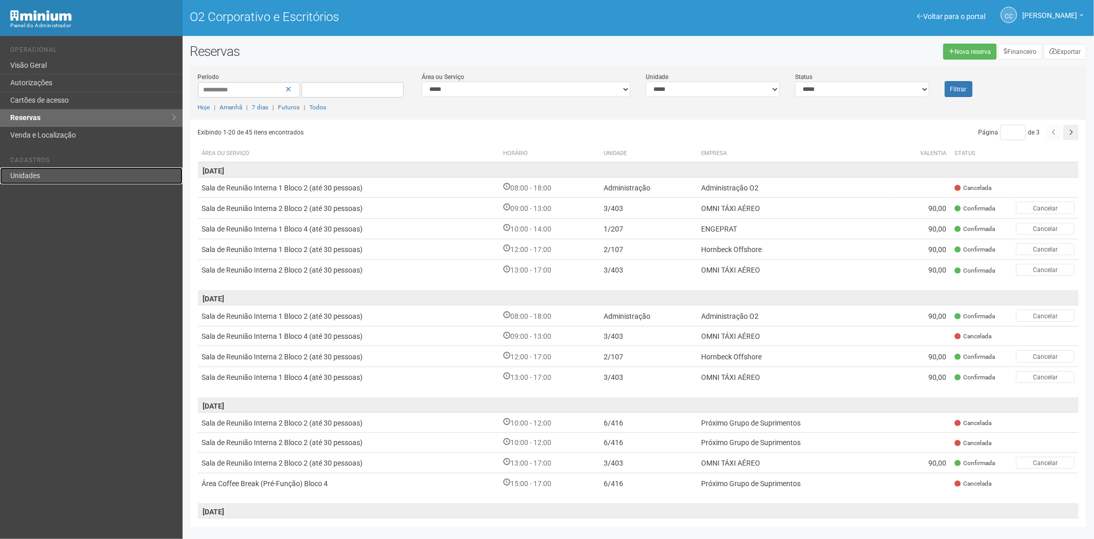
drag, startPoint x: 22, startPoint y: 182, endPoint x: 27, endPoint y: 181, distance: 5.7
click at [22, 182] on link "Unidades" at bounding box center [91, 175] width 183 height 17
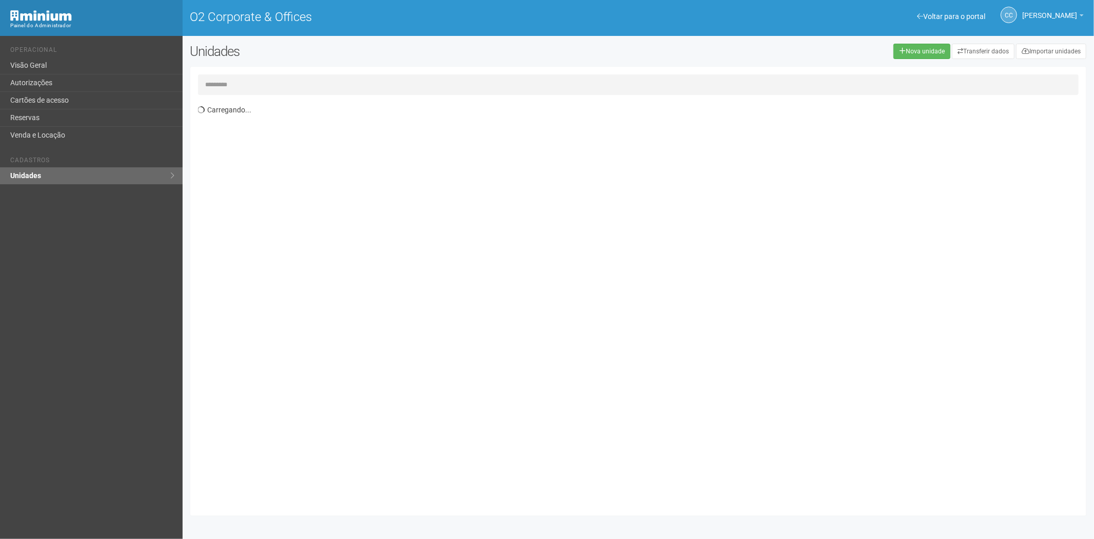
click at [223, 87] on input "text" at bounding box center [638, 84] width 881 height 21
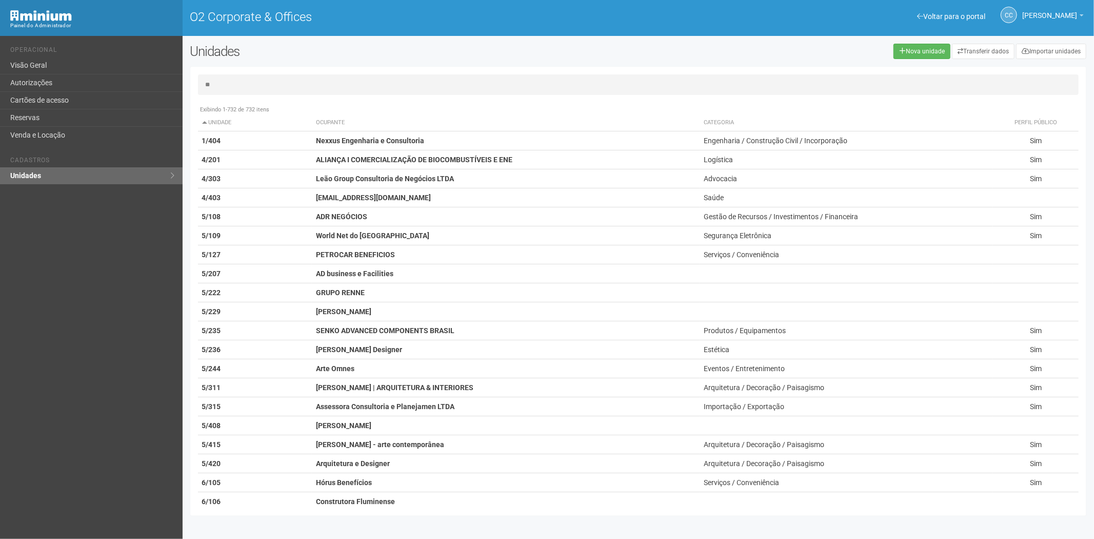
type input "*"
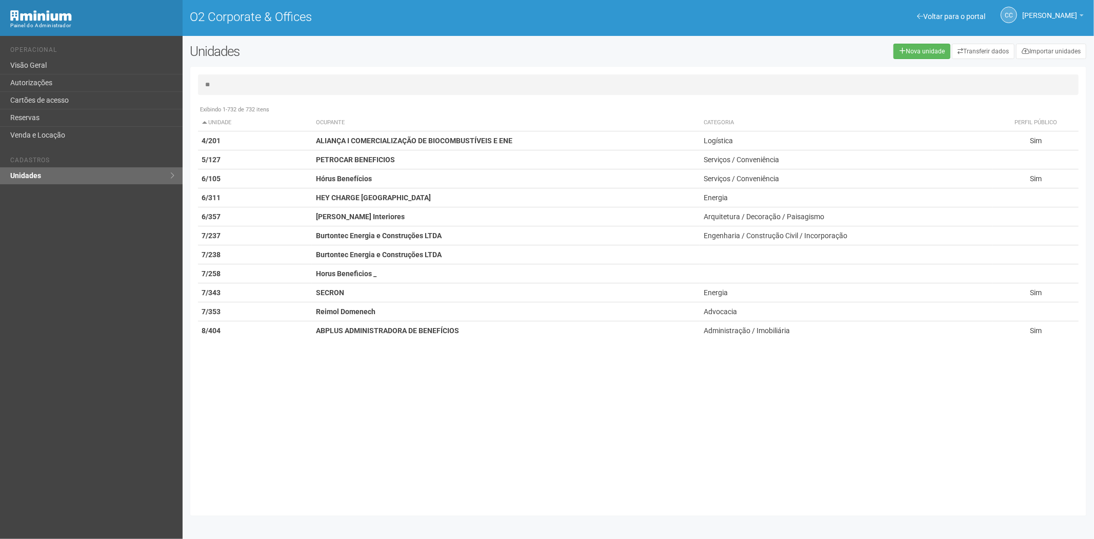
type input "*"
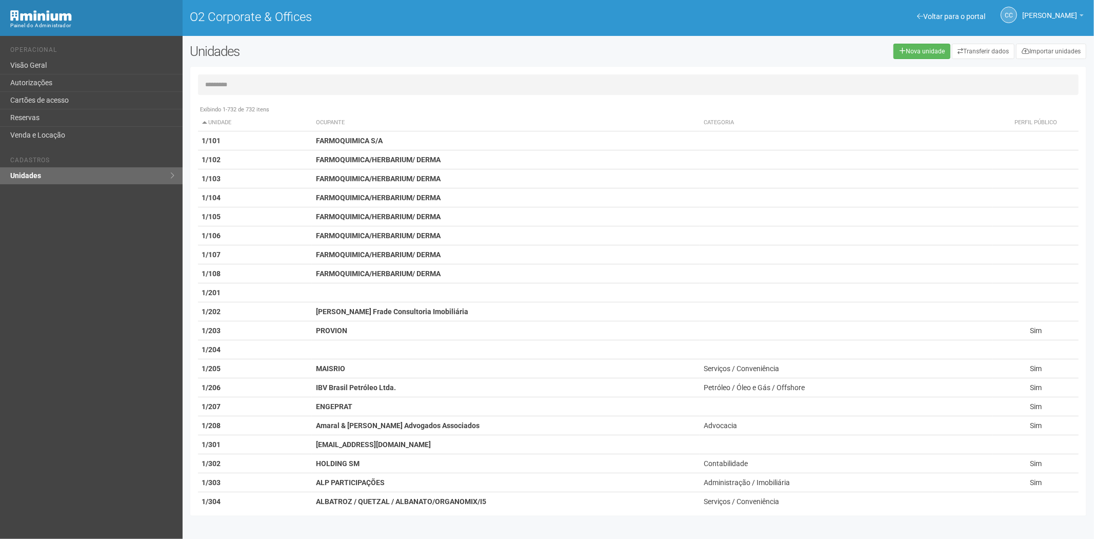
click at [248, 85] on input "text" at bounding box center [638, 84] width 881 height 21
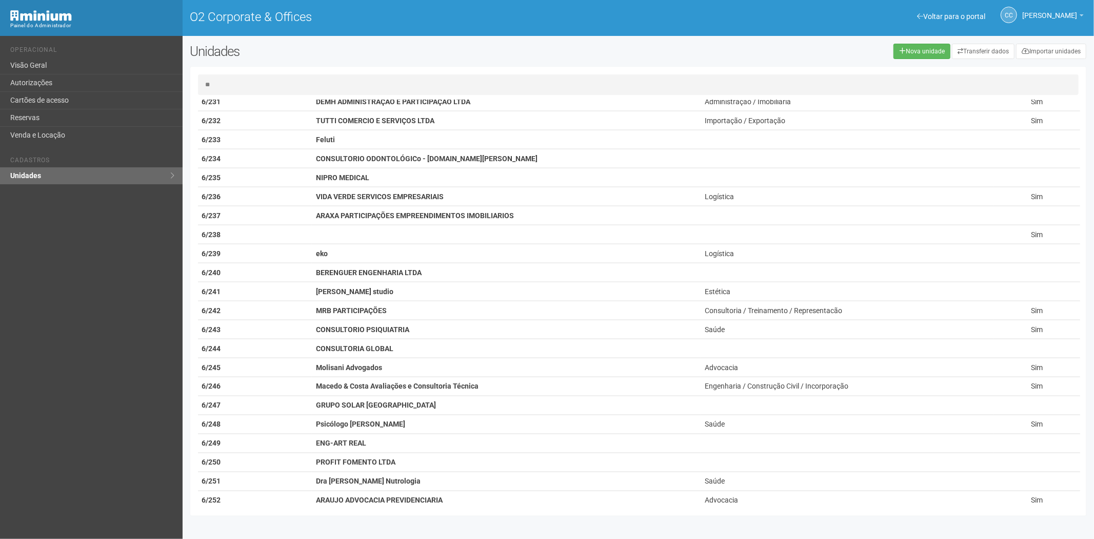
scroll to position [1425, 0]
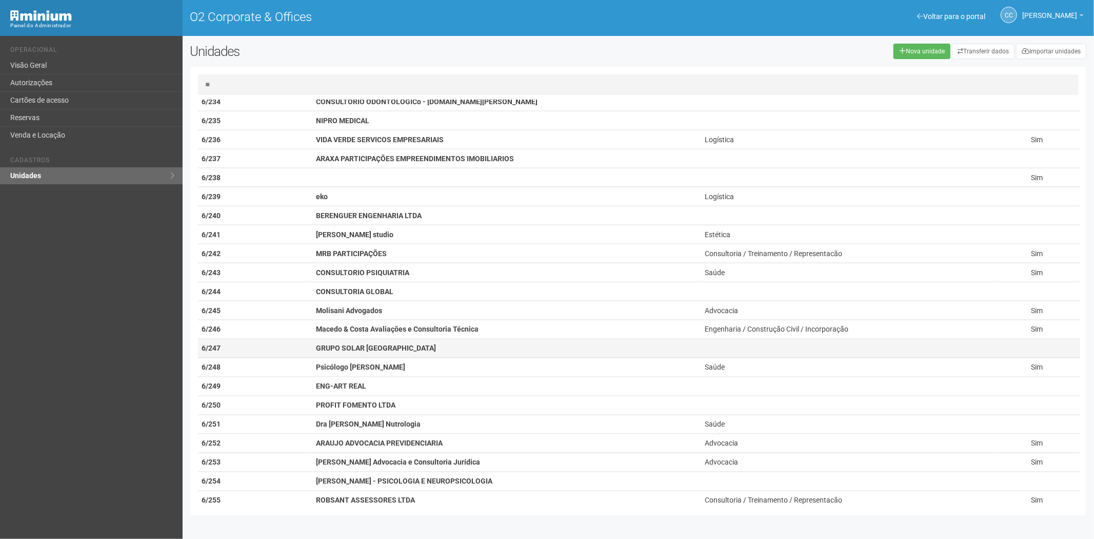
type input "**"
click at [347, 357] on td "GRUPO SOLAR BRASIL" at bounding box center [506, 348] width 389 height 19
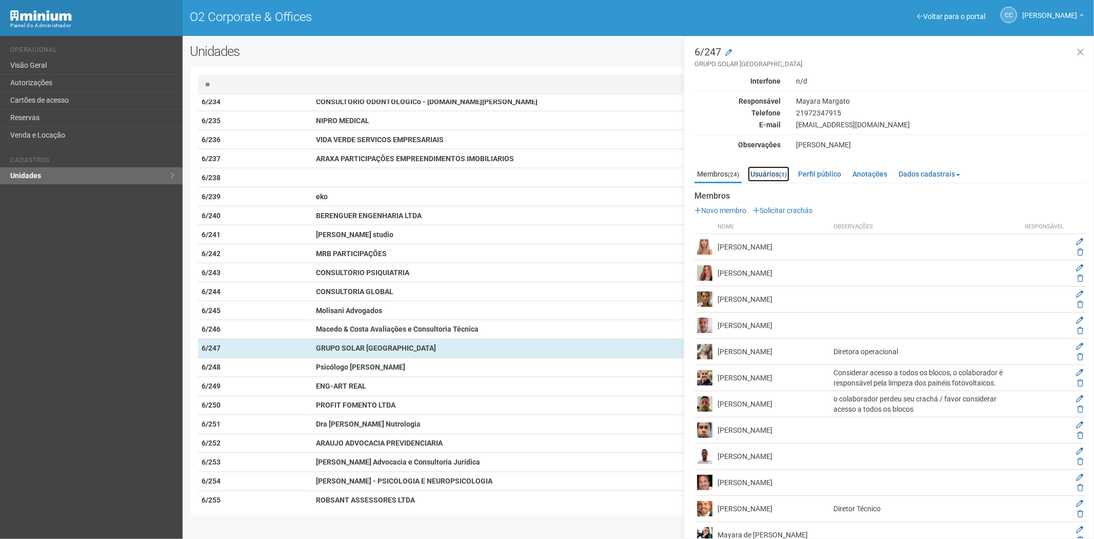
click at [771, 175] on link "Usuários (1)" at bounding box center [769, 173] width 42 height 15
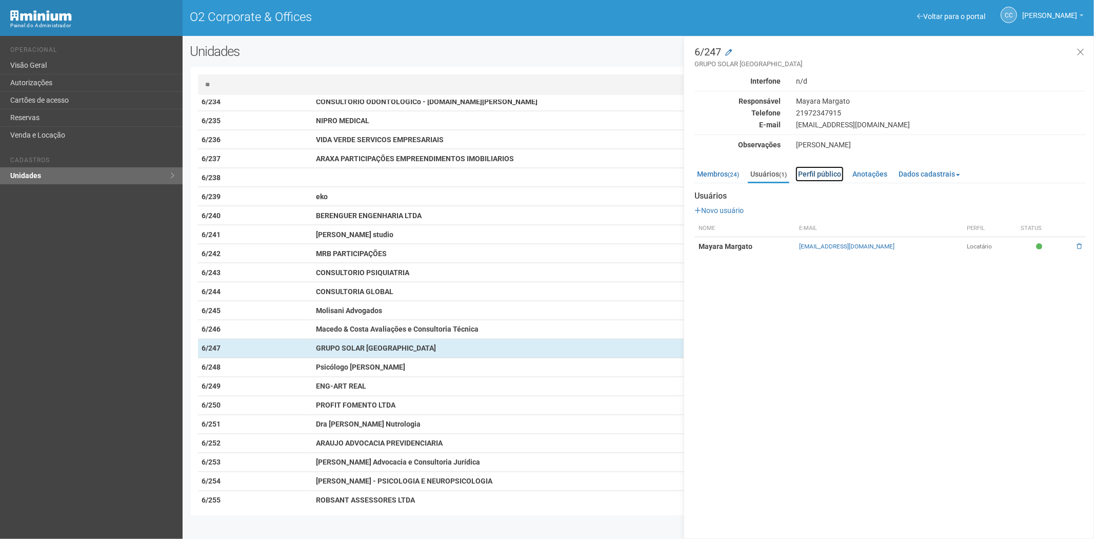
click at [817, 172] on link "Perfil público" at bounding box center [820, 173] width 48 height 15
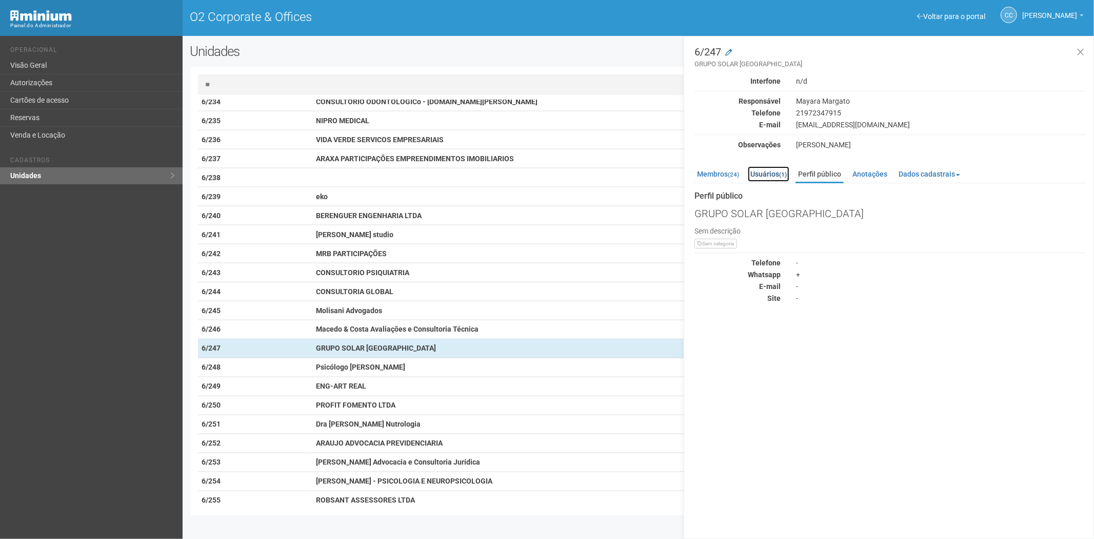
click at [774, 174] on link "Usuários (1)" at bounding box center [769, 173] width 42 height 15
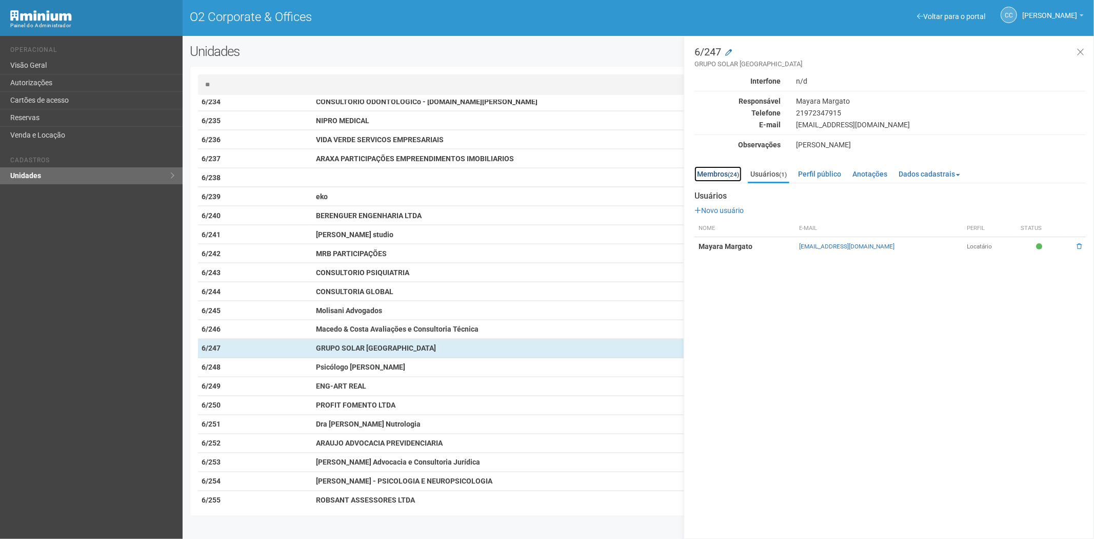
click at [725, 173] on link "Membros (24)" at bounding box center [718, 173] width 47 height 15
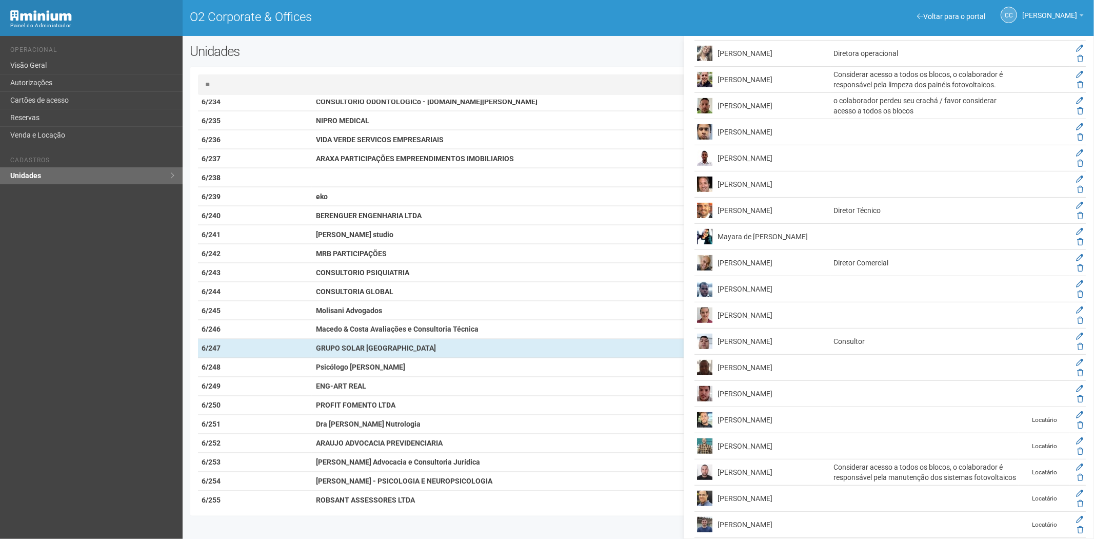
scroll to position [334, 0]
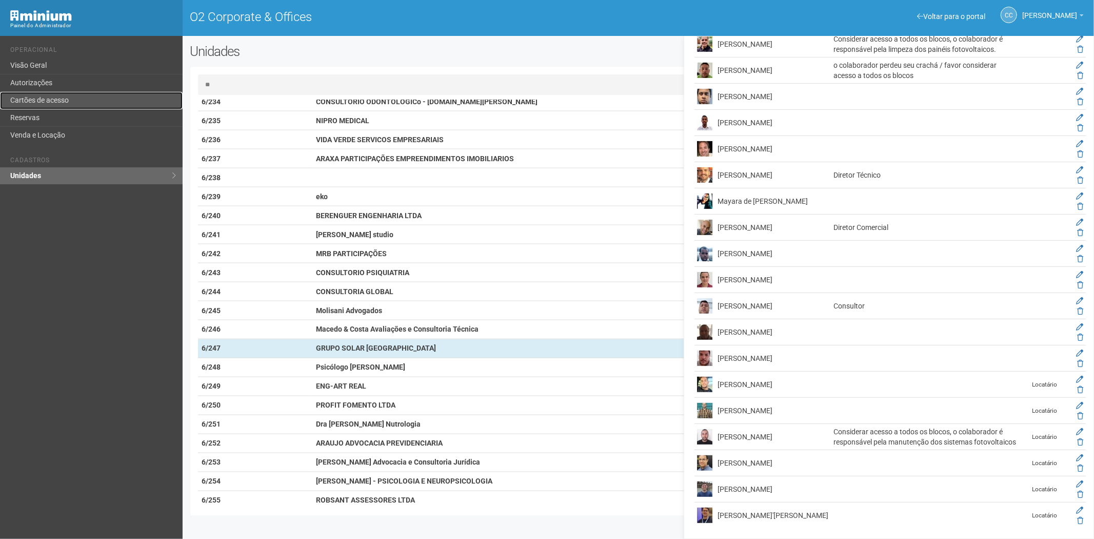
click at [60, 103] on link "Cartões de acesso" at bounding box center [91, 100] width 183 height 17
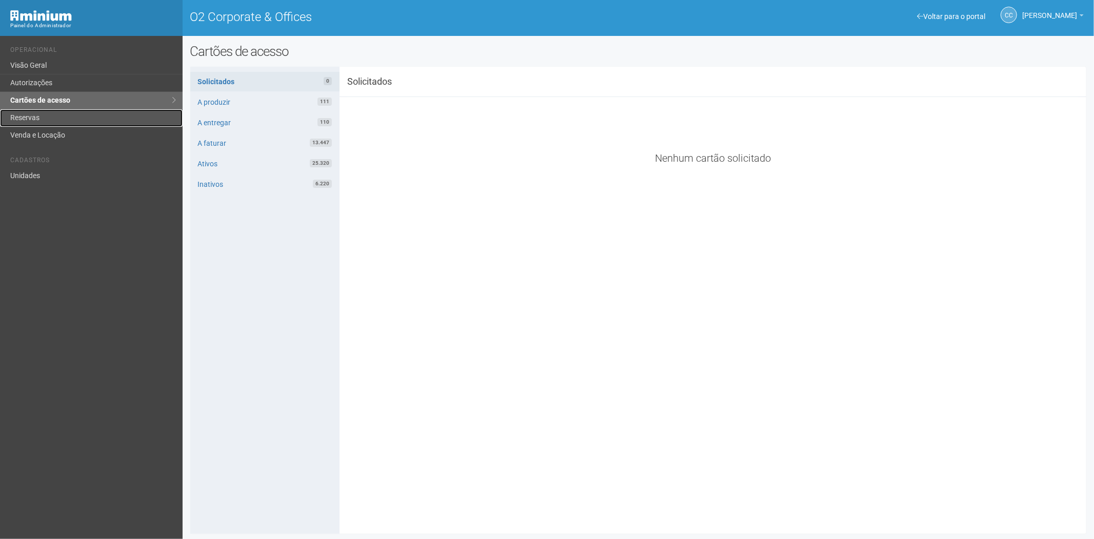
click at [58, 117] on link "Reservas" at bounding box center [91, 117] width 183 height 17
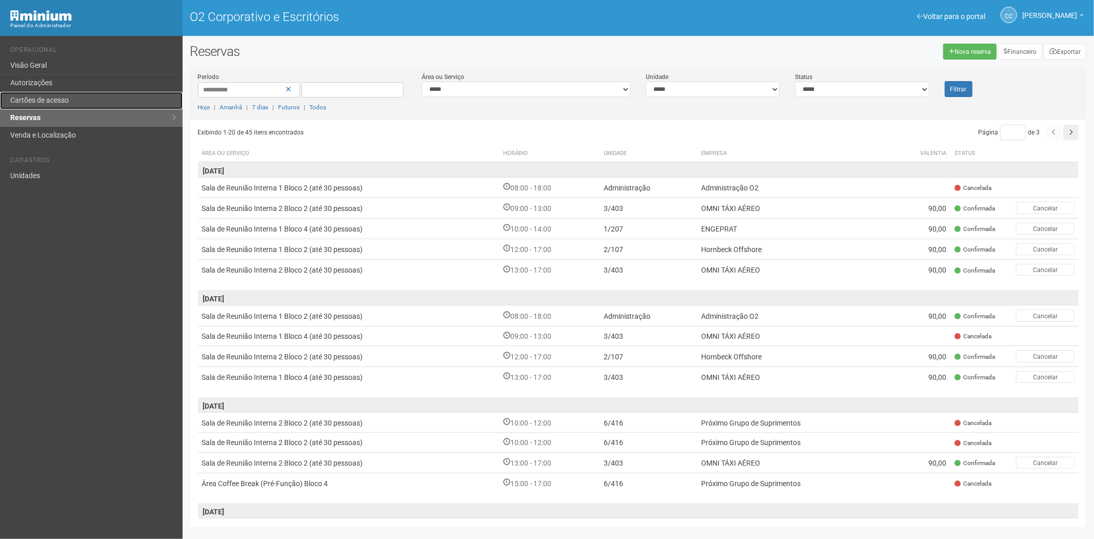
click at [63, 104] on font "Cartões de acesso" at bounding box center [39, 100] width 58 height 8
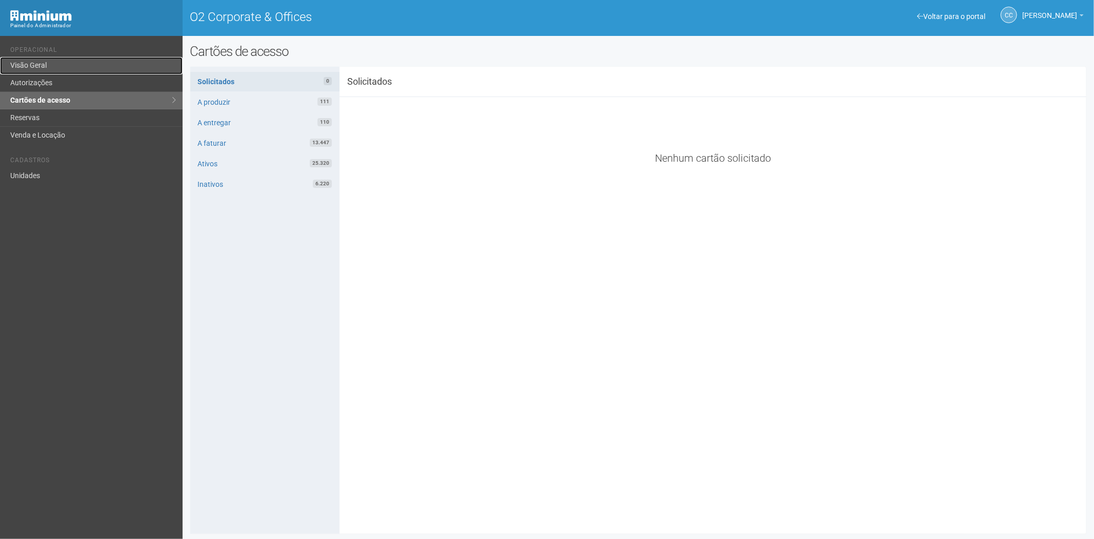
click at [44, 73] on link "Visão Geral" at bounding box center [91, 65] width 183 height 17
drag, startPoint x: 44, startPoint y: 89, endPoint x: 48, endPoint y: 83, distance: 7.7
click at [43, 88] on link "Autorizações" at bounding box center [91, 82] width 183 height 17
click at [53, 86] on link "Autorizações" at bounding box center [91, 82] width 183 height 17
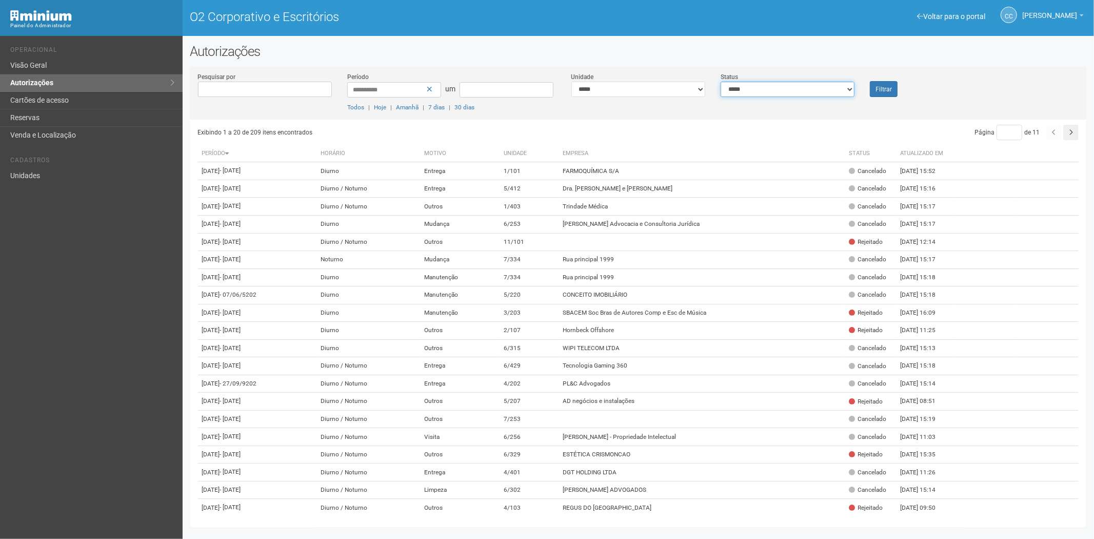
click at [813, 90] on select "**********" at bounding box center [788, 89] width 134 height 15
select select "*"
click at [721, 82] on select "**********" at bounding box center [788, 89] width 134 height 15
click at [882, 87] on font "Filtrar" at bounding box center [884, 89] width 16 height 7
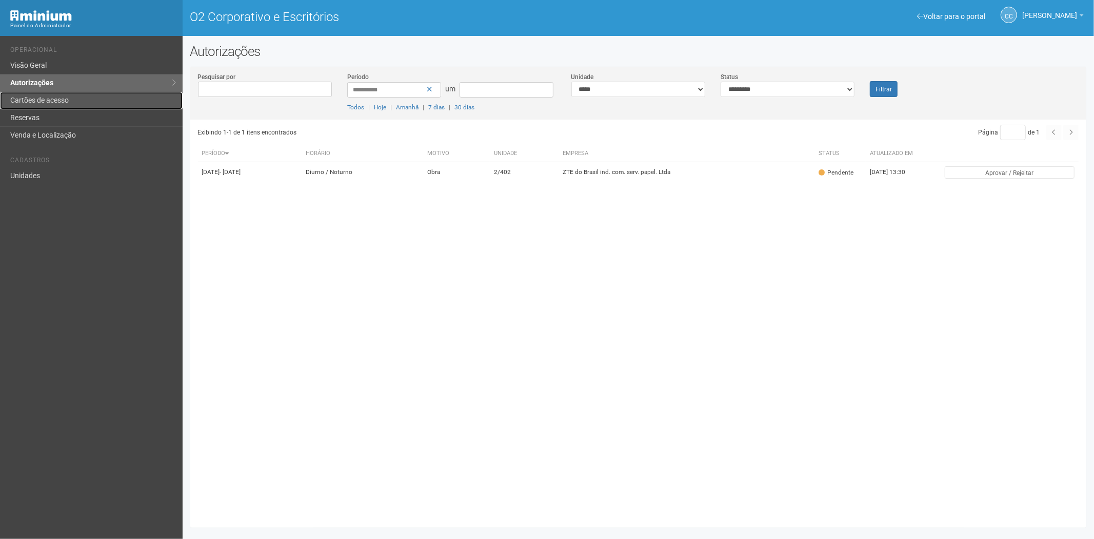
click at [31, 98] on font "Cartões de acesso" at bounding box center [39, 100] width 58 height 8
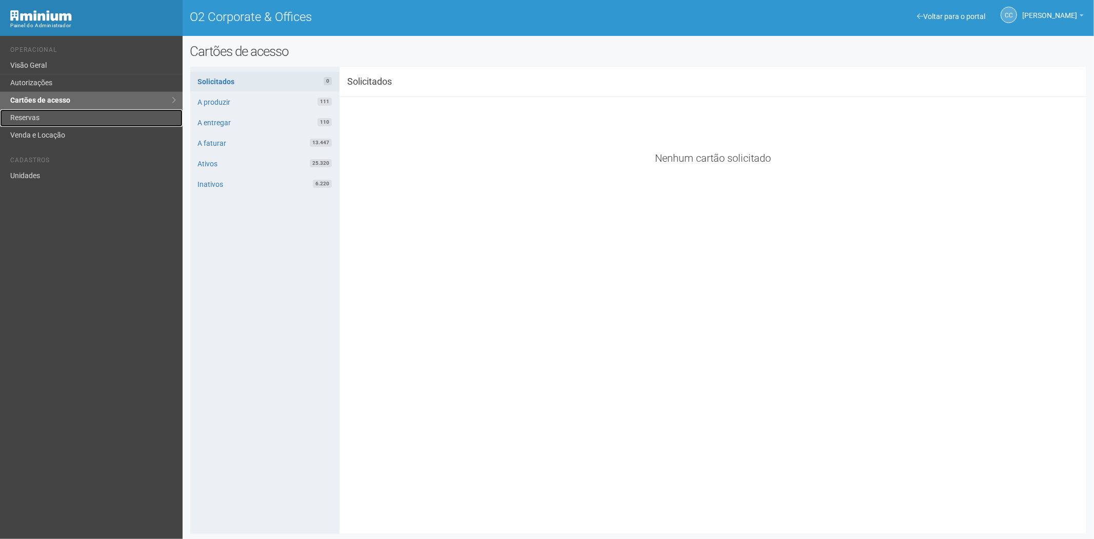
click at [48, 124] on link "Reservas" at bounding box center [91, 117] width 183 height 17
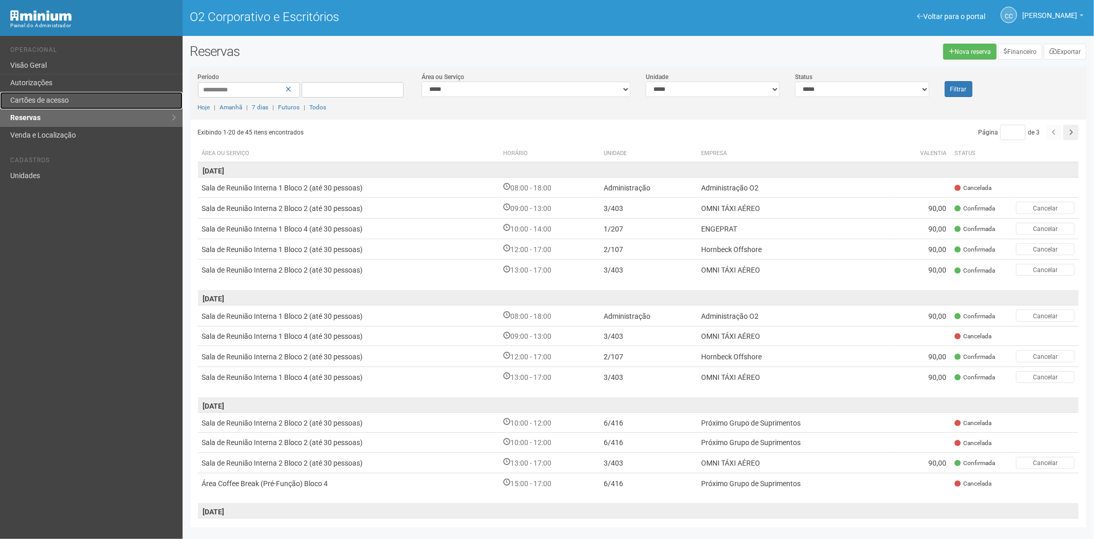
click at [51, 98] on font "Cartões de acesso" at bounding box center [39, 100] width 58 height 8
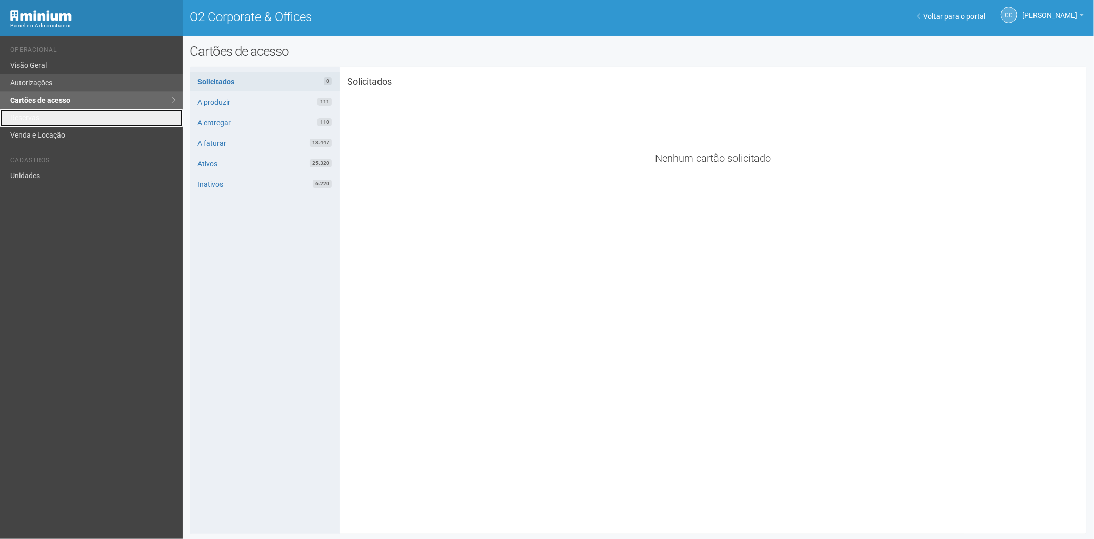
drag, startPoint x: 65, startPoint y: 117, endPoint x: 103, endPoint y: 77, distance: 54.8
click at [65, 117] on link "Reservas" at bounding box center [91, 117] width 183 height 17
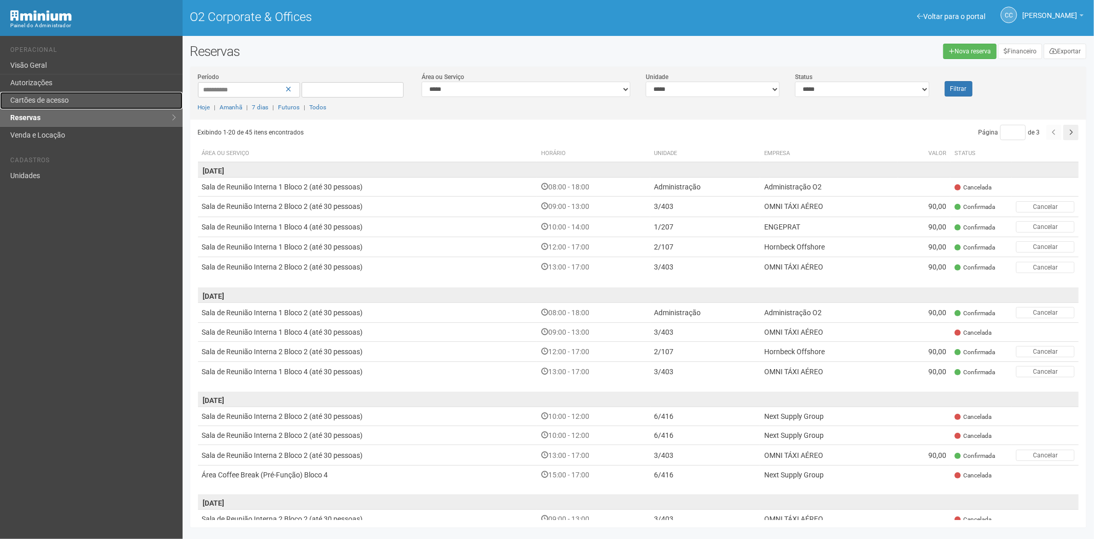
click at [74, 99] on link "Cartões de acesso" at bounding box center [91, 100] width 183 height 17
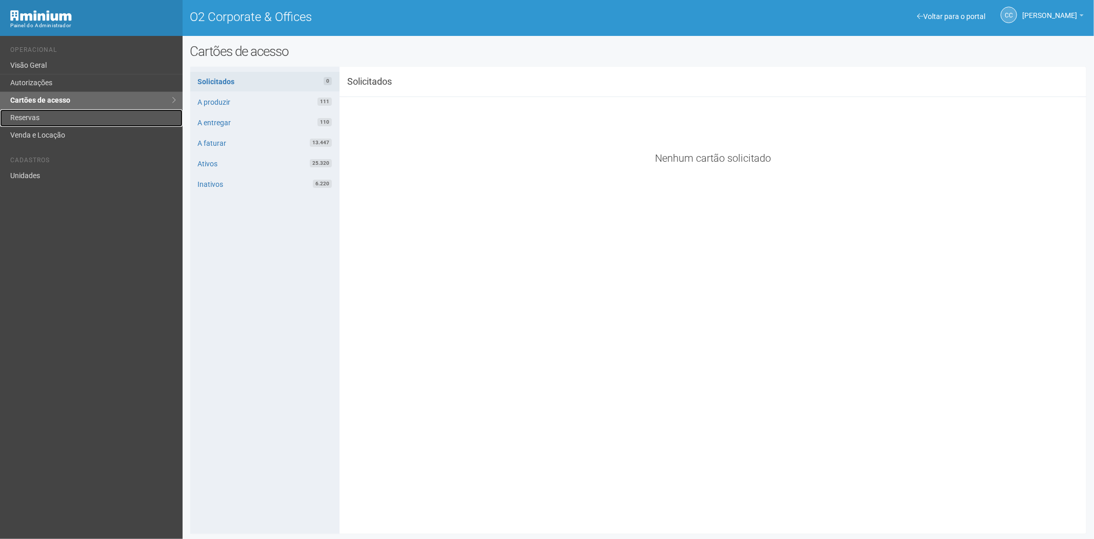
click at [42, 111] on link "Reservas" at bounding box center [91, 117] width 183 height 17
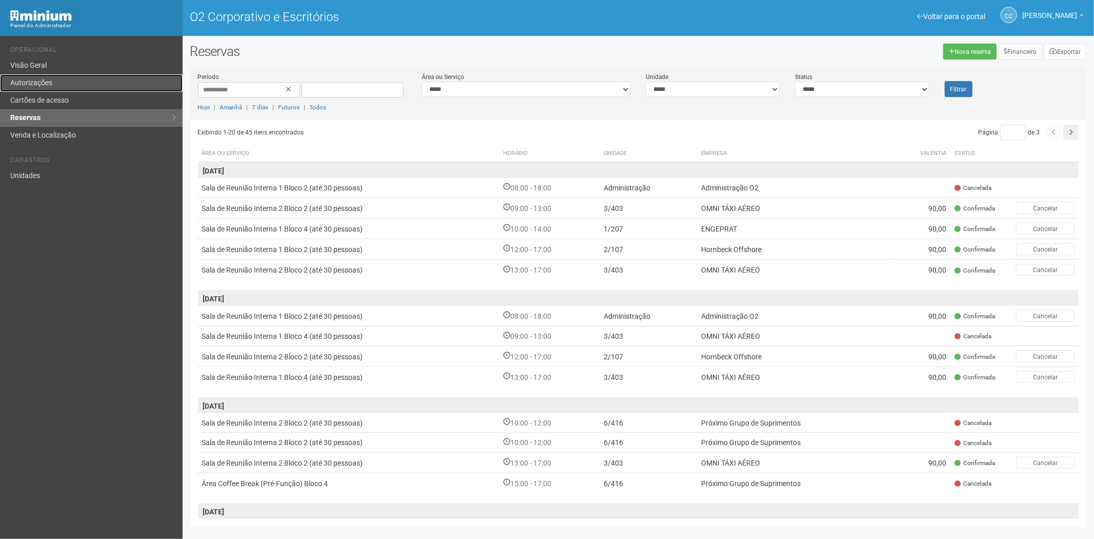
click at [54, 91] on link "Autorizações" at bounding box center [91, 82] width 183 height 17
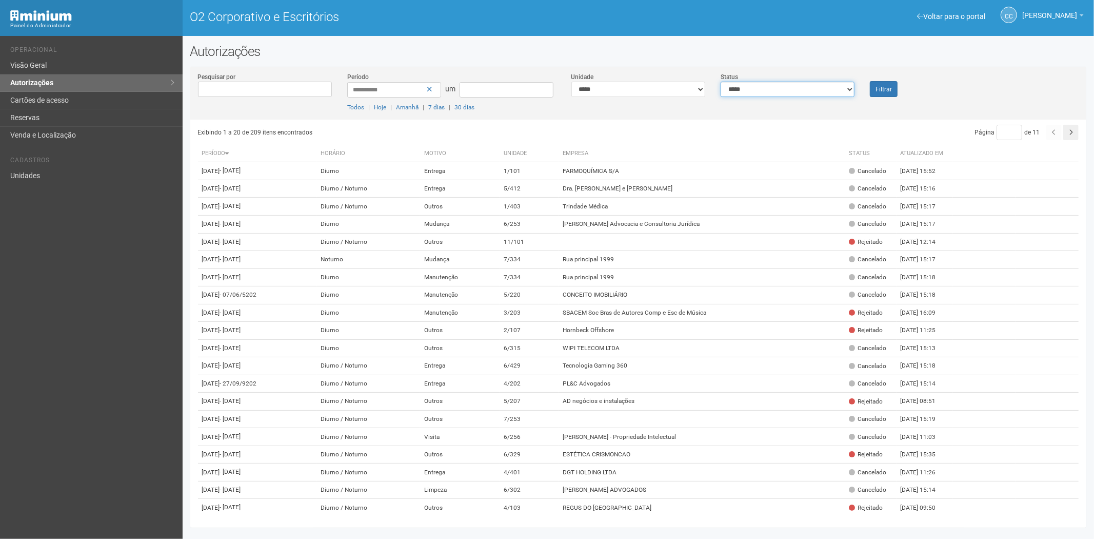
click at [754, 88] on select "**********" at bounding box center [788, 89] width 134 height 15
select select "*"
click at [721, 82] on select "**********" at bounding box center [788, 89] width 134 height 15
click at [889, 90] on font "Filtrar" at bounding box center [884, 89] width 16 height 7
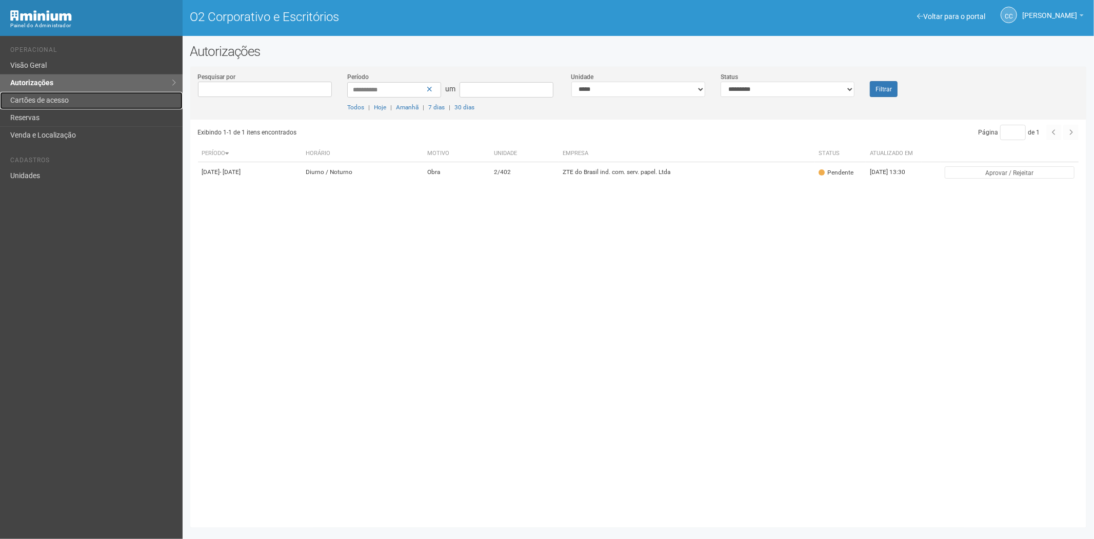
click at [28, 92] on link "Cartões de acesso" at bounding box center [91, 100] width 183 height 17
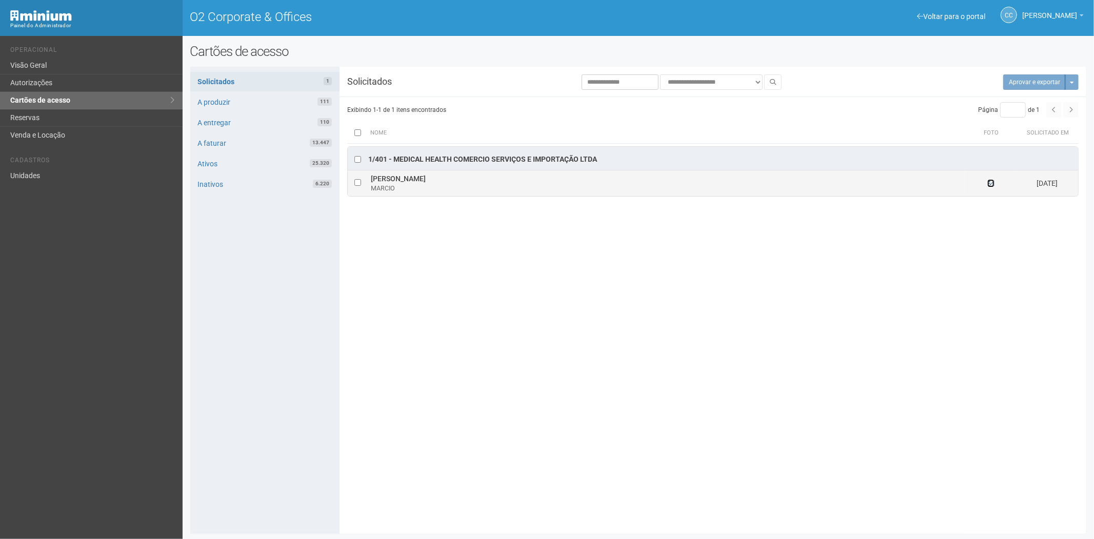
click at [992, 186] on icon at bounding box center [991, 183] width 7 height 7
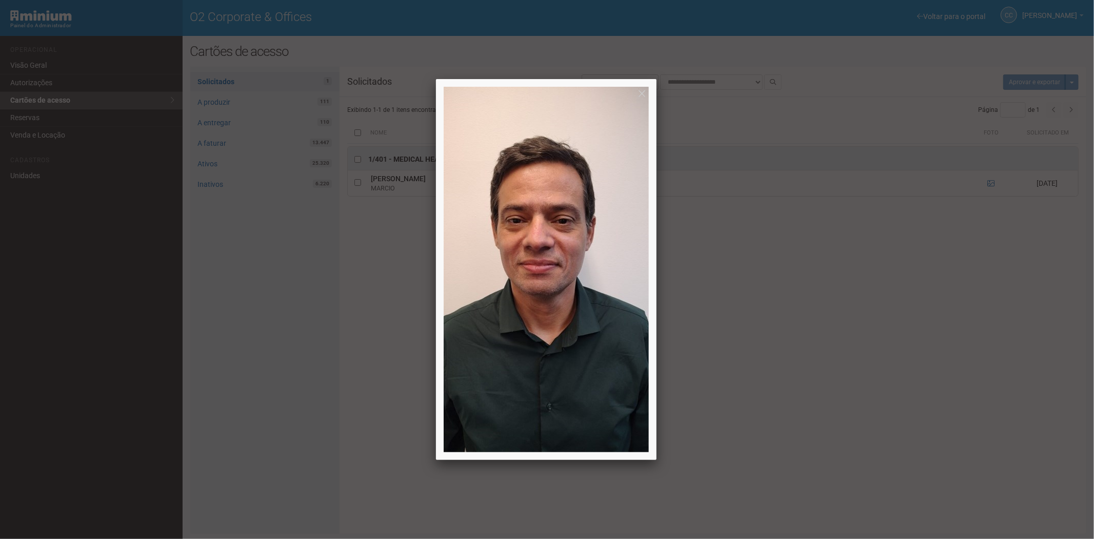
click at [862, 300] on div at bounding box center [547, 269] width 1094 height 539
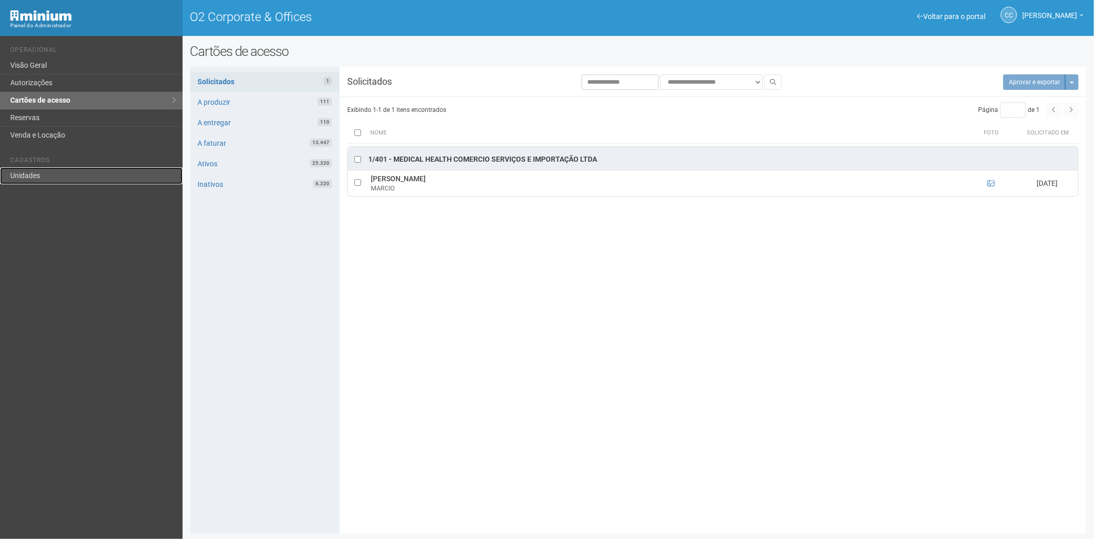
click at [58, 176] on link "Unidades" at bounding box center [91, 175] width 183 height 17
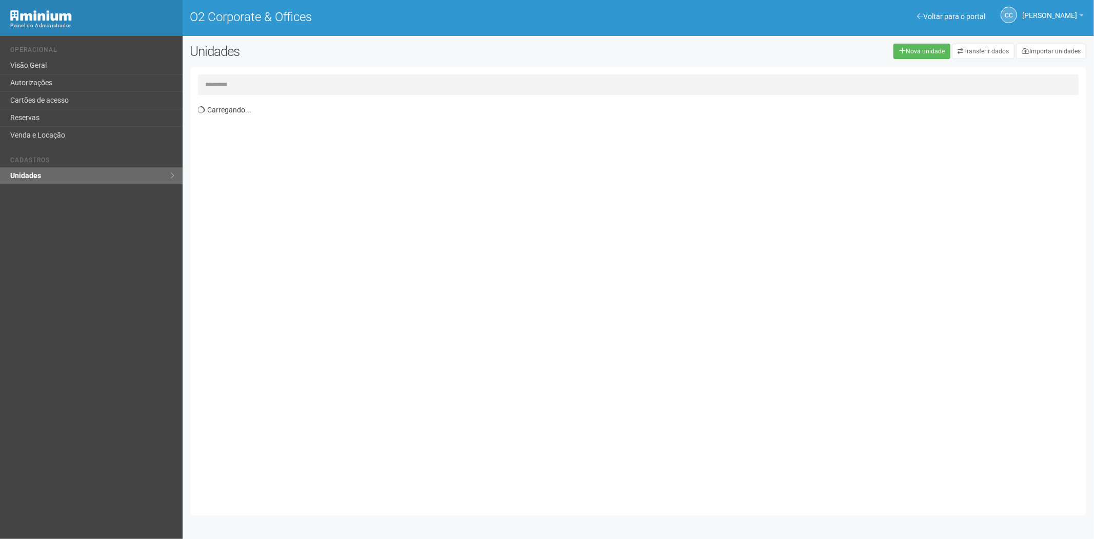
click at [249, 86] on input "text" at bounding box center [638, 84] width 881 height 21
type input "*****"
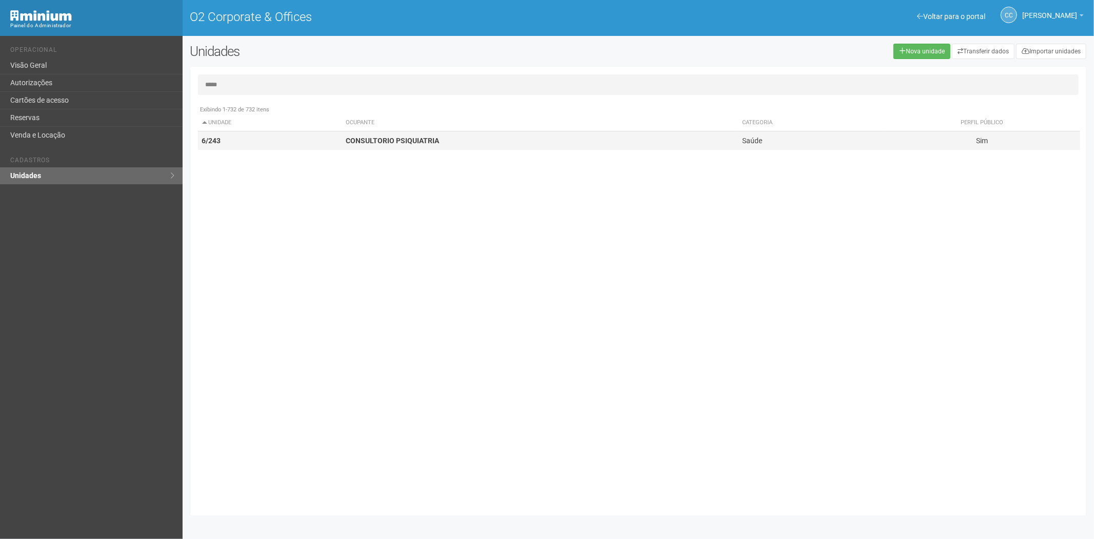
click at [476, 137] on td "CONSULTORIO PSIQUIATRIA" at bounding box center [540, 140] width 397 height 19
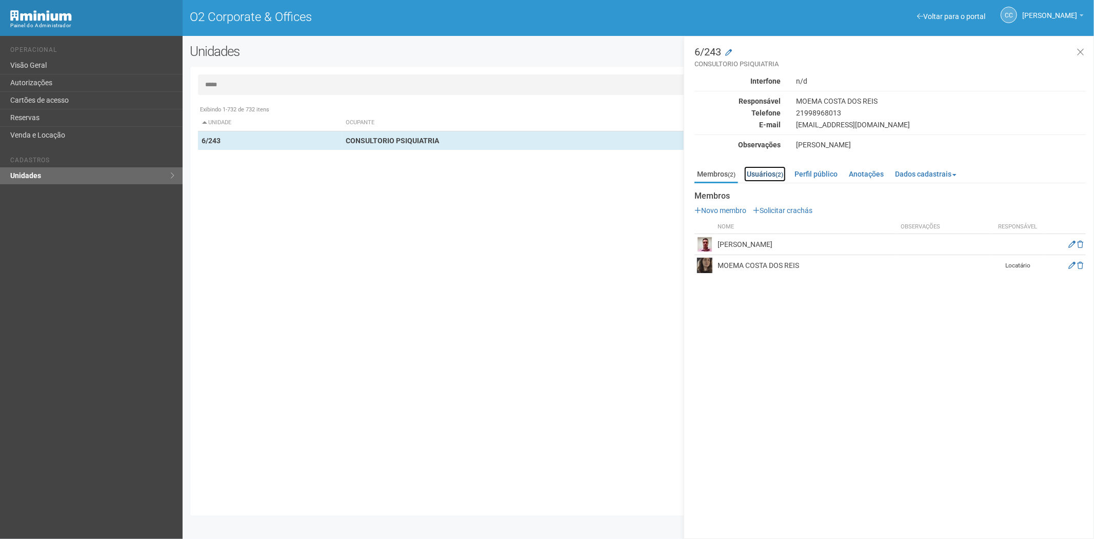
click at [780, 176] on small "(2)" at bounding box center [780, 174] width 8 height 7
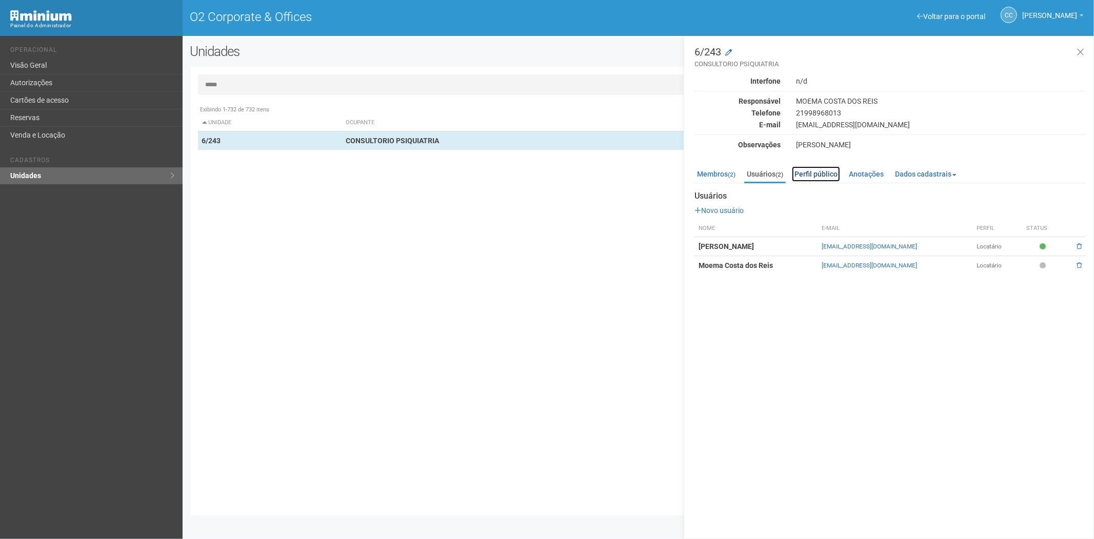
click at [822, 175] on link "Perfil público" at bounding box center [816, 173] width 48 height 15
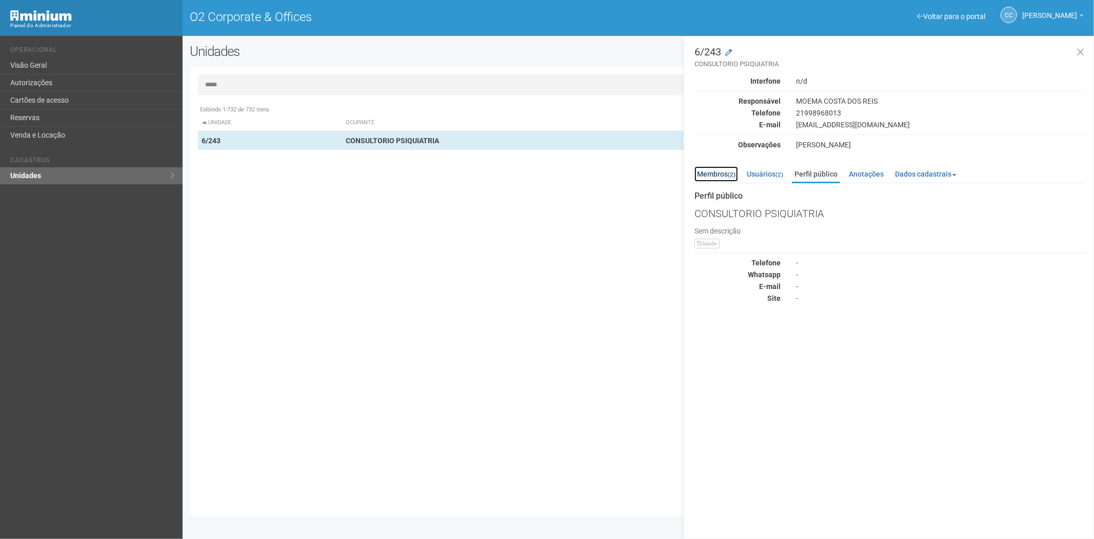
click at [709, 175] on link "Membros (2)" at bounding box center [717, 173] width 44 height 15
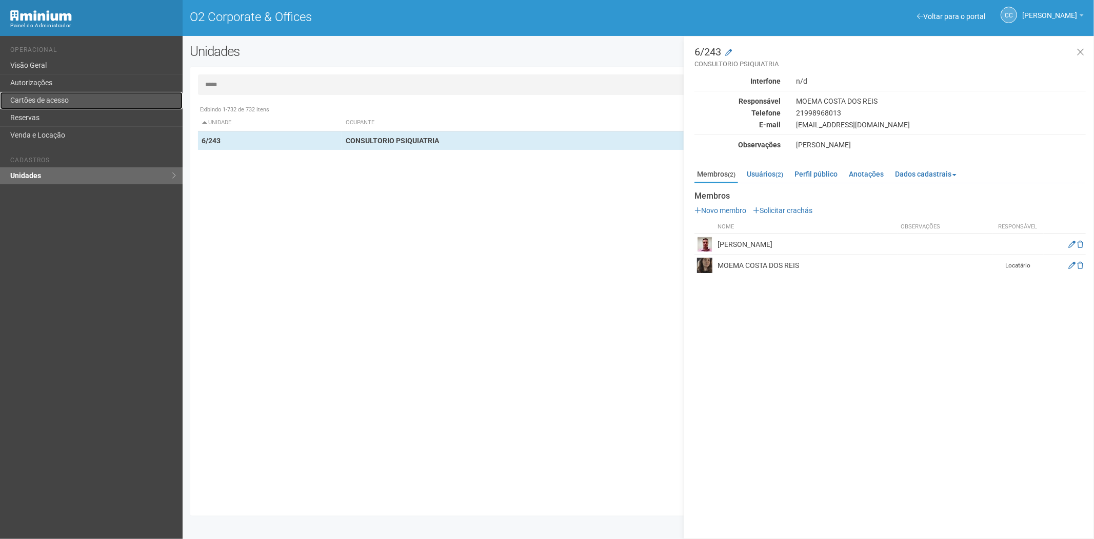
click at [74, 94] on link "Cartões de acesso" at bounding box center [91, 100] width 183 height 17
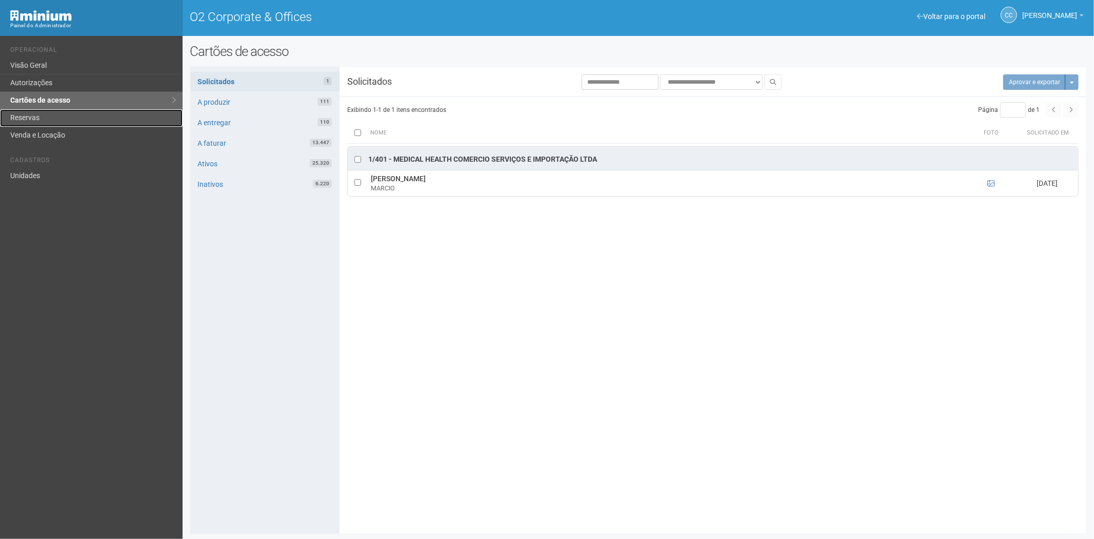
click at [58, 125] on link "Reservas" at bounding box center [91, 117] width 183 height 17
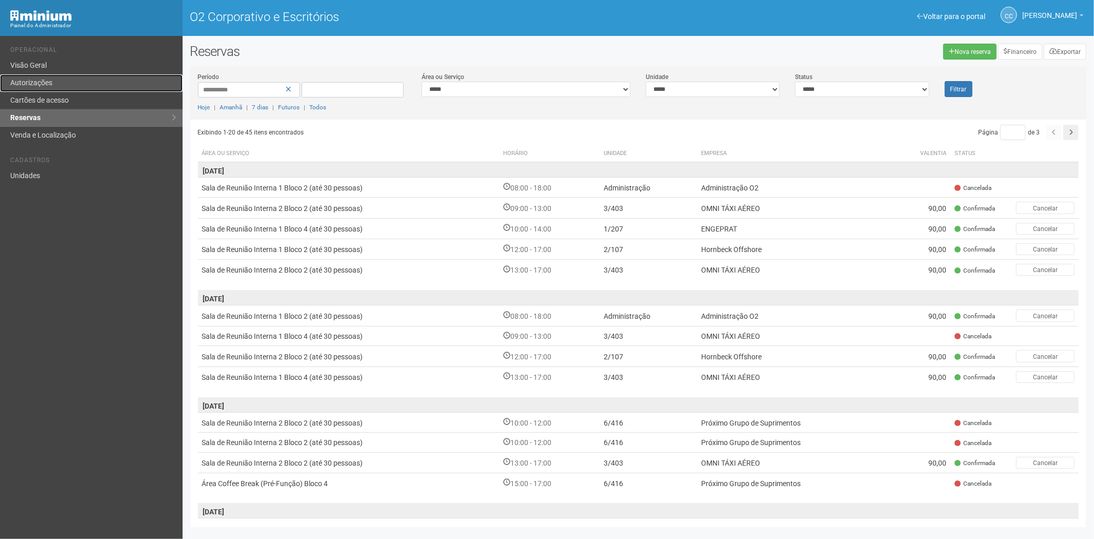
click at [46, 89] on link "Autorizações" at bounding box center [91, 82] width 183 height 17
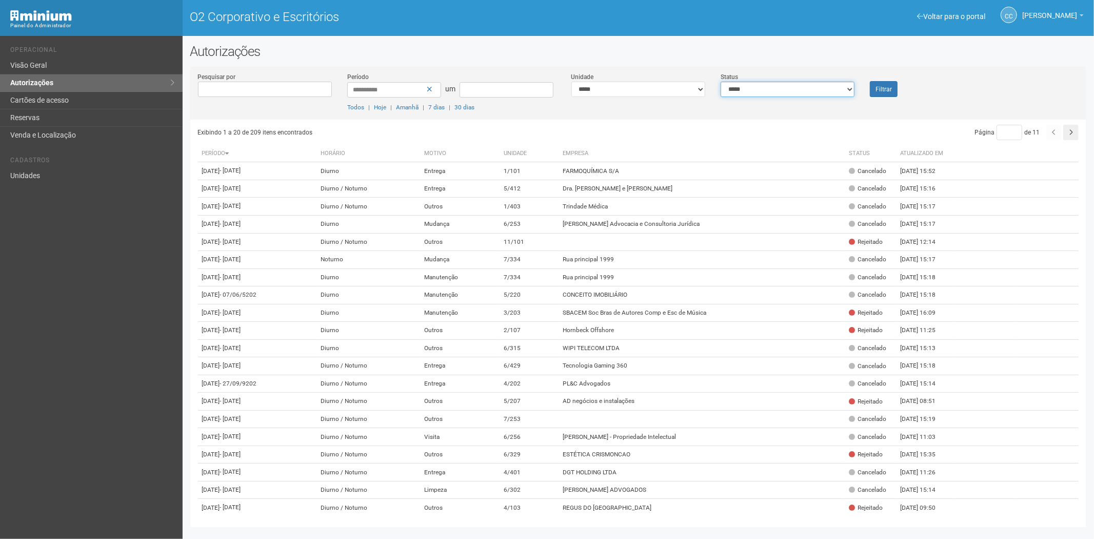
click at [838, 94] on select "**********" at bounding box center [788, 89] width 134 height 15
select select "*"
click at [721, 82] on select "**********" at bounding box center [788, 89] width 134 height 15
click at [889, 94] on button "Filtrar" at bounding box center [884, 89] width 28 height 16
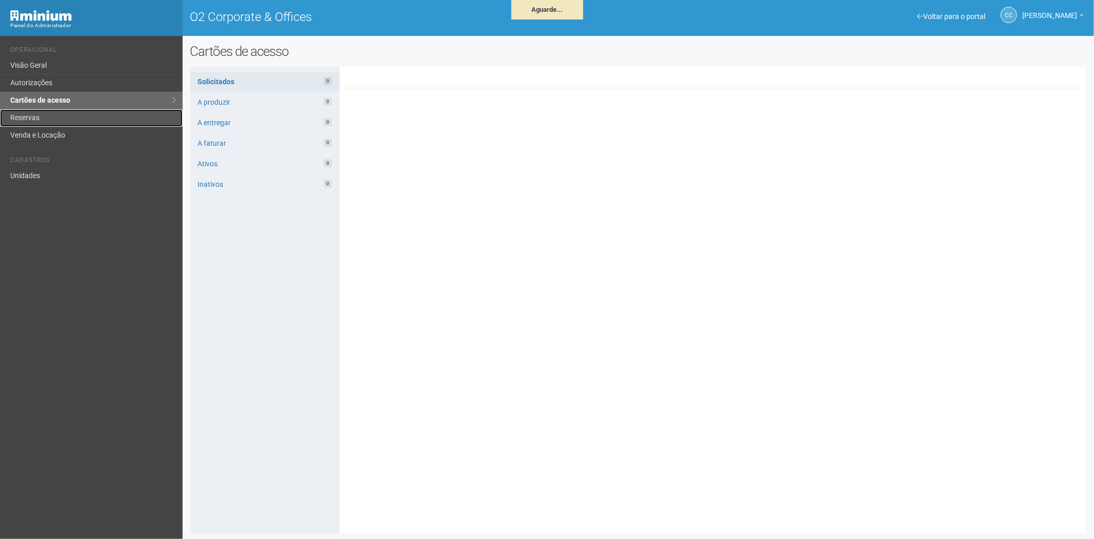
drag, startPoint x: 0, startPoint y: 0, endPoint x: 51, endPoint y: 115, distance: 126.3
click at [51, 115] on link "Reservas" at bounding box center [91, 117] width 183 height 17
